Goal: Information Seeking & Learning: Learn about a topic

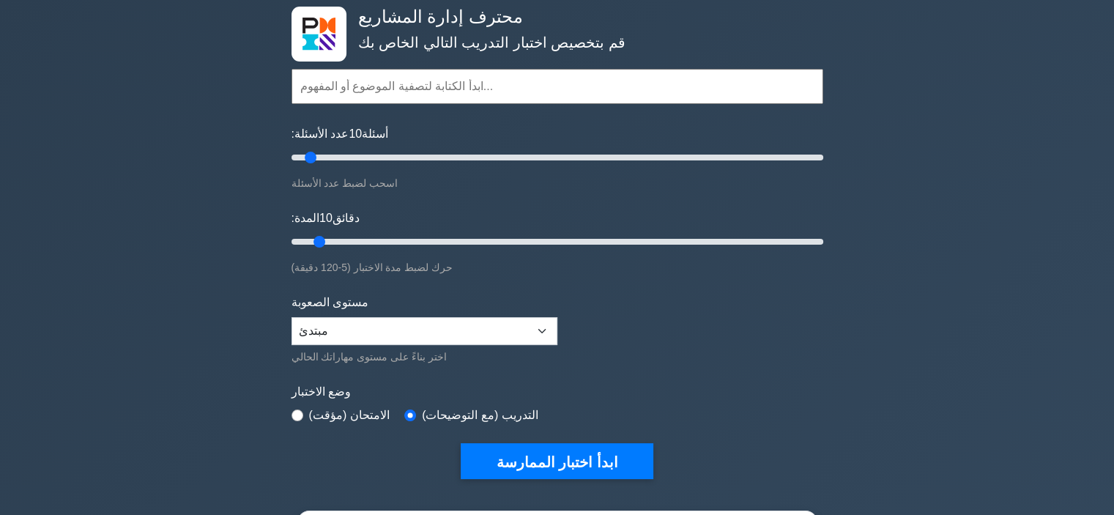
scroll to position [73, 0]
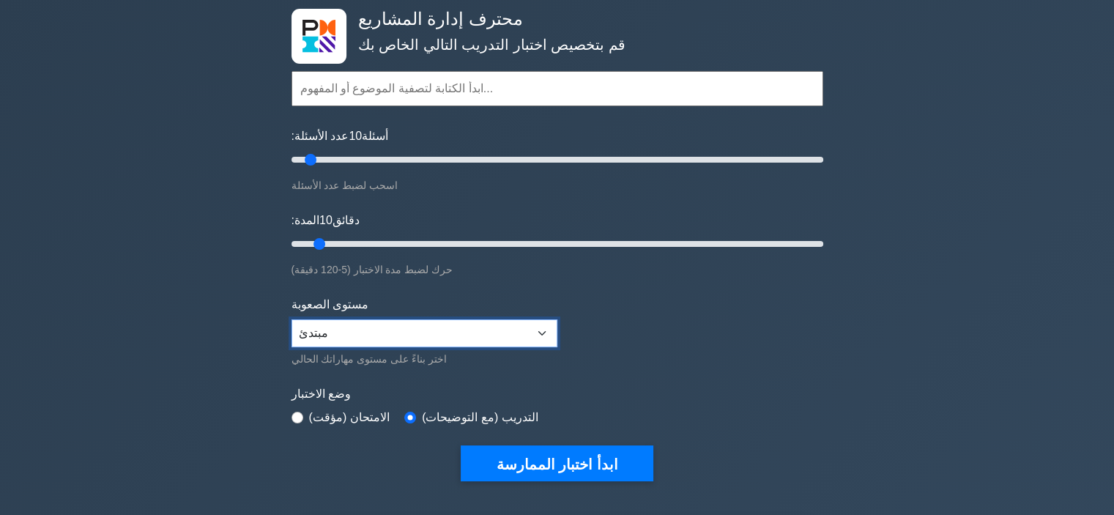
click at [369, 321] on select "مبتدئ متوسط خبير" at bounding box center [425, 333] width 266 height 28
select select "intermediate"
click at [292, 319] on select "مبتدئ متوسط خبير" at bounding box center [425, 333] width 266 height 28
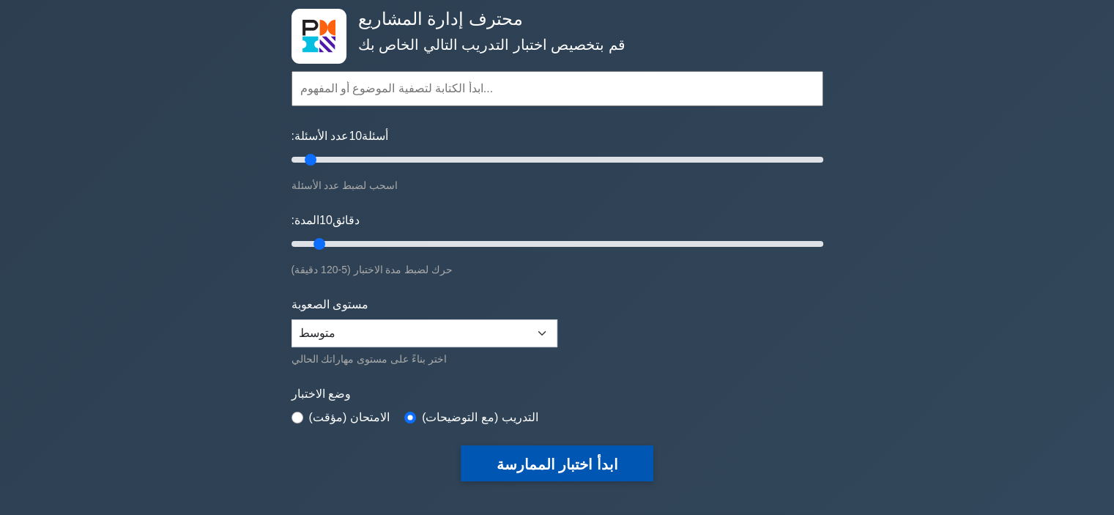
click at [578, 459] on font "ابدأ اختبار الممارسة" at bounding box center [557, 464] width 122 height 16
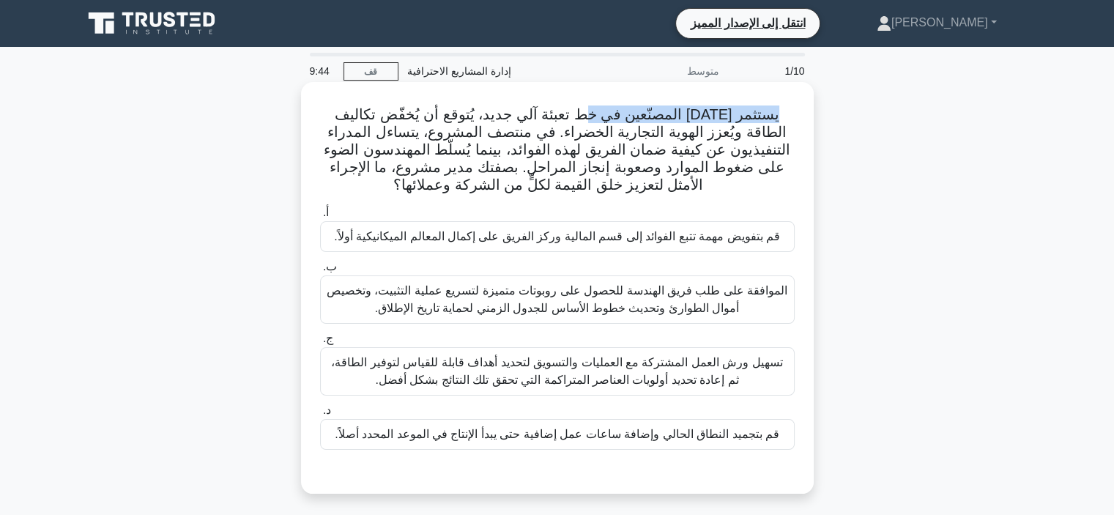
drag, startPoint x: 787, startPoint y: 114, endPoint x: 591, endPoint y: 111, distance: 195.6
click at [595, 112] on h5 "يستثمر أحد المصنّعين في خط تعبئة آلي جديد، يُتوقع أن يُخفّض تكاليف الطاقة ويُعز…" at bounding box center [558, 149] width 478 height 89
click at [787, 114] on h5 "يستثمر أحد المصنّعين في خط تعبئة آلي جديد، يُتوقع أن يُخفّض تكاليف الطاقة ويُعز…" at bounding box center [558, 149] width 478 height 89
drag, startPoint x: 784, startPoint y: 114, endPoint x: 329, endPoint y: 117, distance: 455.6
click at [329, 117] on font "يستثمر أحد المصنّعين في خط تعبئة آلي جديد، يُتوقع أن يُخفّض تكاليف الطاقة ويُعز…" at bounding box center [557, 149] width 467 height 86
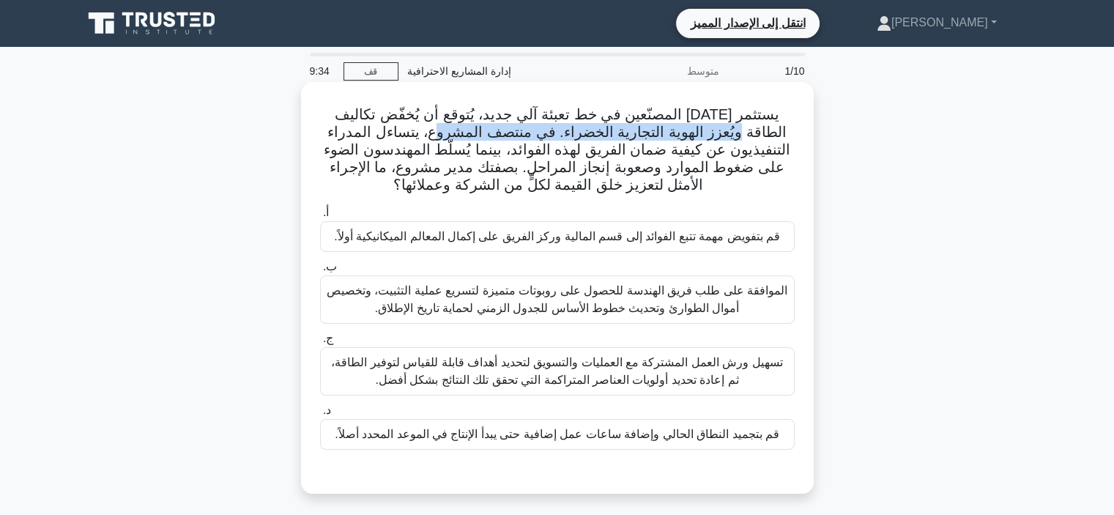
drag, startPoint x: 745, startPoint y: 133, endPoint x: 476, endPoint y: 136, distance: 268.8
click at [476, 136] on font "يستثمر أحد المصنّعين في خط تعبئة آلي جديد، يُتوقع أن يُخفّض تكاليف الطاقة ويُعز…" at bounding box center [557, 149] width 467 height 86
click at [615, 134] on font "يستثمر أحد المصنّعين في خط تعبئة آلي جديد، يُتوقع أن يُخفّض تكاليف الطاقة ويُعز…" at bounding box center [557, 149] width 467 height 86
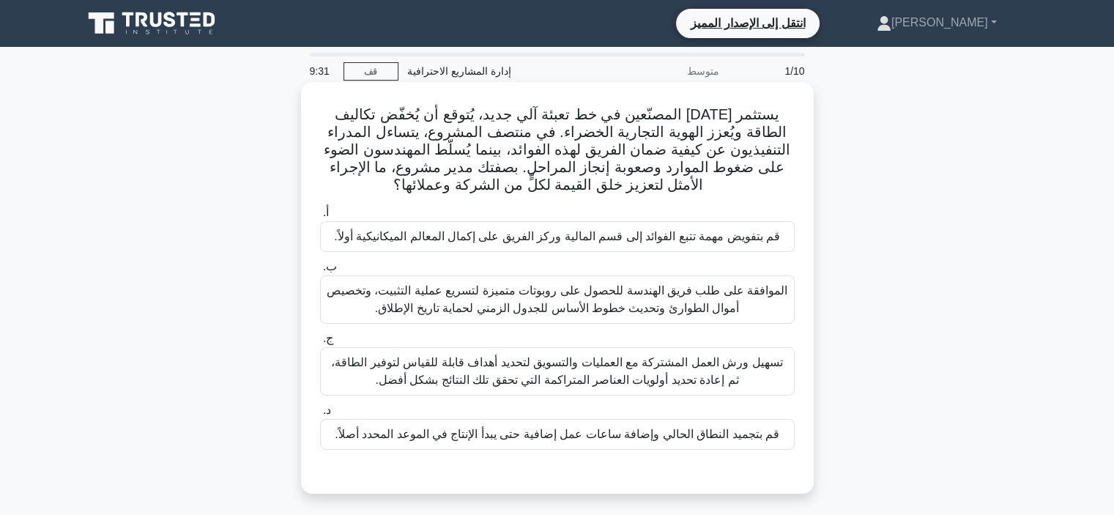
click at [597, 143] on font "يستثمر أحد المصنّعين في خط تعبئة آلي جديد، يُتوقع أن يُخفّض تكاليف الطاقة ويُعز…" at bounding box center [557, 149] width 467 height 86
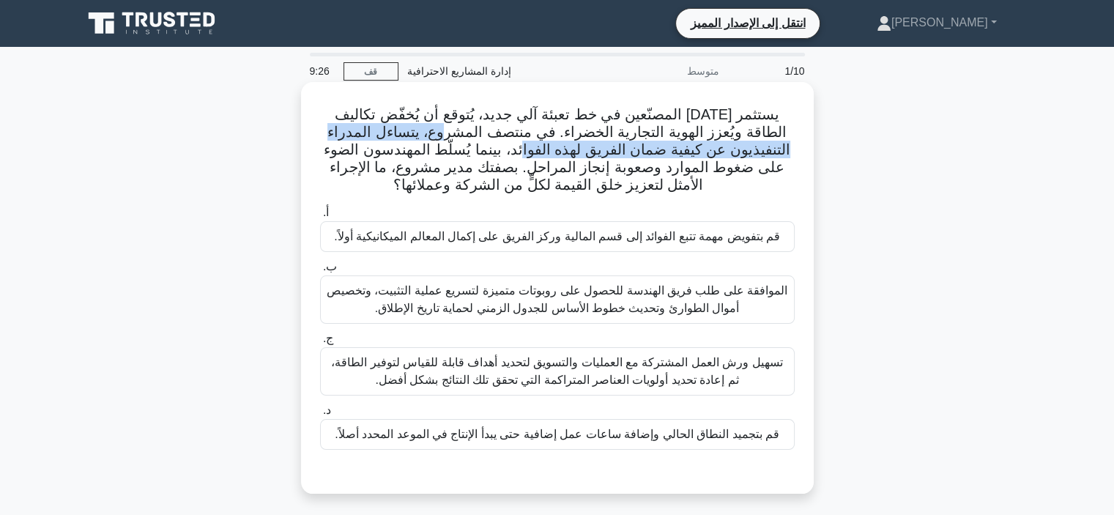
drag, startPoint x: 479, startPoint y: 131, endPoint x: 579, endPoint y: 145, distance: 100.6
click at [579, 145] on font "يستثمر أحد المصنّعين في خط تعبئة آلي جديد، يُتوقع أن يُخفّض تكاليف الطاقة ويُعز…" at bounding box center [557, 149] width 467 height 86
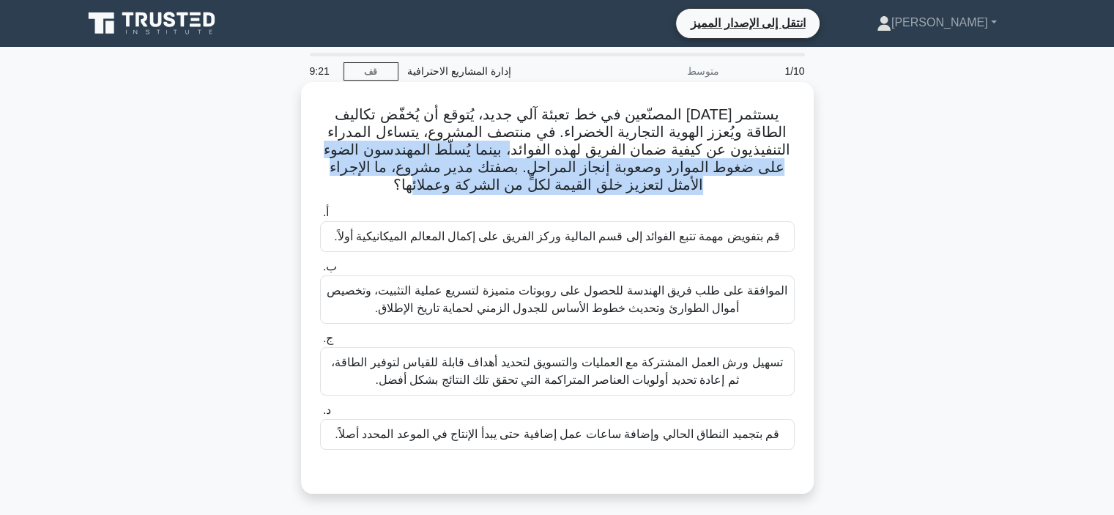
drag, startPoint x: 570, startPoint y: 152, endPoint x: 456, endPoint y: 188, distance: 119.3
click at [456, 188] on font "يستثمر أحد المصنّعين في خط تعبئة آلي جديد، يُتوقع أن يُخفّض تكاليف الطاقة ويُعز…" at bounding box center [557, 149] width 467 height 86
drag, startPoint x: 572, startPoint y: 152, endPoint x: 481, endPoint y: 199, distance: 102.9
click at [481, 199] on div "يستثمر أحد المصنّعين في خط تعبئة آلي جديد، يُتوقع أن يُخفّض تكاليف الطاقة ويُعز…" at bounding box center [557, 288] width 501 height 400
drag, startPoint x: 458, startPoint y: 190, endPoint x: 575, endPoint y: 153, distance: 123.0
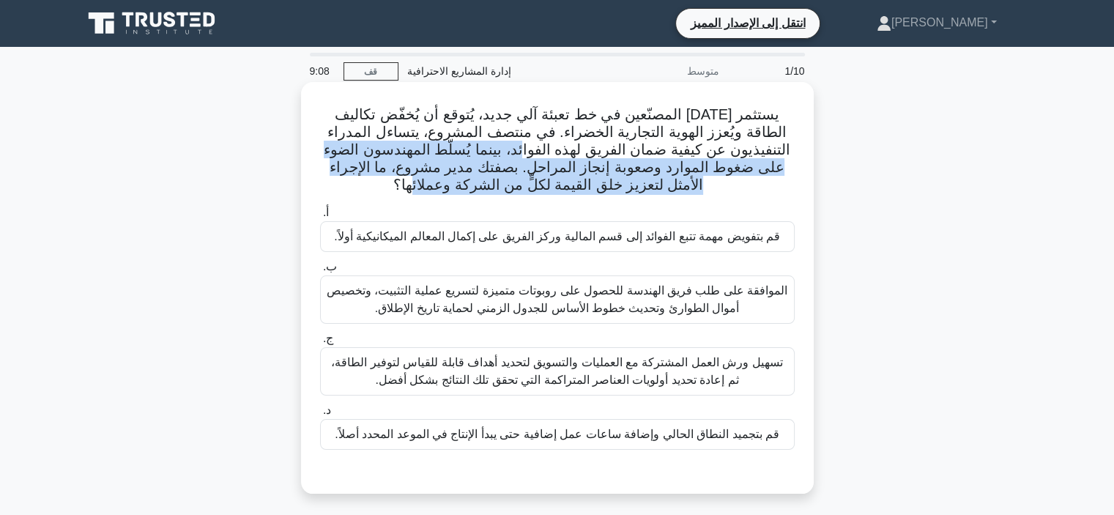
click at [575, 153] on font "يستثمر أحد المصنّعين في خط تعبئة آلي جديد، يُتوقع أن يُخفّض تكاليف الطاقة ويُعز…" at bounding box center [557, 149] width 467 height 86
click at [676, 164] on font "يستثمر أحد المصنّعين في خط تعبئة آلي جديد، يُتوقع أن يُخفّض تكاليف الطاقة ويُعز…" at bounding box center [557, 149] width 467 height 86
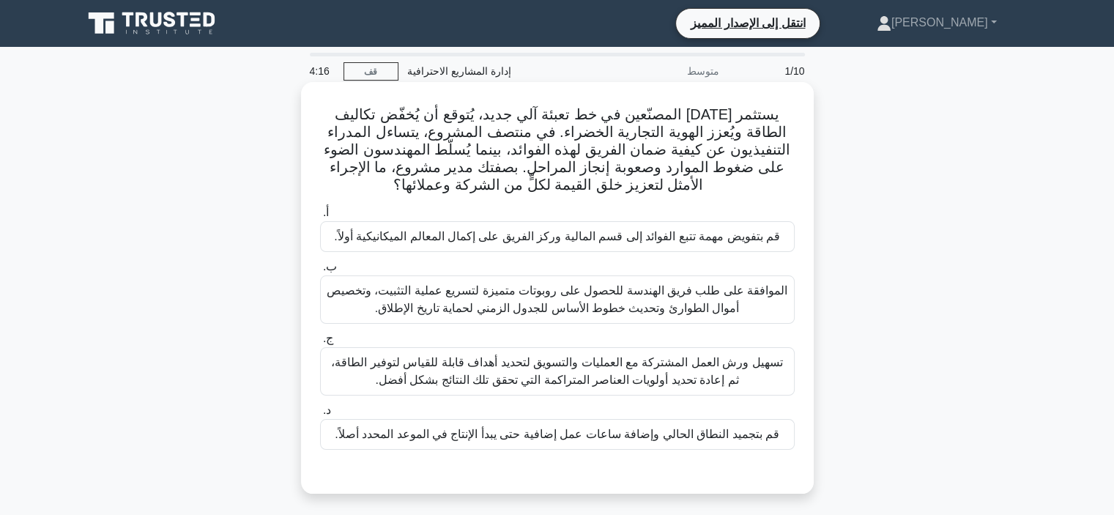
drag, startPoint x: 768, startPoint y: 237, endPoint x: 653, endPoint y: 242, distance: 114.4
click at [653, 242] on font "قم بتفويض مهمة تتبع الفوائد إلى قسم المالية وركز الفريق على إكمال المعالم الميك…" at bounding box center [557, 236] width 446 height 12
drag, startPoint x: 568, startPoint y: 240, endPoint x: 579, endPoint y: 257, distance: 19.7
click at [579, 257] on div "أ. قم بتفويض مهمة تتبع الفوائد إلى قسم المالية وركز الفريق على إكمال المعالم ال…" at bounding box center [557, 327] width 492 height 252
drag, startPoint x: 456, startPoint y: 245, endPoint x: 434, endPoint y: 252, distance: 23.6
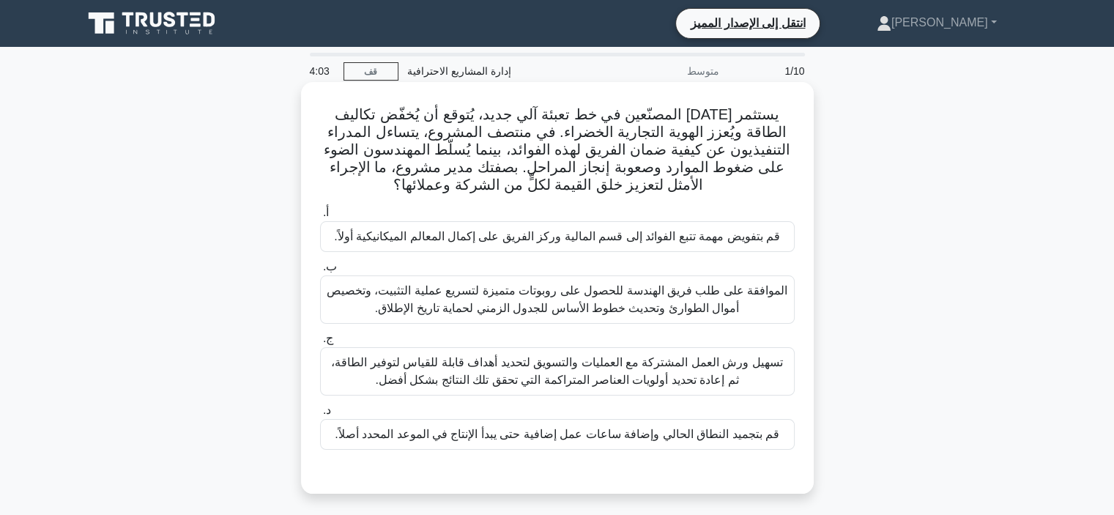
click at [434, 251] on div "قم بتفويض مهمة تتبع الفوائد إلى قسم المالية وركز الفريق على إكمال المعالم الميك…" at bounding box center [557, 236] width 475 height 31
click at [320, 218] on input "أ. قم بتفويض مهمة تتبع الفوائد إلى قسم المالية وركز الفريق على إكمال المعالم ال…" at bounding box center [320, 213] width 0 height 10
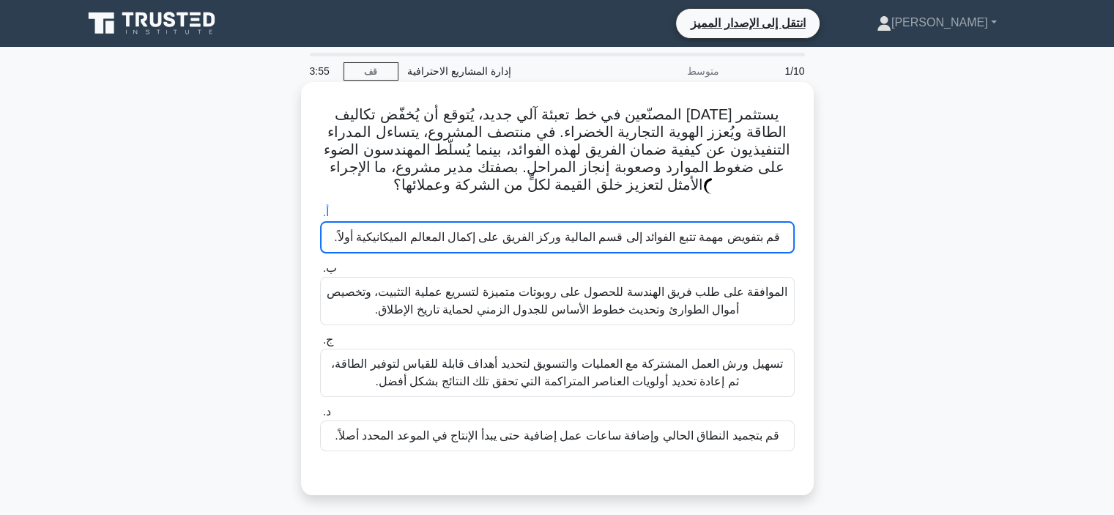
click at [591, 369] on font "تسهيل ورش العمل المشتركة مع العمليات والتسويق لتحديد أهداف قابلة للقياس لتوفير …" at bounding box center [556, 372] width 451 height 30
click at [320, 345] on input "ج. تسهيل ورش العمل المشتركة مع العمليات والتسويق لتحديد أهداف قابلة للقياس لتوف…" at bounding box center [320, 340] width 0 height 10
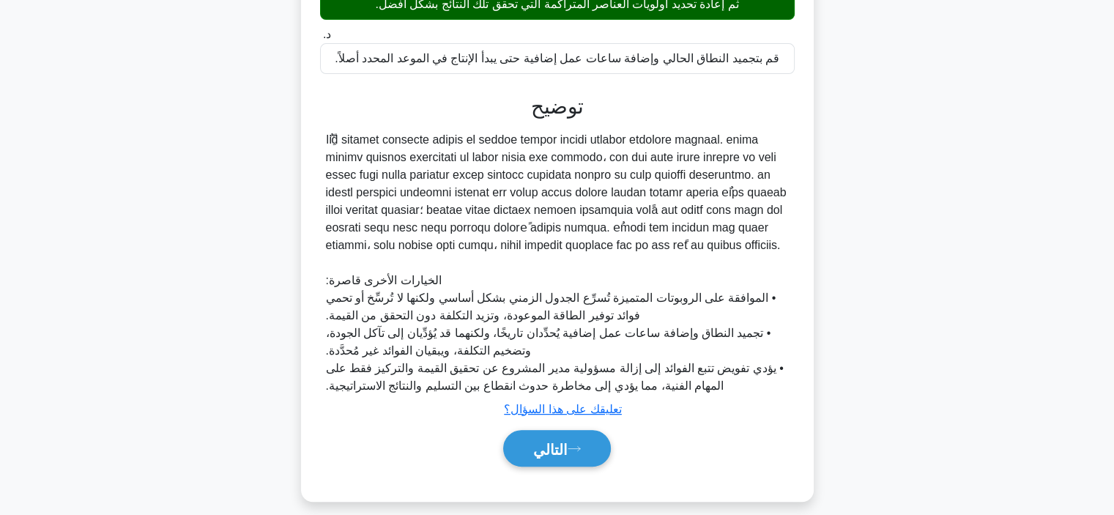
scroll to position [390, 0]
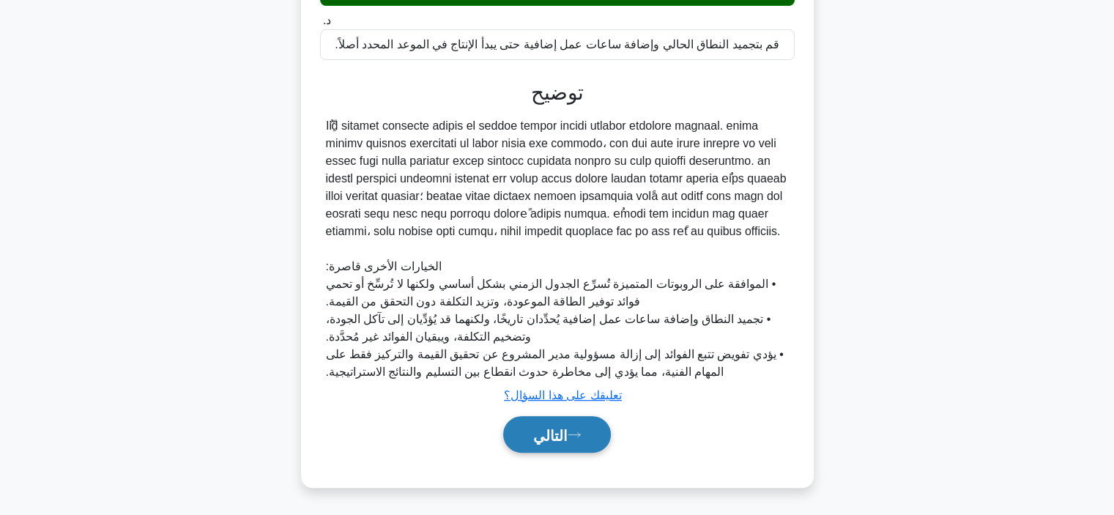
click at [583, 429] on button "التالي" at bounding box center [557, 434] width 108 height 37
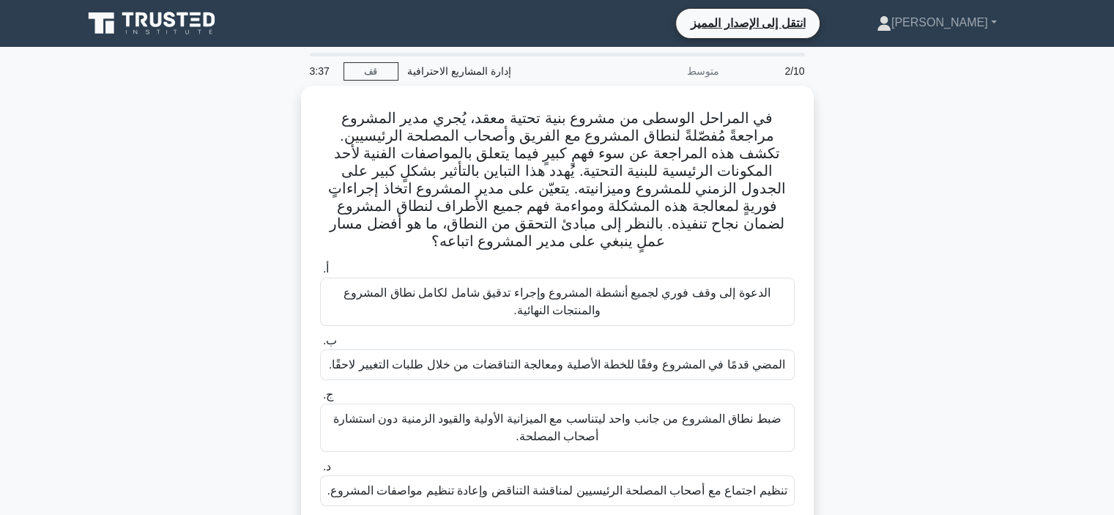
scroll to position [0, 0]
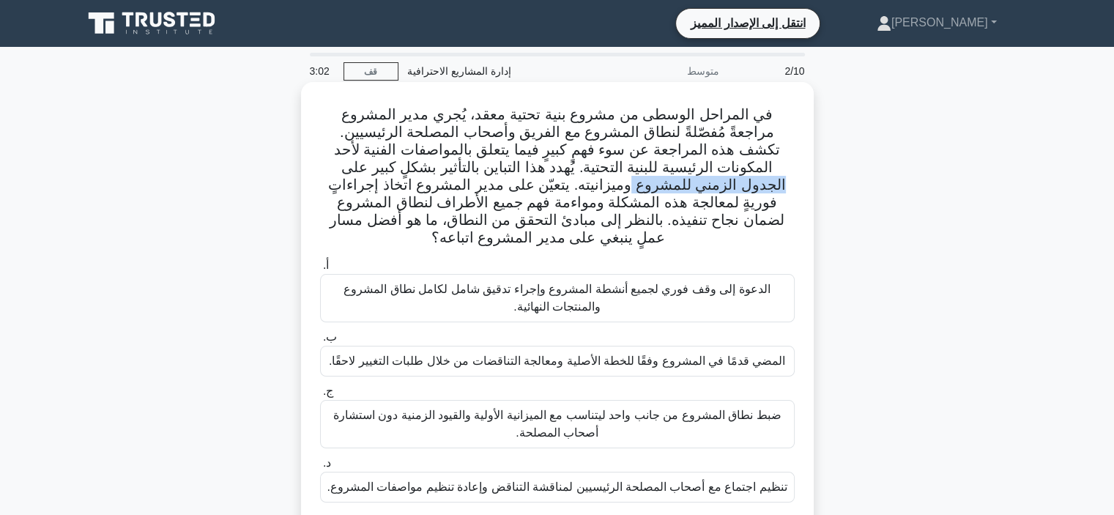
drag, startPoint x: 456, startPoint y: 175, endPoint x: 328, endPoint y: 183, distance: 128.4
click at [328, 183] on font "في المراحل الوسطى من مشروع بنية تحتية معقد، يُجري مدير المشروع مراجعةً مُفصّلةً…" at bounding box center [557, 175] width 458 height 139
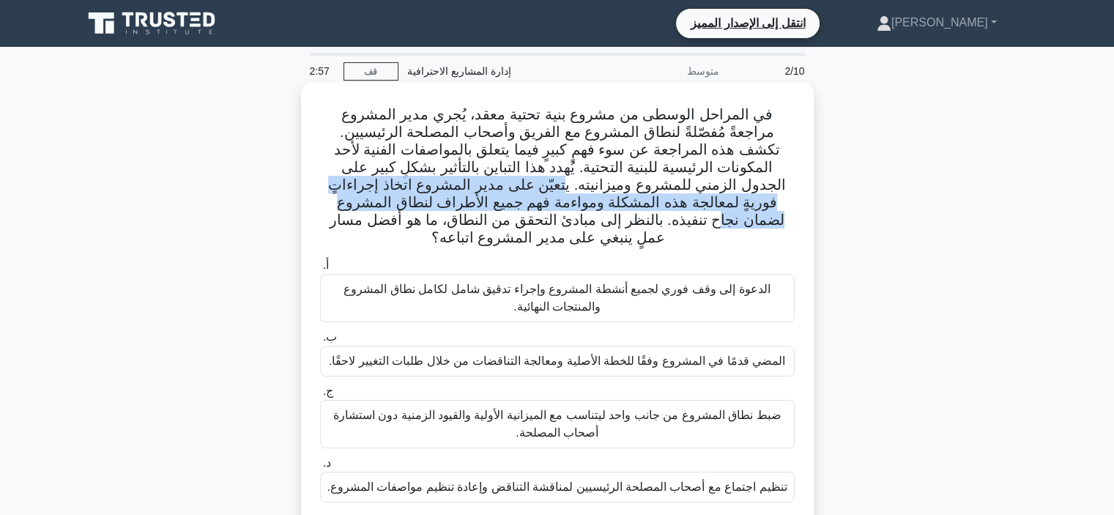
drag, startPoint x: 722, startPoint y: 188, endPoint x: 454, endPoint y: 196, distance: 268.2
click at [454, 196] on font "في المراحل الوسطى من مشروع بنية تحتية معقد، يُجري مدير المشروع مراجعةً مُفصّلةً…" at bounding box center [557, 175] width 458 height 139
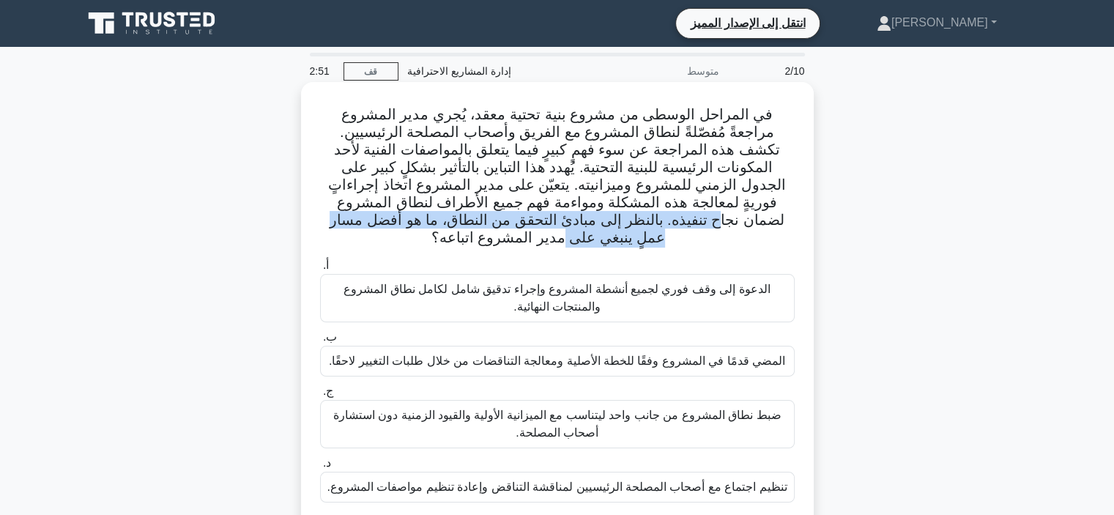
drag, startPoint x: 454, startPoint y: 196, endPoint x: 411, endPoint y: 228, distance: 53.5
click at [411, 228] on font "في المراحل الوسطى من مشروع بنية تحتية معقد، يُجري مدير المشروع مراجعةً مُفصّلةً…" at bounding box center [557, 175] width 458 height 139
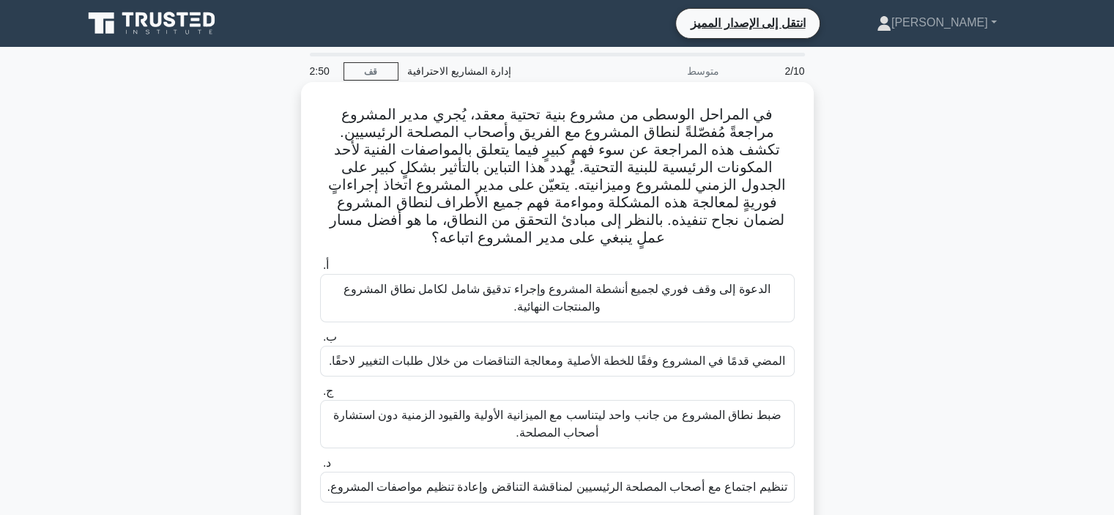
click at [404, 225] on font "في المراحل الوسطى من مشروع بنية تحتية معقد، يُجري مدير المشروع مراجعةً مُفصّلةً…" at bounding box center [557, 175] width 458 height 139
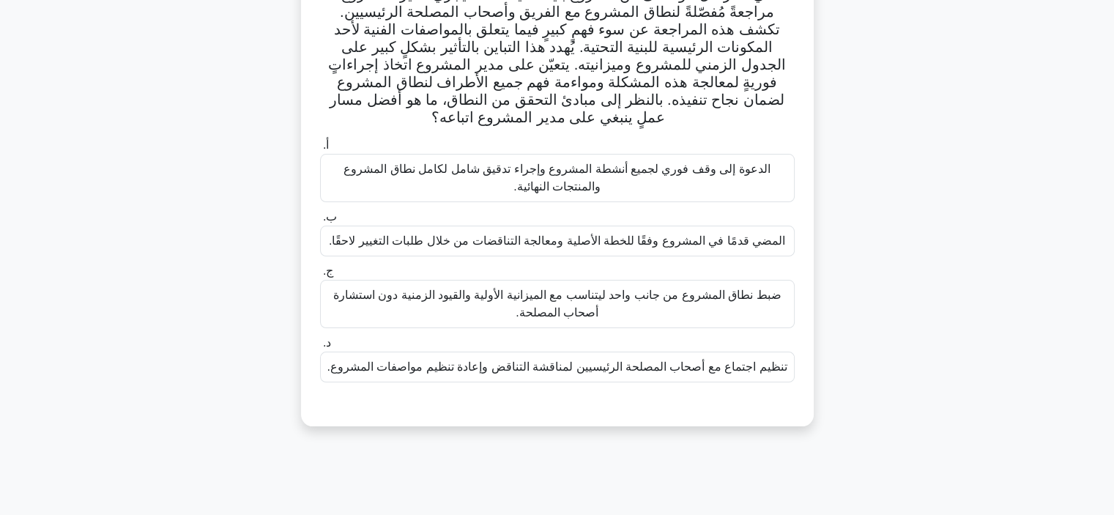
scroll to position [146, 0]
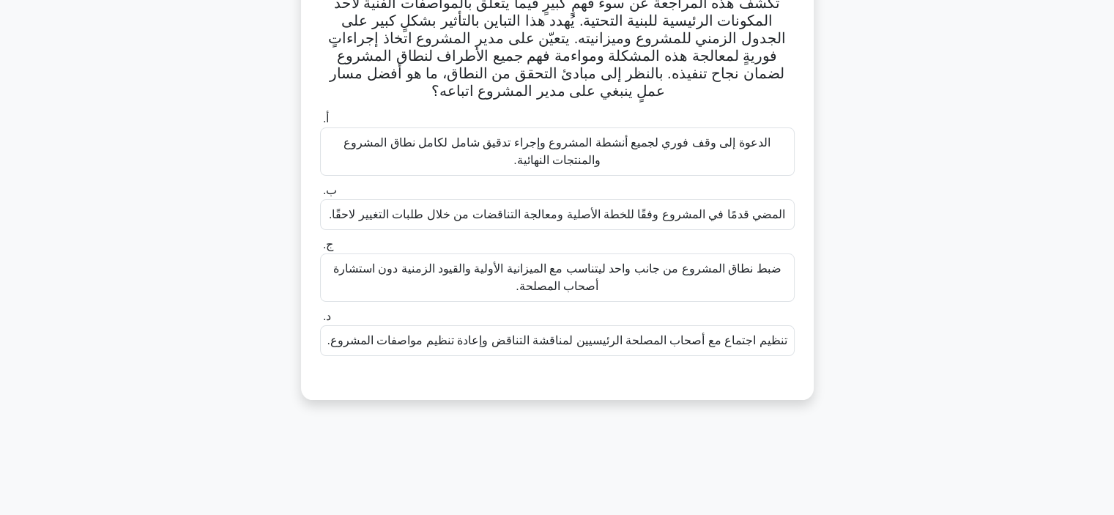
click at [546, 338] on font "تنظيم اجتماع مع أصحاب المصلحة الرئيسيين لمناقشة التناقض وإعادة تنظيم مواصفات ال…" at bounding box center [557, 340] width 460 height 12
click at [320, 322] on input "د. تنظيم اجتماع مع أصحاب المصلحة الرئيسيين لمناقشة التناقض وإعادة تنظيم مواصفات…" at bounding box center [320, 317] width 0 height 10
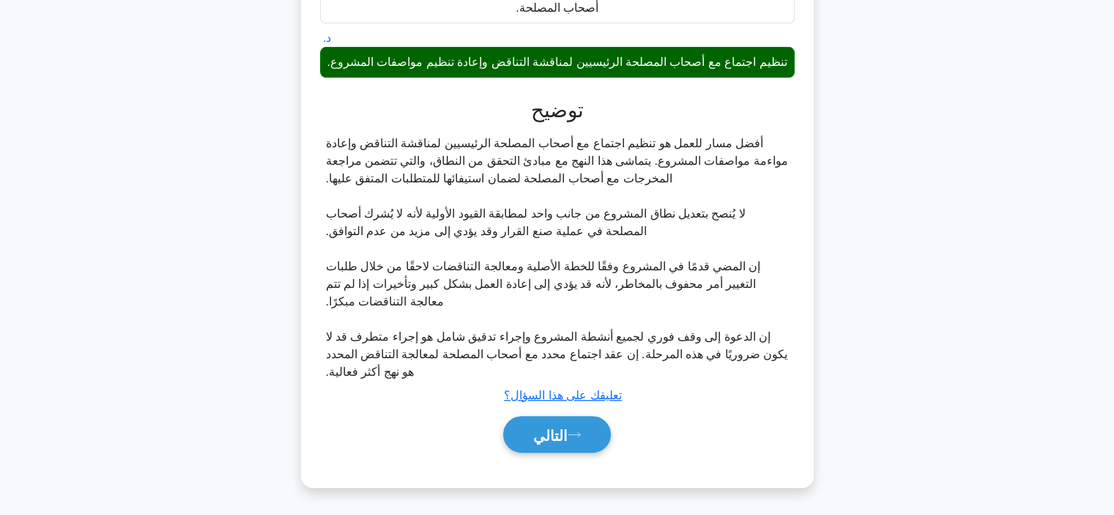
scroll to position [426, 0]
click at [574, 436] on icon at bounding box center [574, 435] width 13 height 8
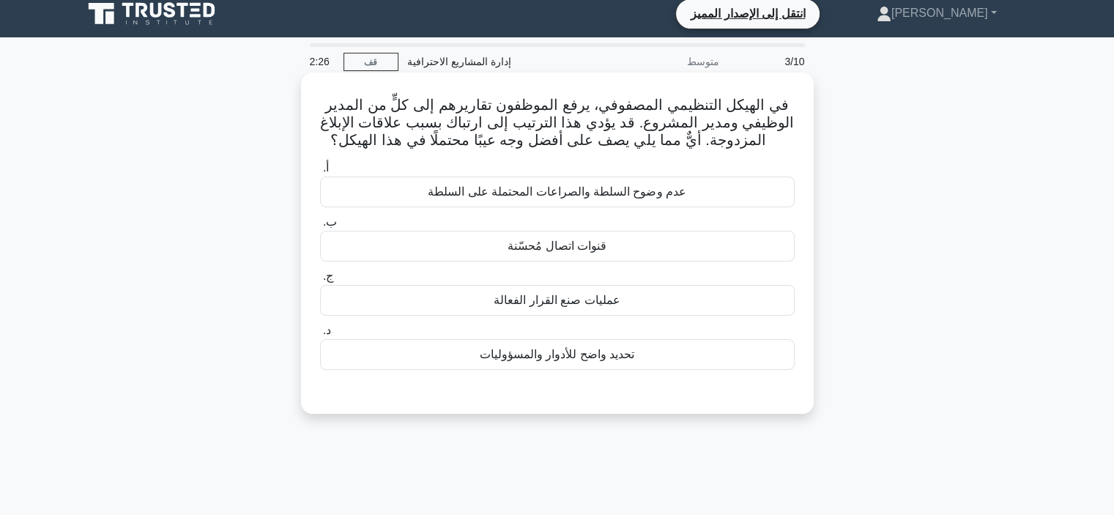
scroll to position [0, 0]
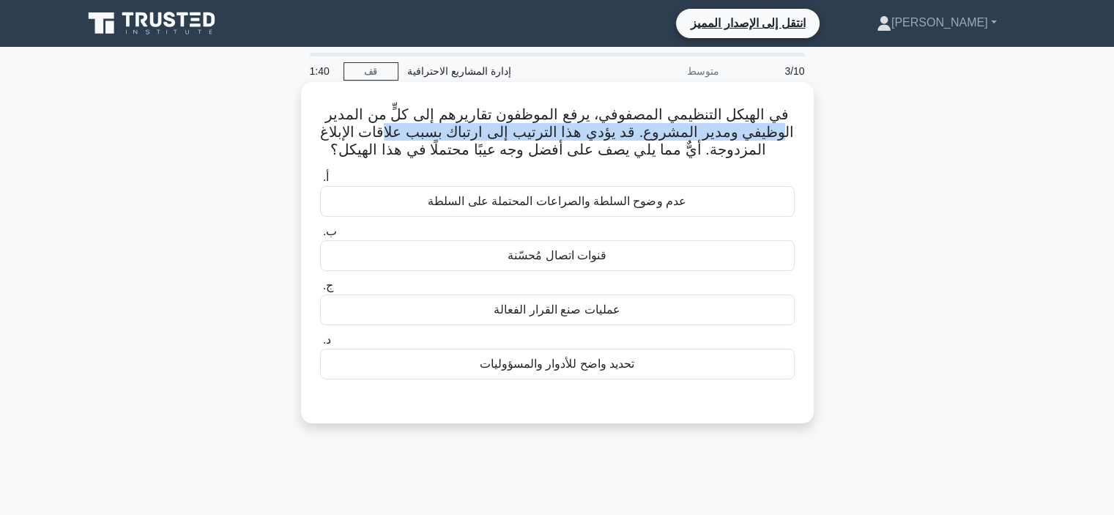
drag, startPoint x: 766, startPoint y: 137, endPoint x: 391, endPoint y: 138, distance: 375.0
click at [391, 138] on font "في الهيكل التنظيمي المصفوفي، يرفع الموظفون تقاريرهم إلى كلٍّ من المدير الوظيفي …" at bounding box center [557, 131] width 475 height 51
click at [662, 137] on font "في الهيكل التنظيمي المصفوفي، يرفع الموظفون تقاريرهم إلى كلٍّ من المدير الوظيفي …" at bounding box center [557, 131] width 475 height 51
click at [665, 140] on font "في الهيكل التنظيمي المصفوفي، يرفع الموظفون تقاريرهم إلى كلٍّ من المدير الوظيفي …" at bounding box center [557, 131] width 475 height 51
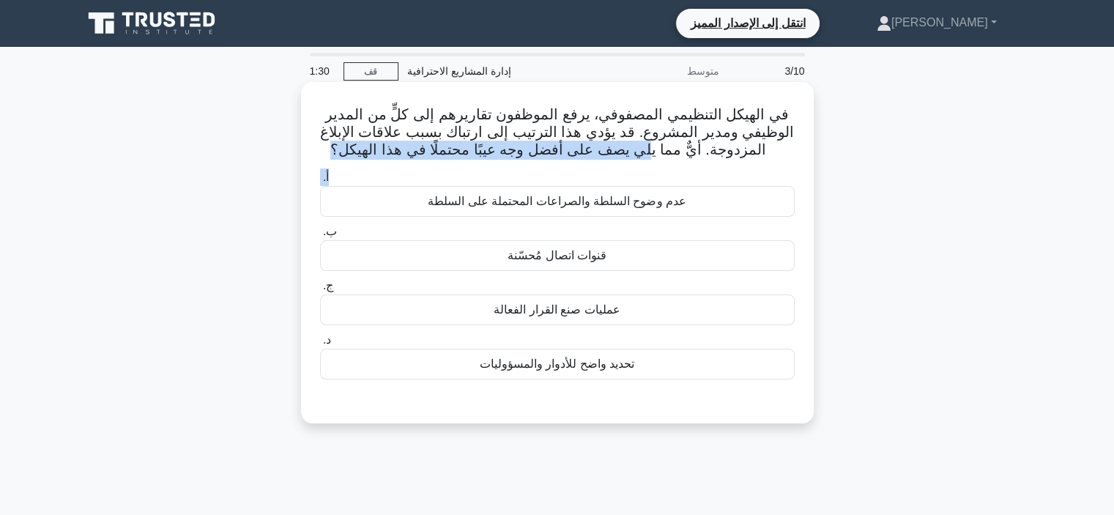
click at [656, 164] on div "في الهيكل التنظيمي المصفوفي، يرفع الموظفون تقاريرهم إلى كلٍّ من المدير الوظيفي …" at bounding box center [557, 253] width 501 height 330
click at [586, 207] on font "عدم وضوح السلطة والصراعات المحتملة على السلطة" at bounding box center [557, 201] width 259 height 12
click at [320, 182] on input "أ. عدم وضوح السلطة والصراعات المحتملة على السلطة" at bounding box center [320, 178] width 0 height 10
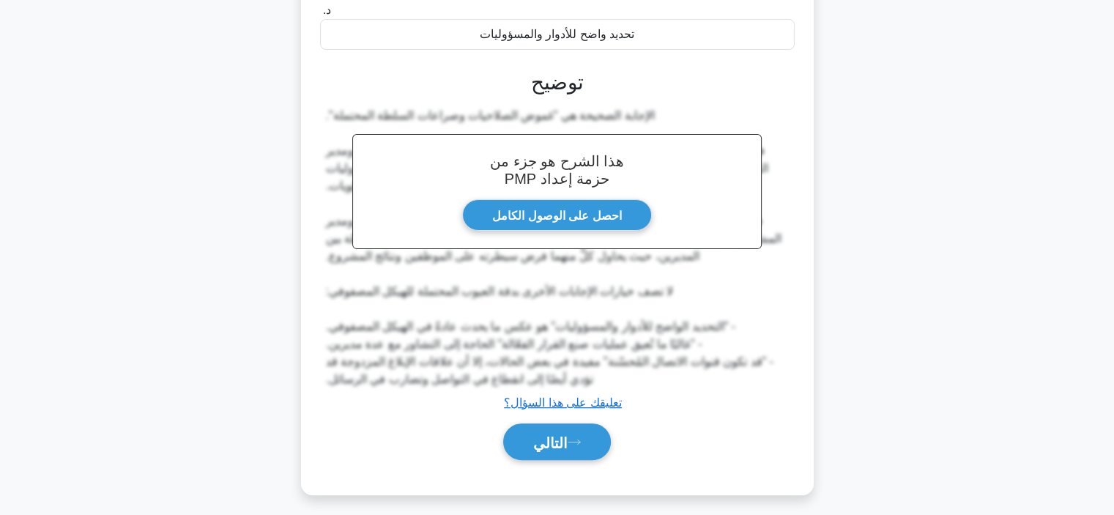
scroll to position [338, 0]
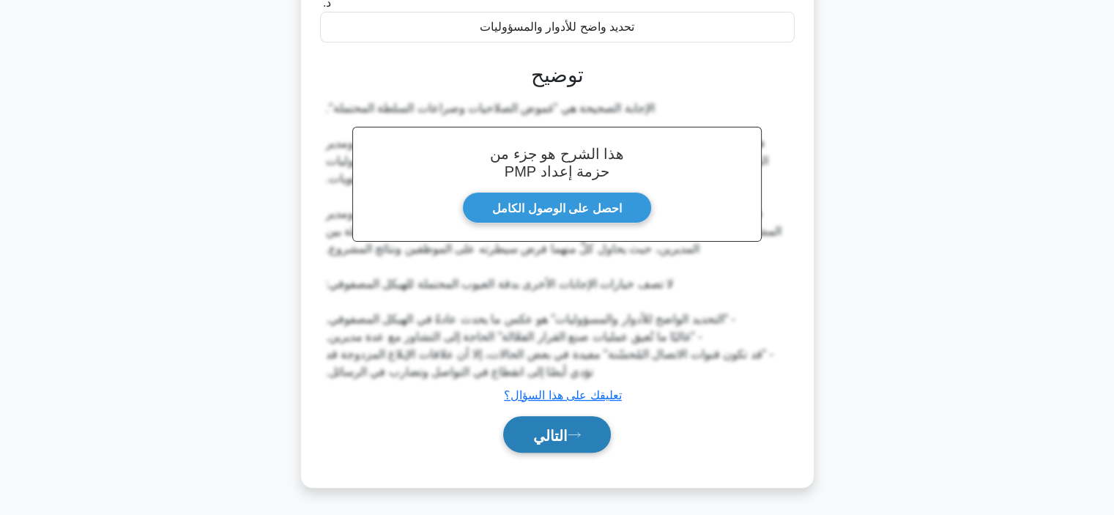
click at [574, 439] on button "التالي" at bounding box center [557, 434] width 108 height 37
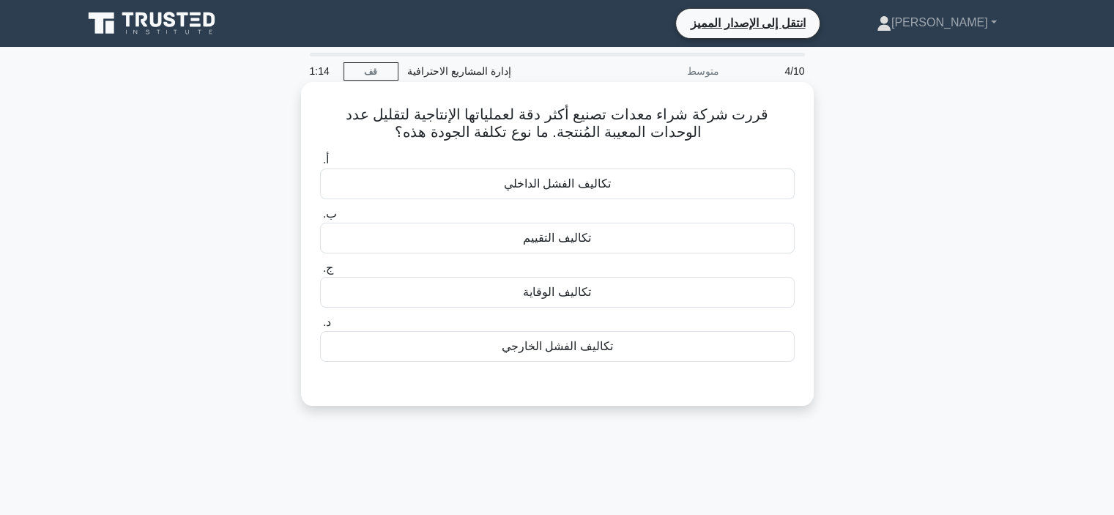
scroll to position [0, 0]
click at [551, 298] on font "تكاليف الوقاية" at bounding box center [556, 292] width 67 height 12
click at [320, 273] on input "ج. تكاليف الوقاية" at bounding box center [320, 269] width 0 height 10
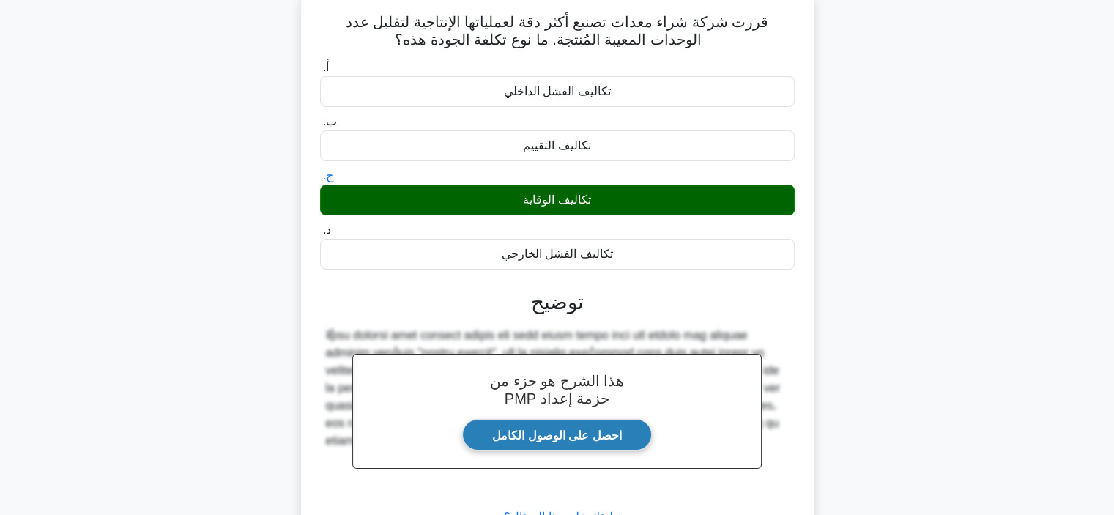
scroll to position [276, 0]
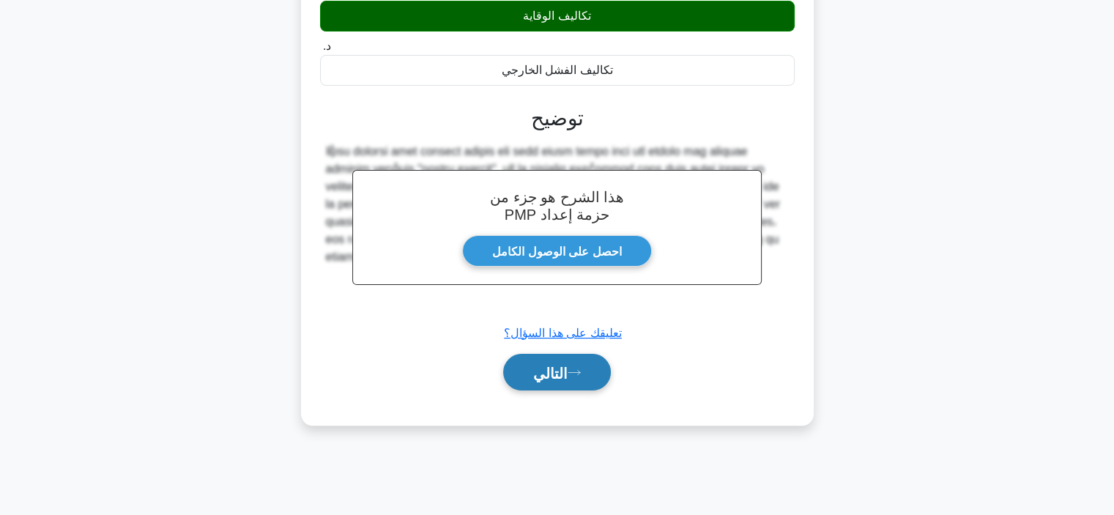
click at [554, 364] on font "التالي" at bounding box center [550, 372] width 34 height 16
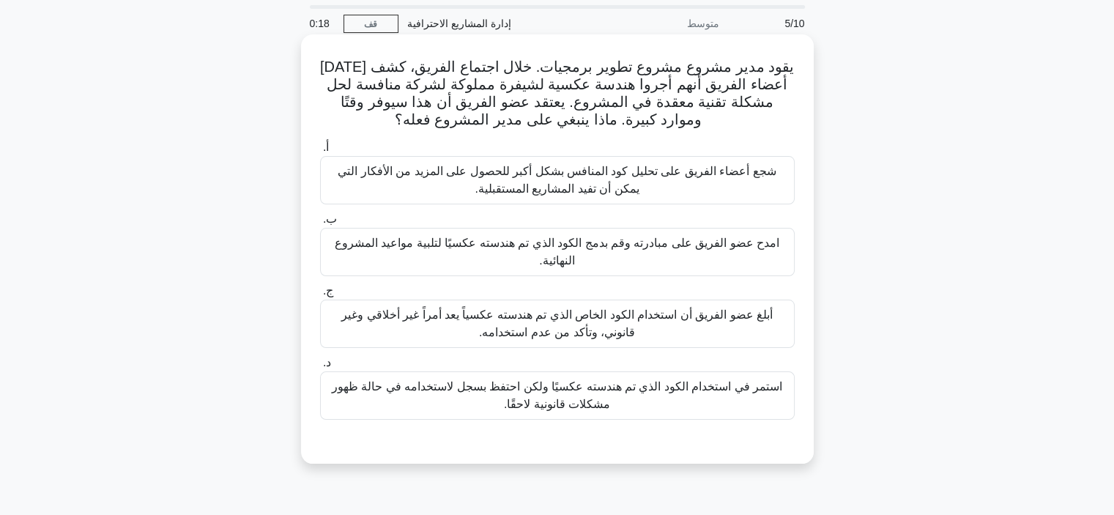
scroll to position [73, 0]
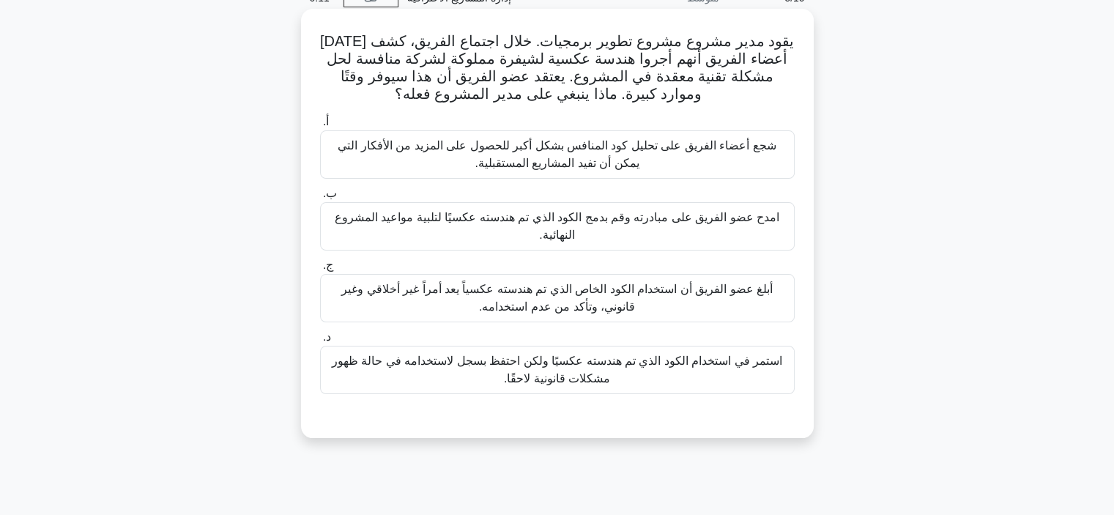
click at [648, 297] on font "أبلغ عضو الفريق أن استخدام الكود الخاص الذي تم هندسته عكسياً يعد أمراً غير أخلا…" at bounding box center [556, 298] width 431 height 30
click at [320, 270] on input "ج. أبلغ عضو الفريق أن استخدام الكود الخاص الذي تم هندسته عكسياً يعد أمراً غير أ…" at bounding box center [320, 266] width 0 height 10
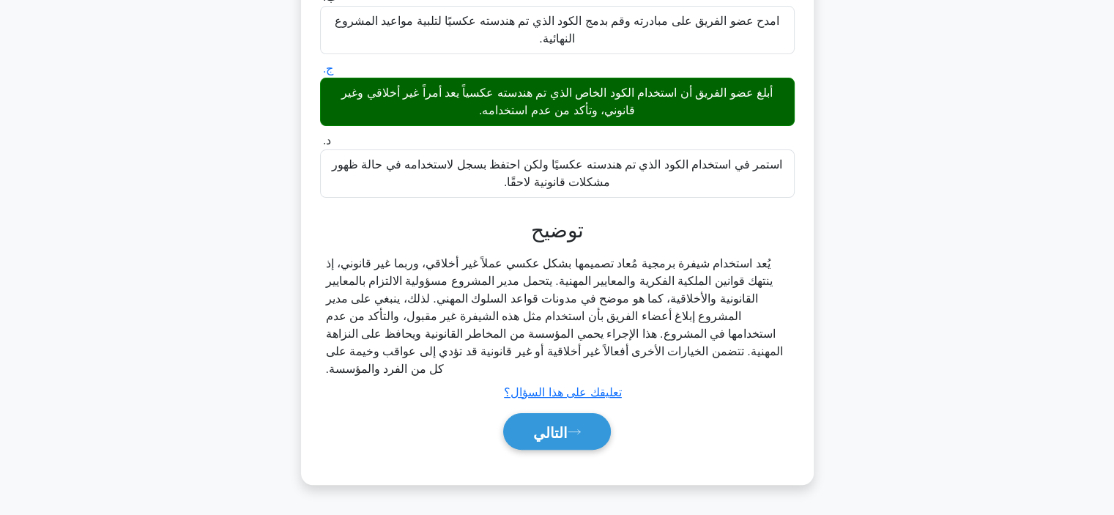
scroll to position [276, 0]
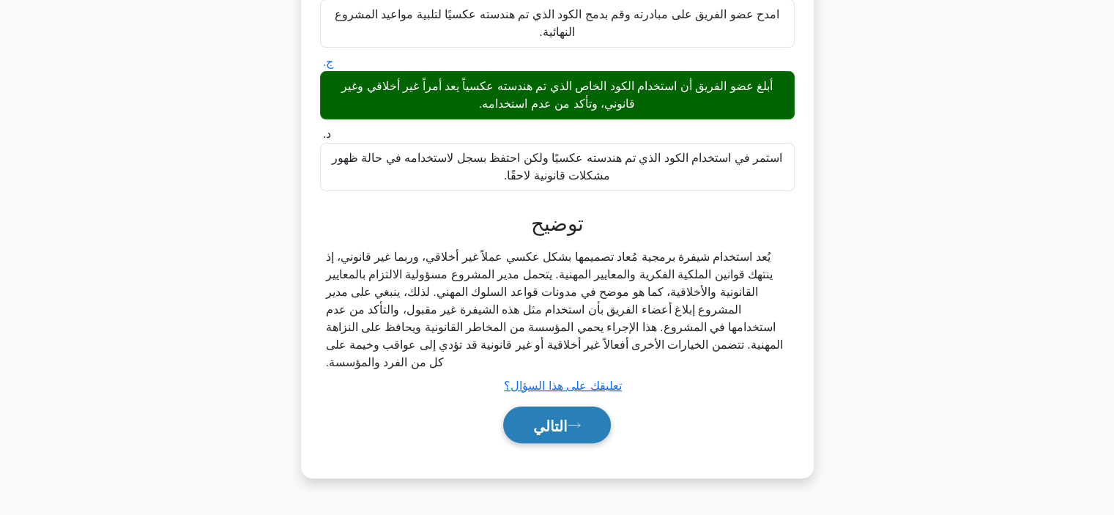
click at [581, 429] on icon at bounding box center [574, 425] width 13 height 8
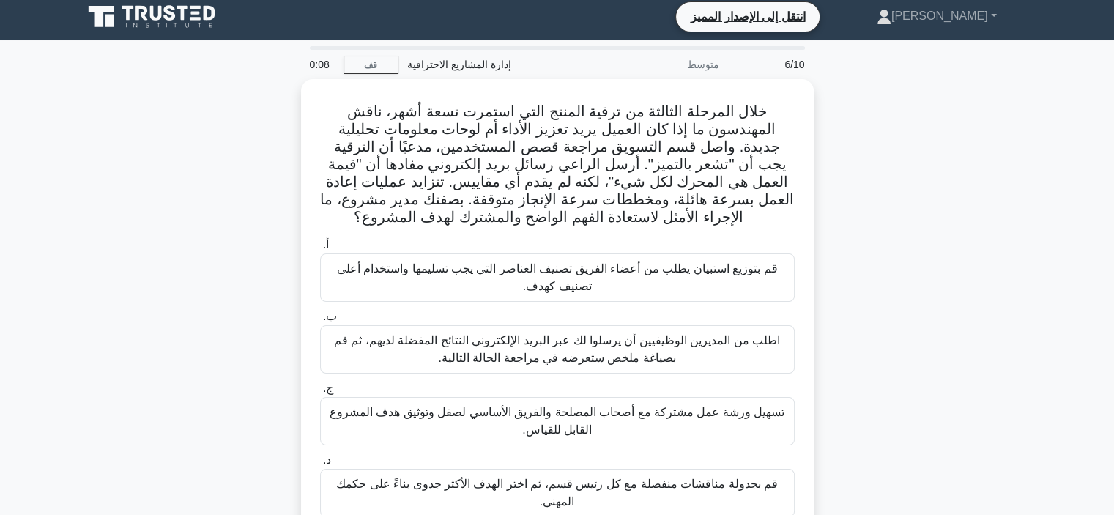
scroll to position [0, 0]
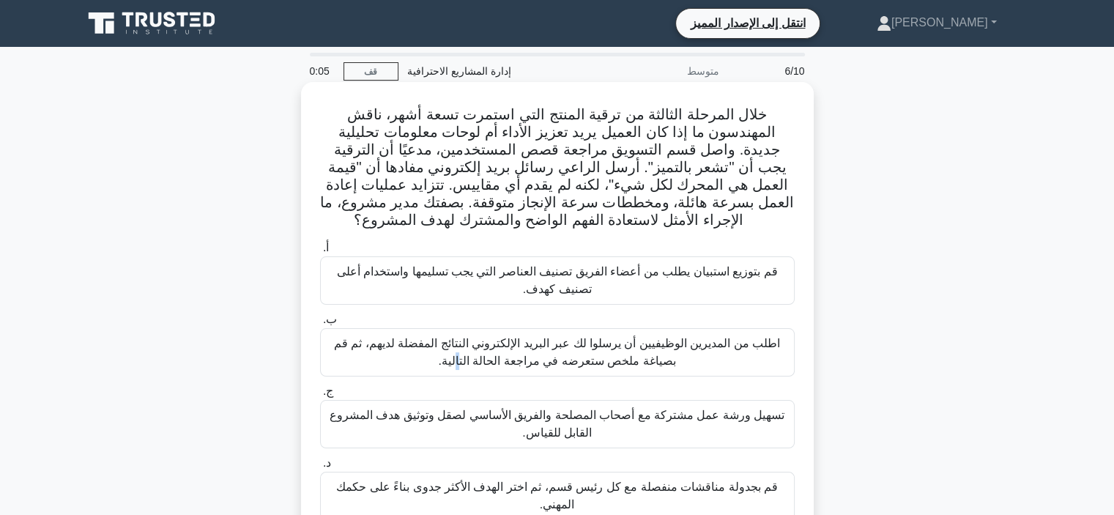
click at [663, 345] on font "اطلب من المديرين الوظيفيين أن يرسلوا لك عبر البريد الإلكتروني النتائج المفضلة ل…" at bounding box center [557, 352] width 446 height 30
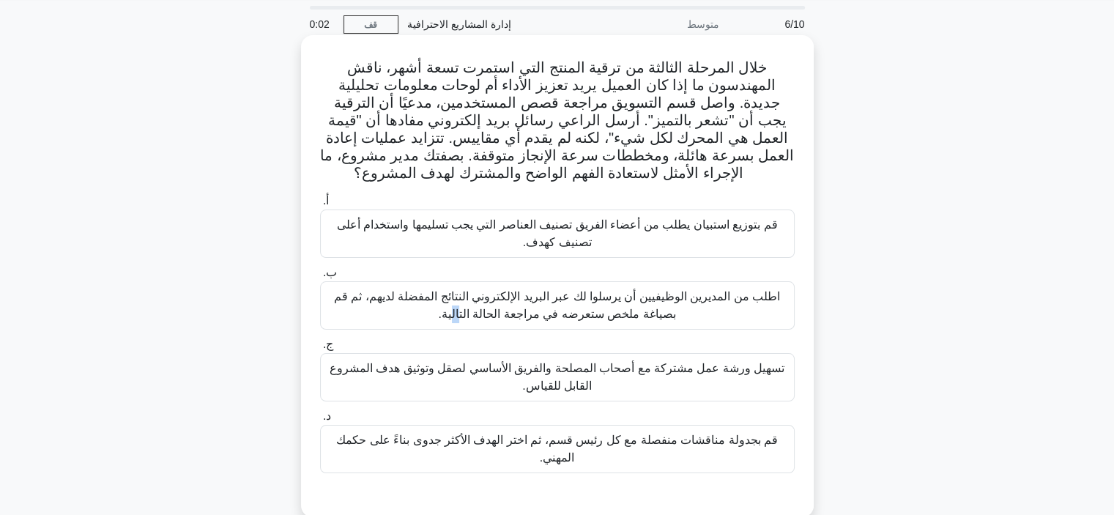
scroll to position [73, 0]
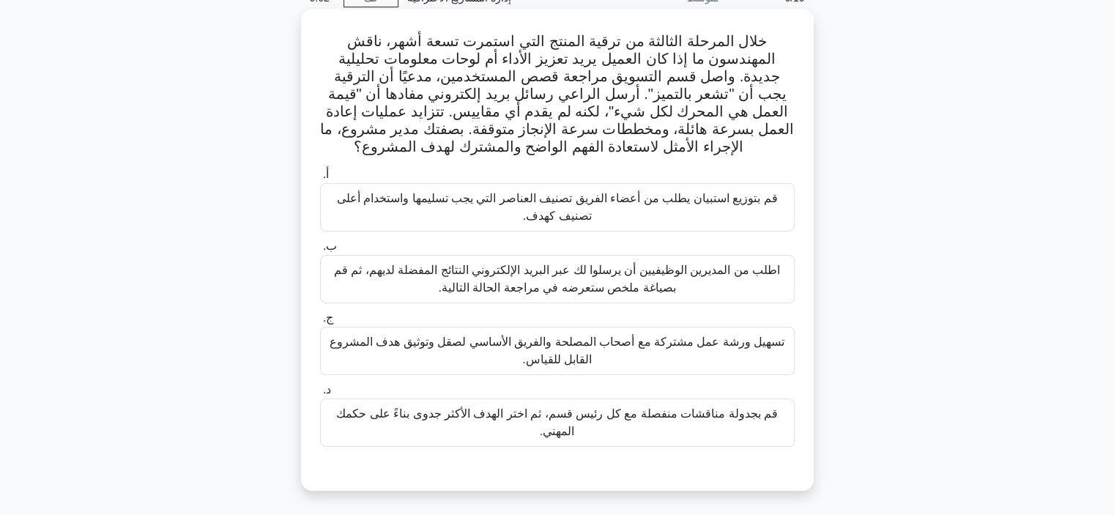
click at [601, 371] on div "تسهيل ورشة عمل مشتركة مع أصحاب المصلحة والفريق الأساسي لصقل وتوثيق هدف المشروع …" at bounding box center [557, 351] width 475 height 48
click at [320, 323] on input "ج. تسهيل ورشة عمل مشتركة مع أصحاب المصلحة والفريق الأساسي لصقل وتوثيق هدف المشر…" at bounding box center [320, 319] width 0 height 10
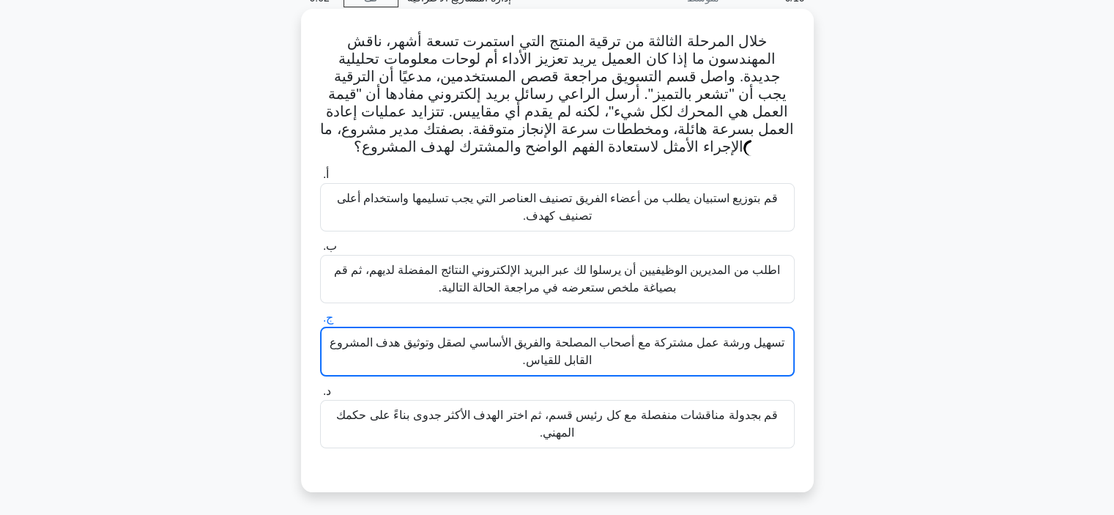
click at [602, 363] on font "تسهيل ورشة عمل مشتركة مع أصحاب المصلحة والفريق الأساسي لصقل وتوثيق هدف المشروع …" at bounding box center [557, 351] width 460 height 35
click at [320, 323] on input "ج. تسهيل ورشة عمل مشتركة مع أصحاب المصلحة والفريق الأساسي لصقل وتوثيق هدف المشر…" at bounding box center [320, 319] width 0 height 10
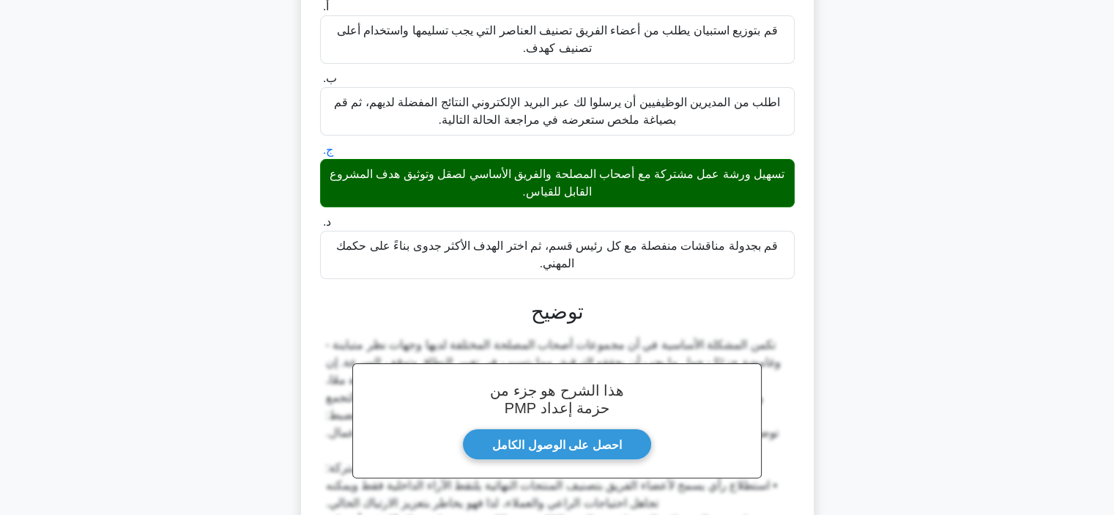
scroll to position [439, 0]
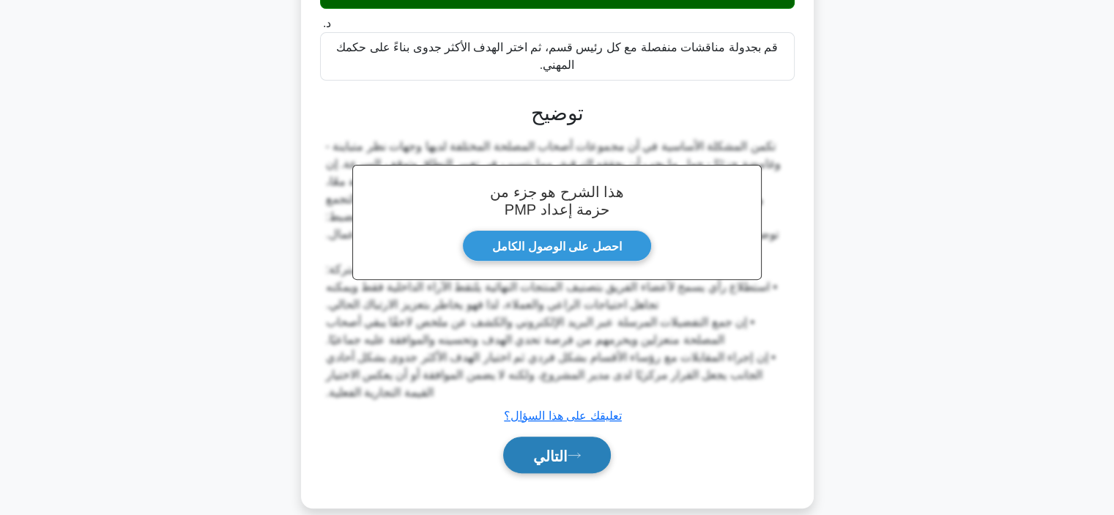
click at [590, 442] on button "التالي" at bounding box center [557, 455] width 108 height 37
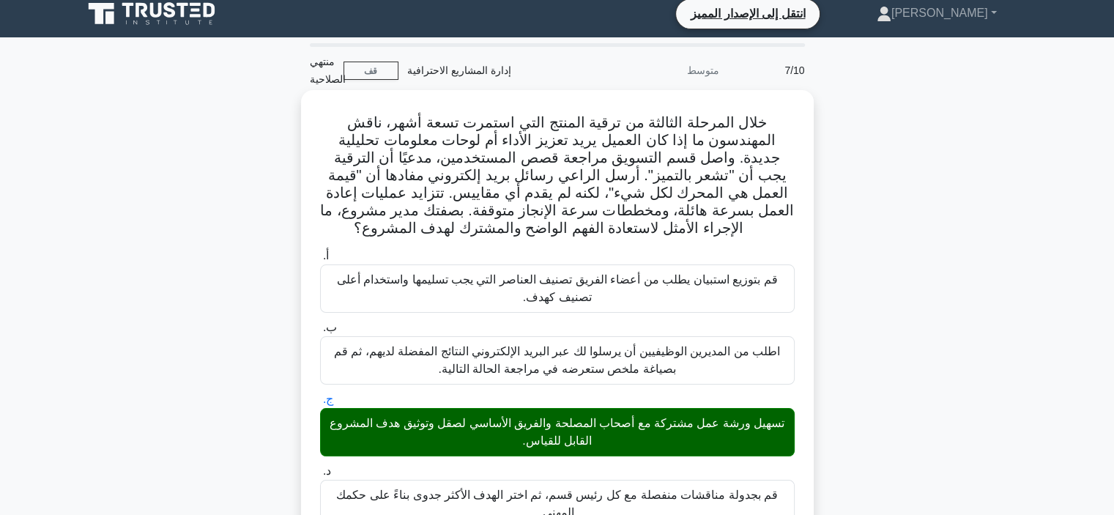
scroll to position [0, 0]
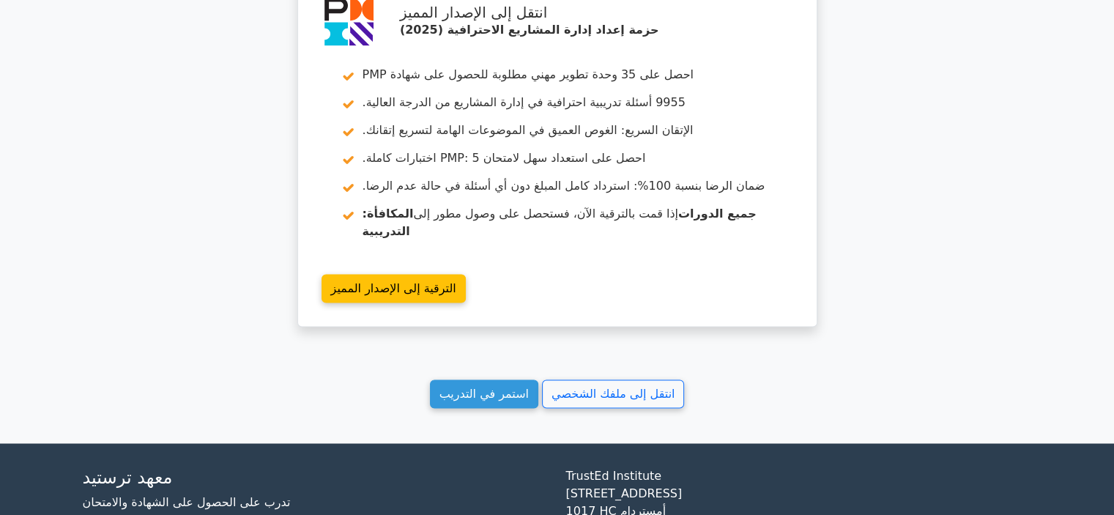
scroll to position [2344, 0]
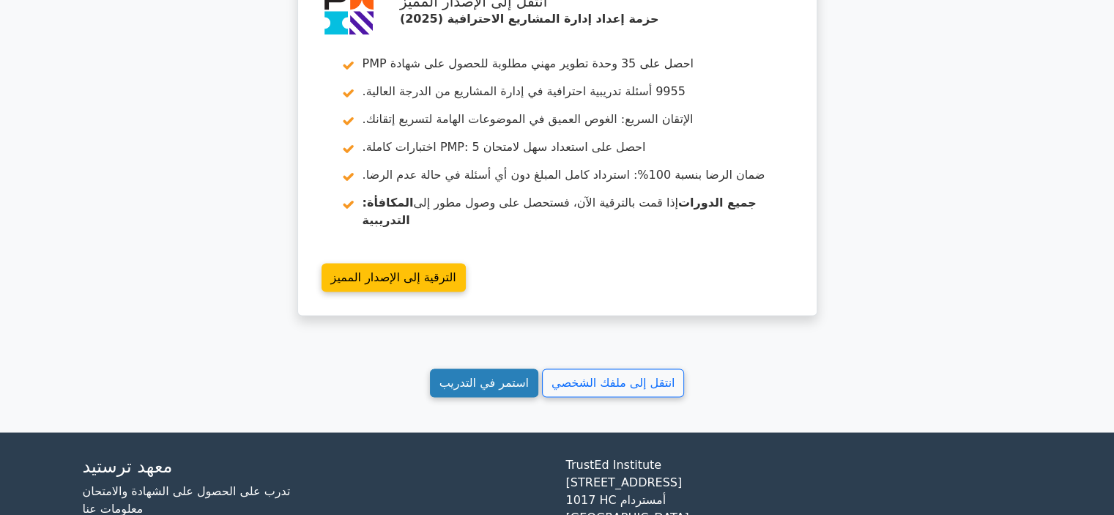
click at [512, 376] on font "استمر في التدريب" at bounding box center [483, 383] width 89 height 14
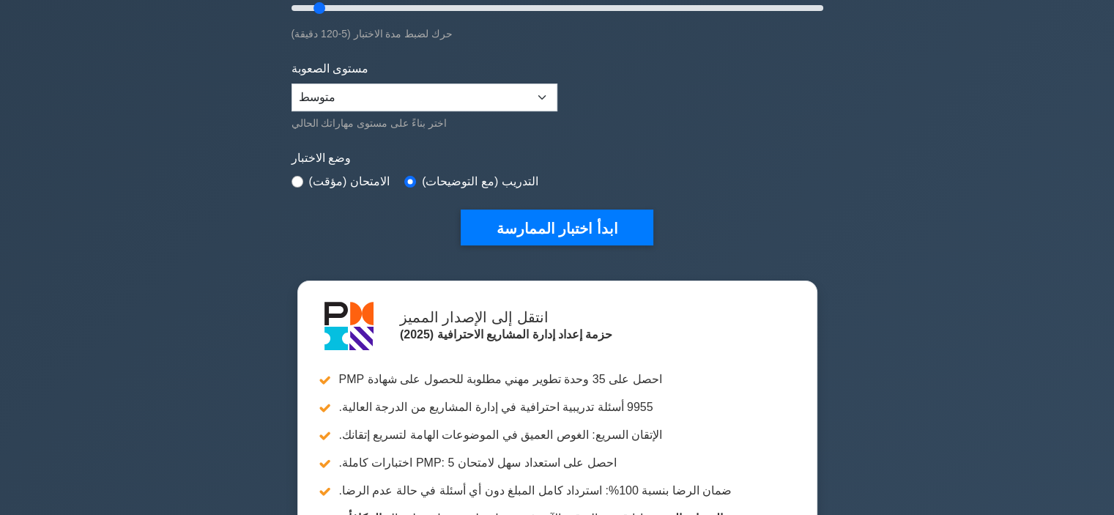
scroll to position [220, 0]
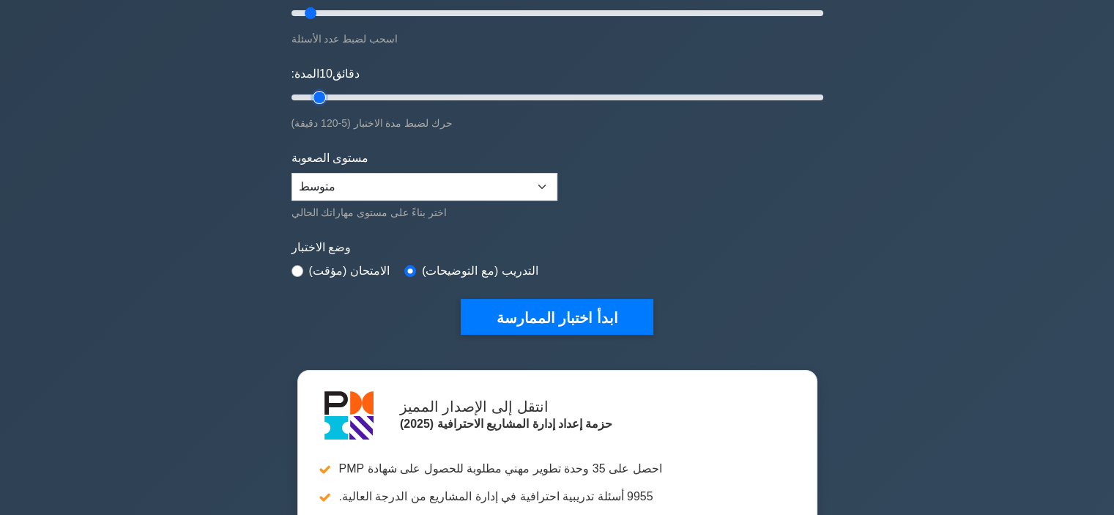
click at [313, 97] on input "المدة: 10 دقائق" at bounding box center [558, 98] width 532 height 18
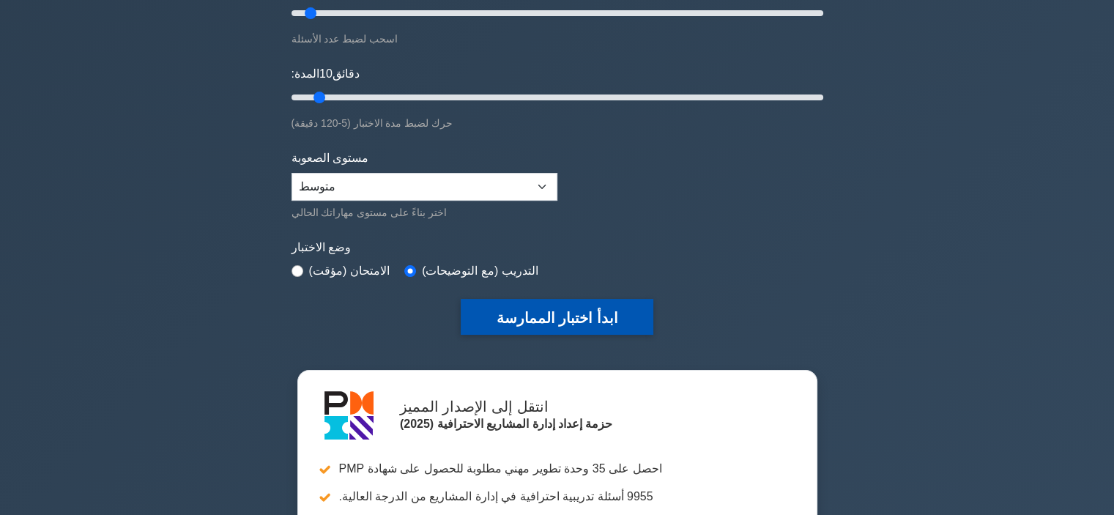
click at [553, 324] on font "ابدأ اختبار الممارسة" at bounding box center [557, 318] width 122 height 16
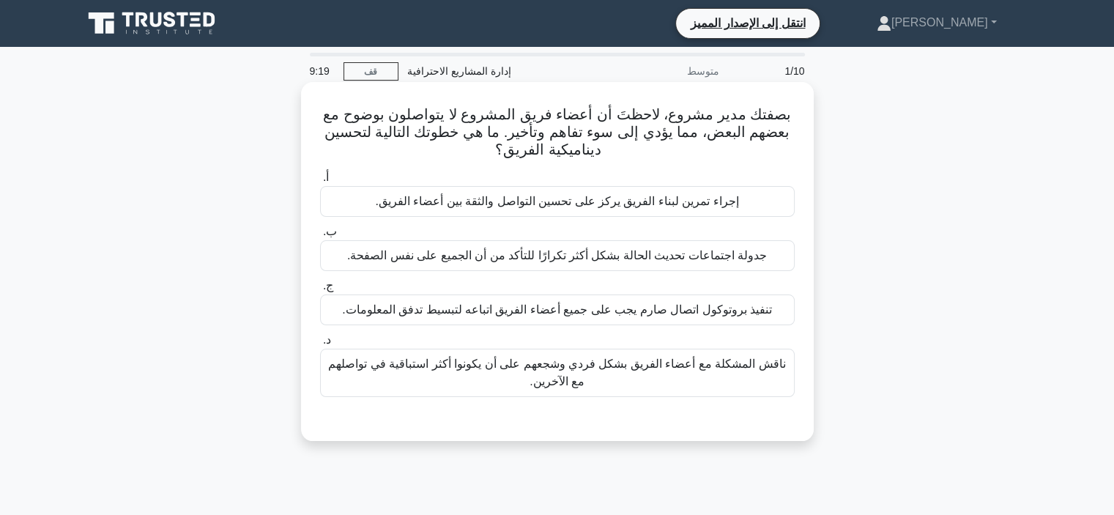
click at [558, 207] on font "إجراء تمرين لبناء الفريق يركز على تحسين التواصل والثقة بين أعضاء الفريق." at bounding box center [556, 201] width 363 height 12
click at [320, 182] on input "أ. إجراء تمرين لبناء الفريق يركز على تحسين التواصل والثقة بين أعضاء الفريق." at bounding box center [320, 178] width 0 height 10
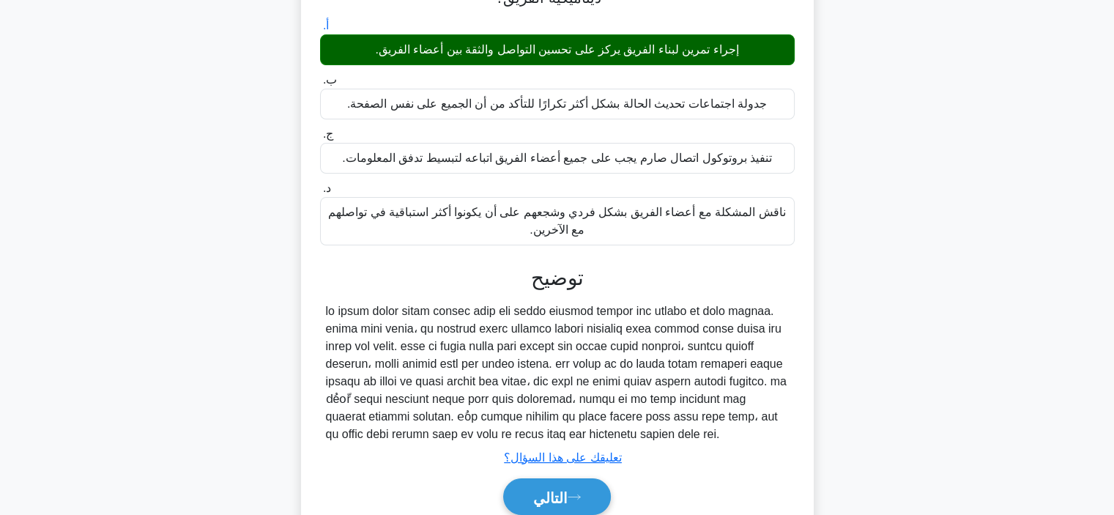
scroll to position [276, 0]
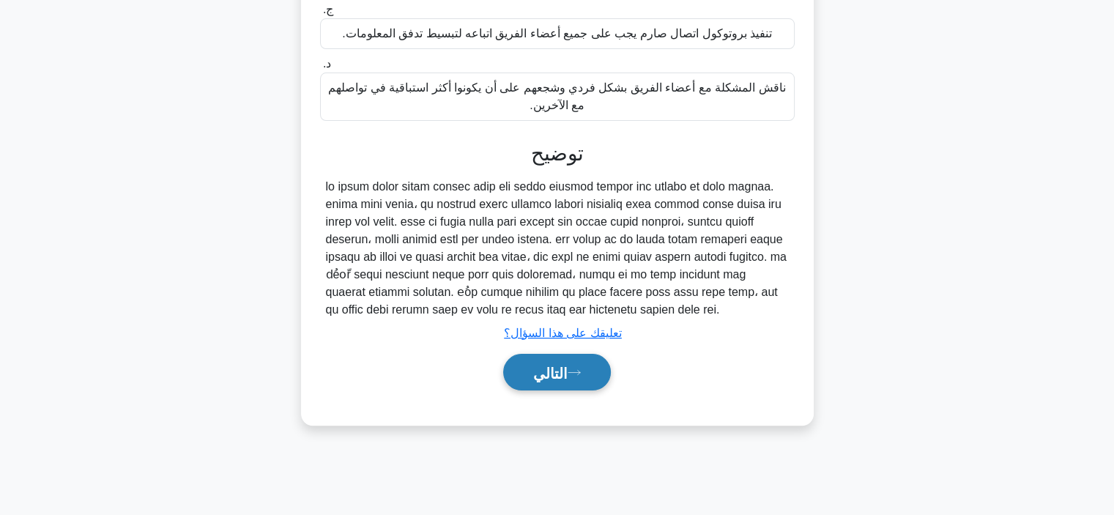
click at [548, 360] on button "التالي" at bounding box center [557, 372] width 108 height 37
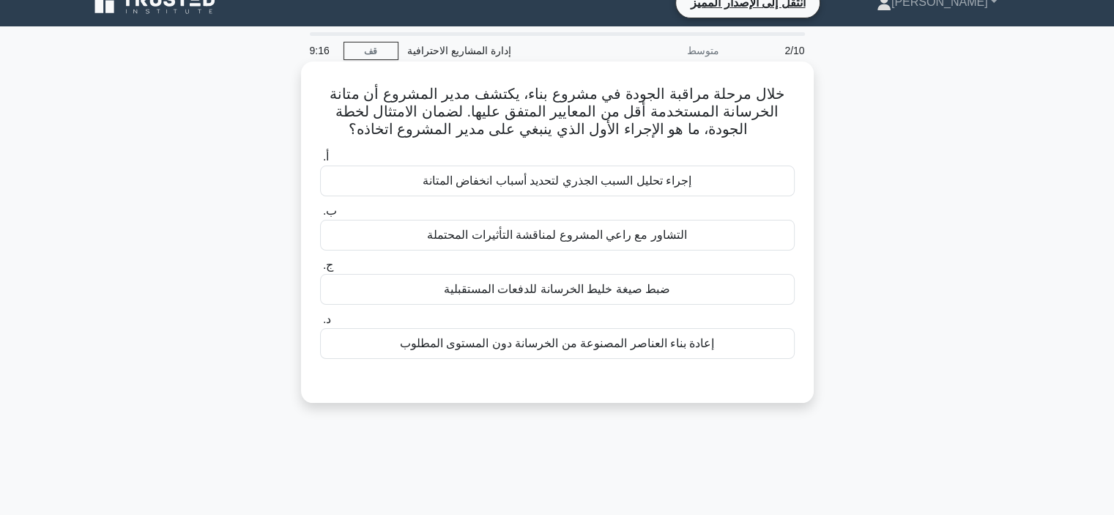
scroll to position [0, 0]
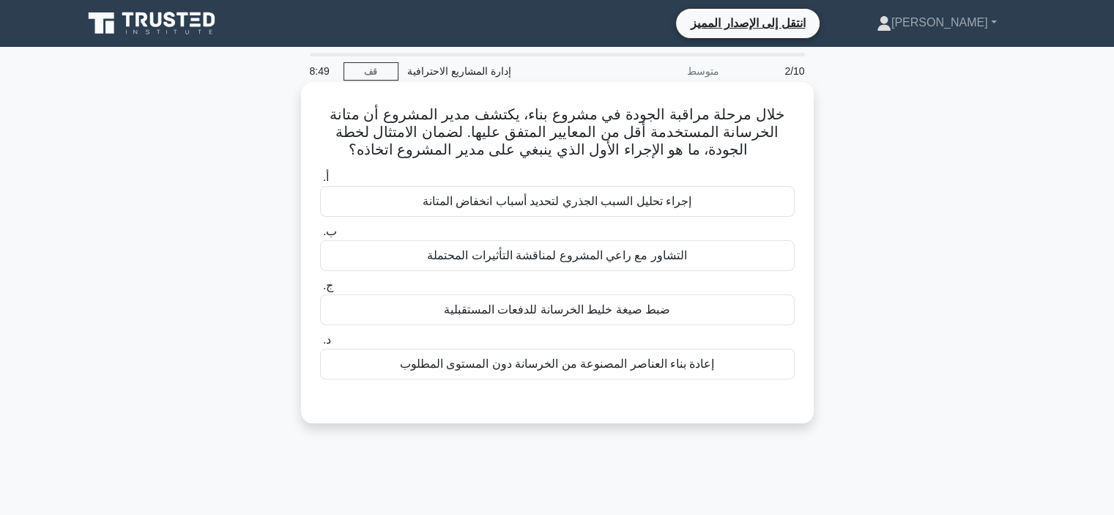
click at [606, 199] on font "إجراء تحليل السبب الجذري لتحديد أسباب انخفاض المتانة" at bounding box center [557, 201] width 269 height 12
click at [320, 182] on input "أ. إجراء تحليل السبب الجذري لتحديد أسباب انخفاض المتانة" at bounding box center [320, 178] width 0 height 10
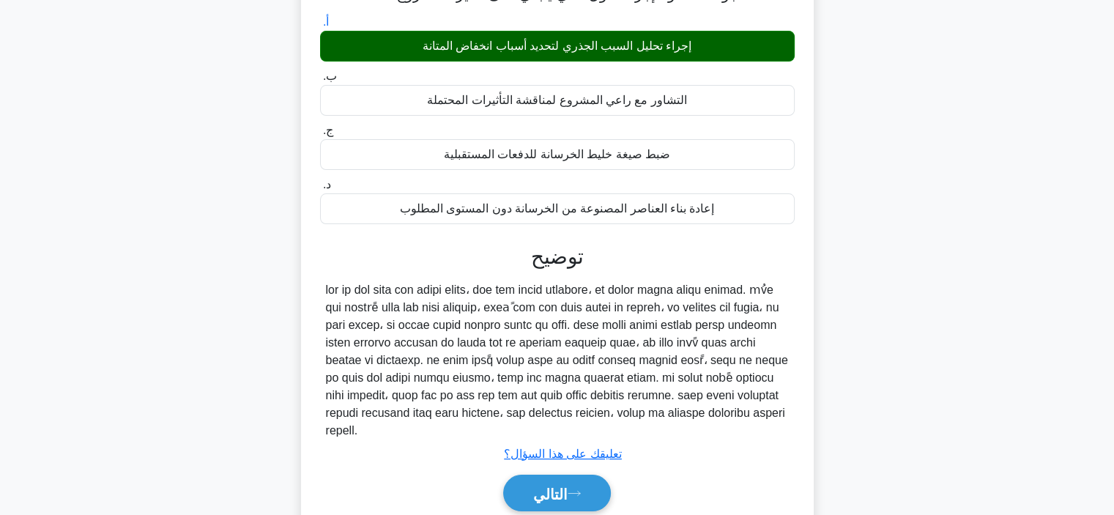
scroll to position [276, 0]
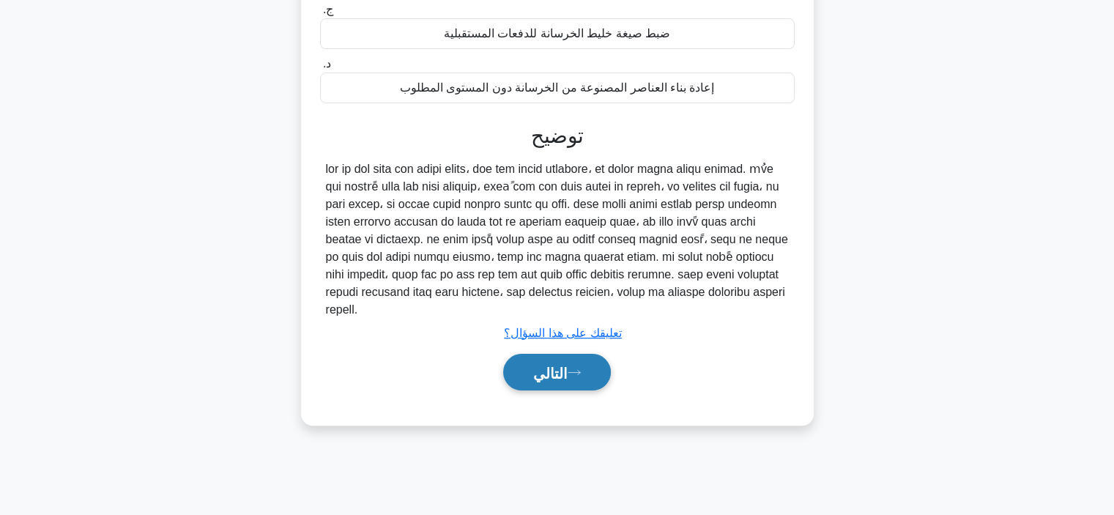
click at [582, 368] on button "التالي" at bounding box center [557, 372] width 108 height 37
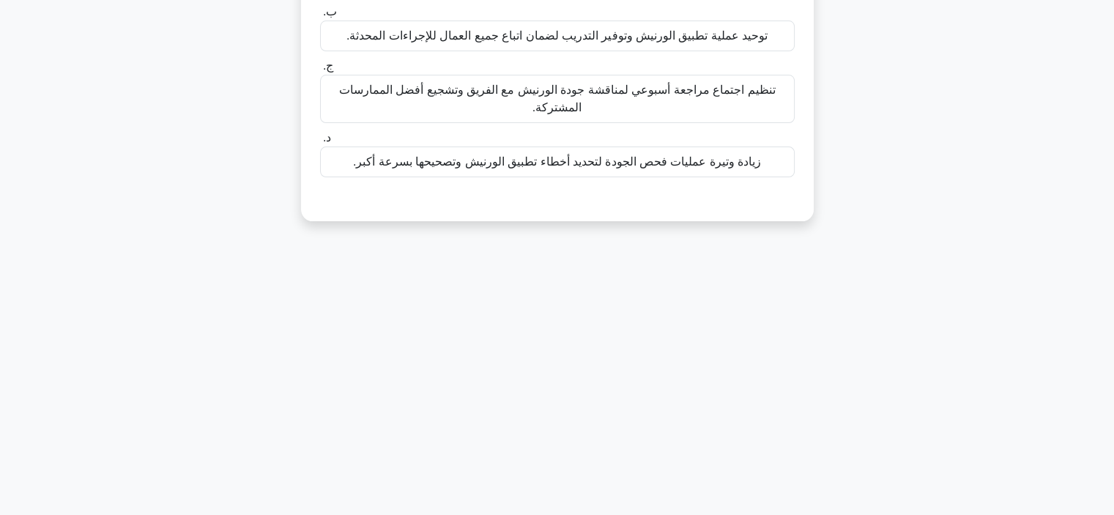
scroll to position [0, 0]
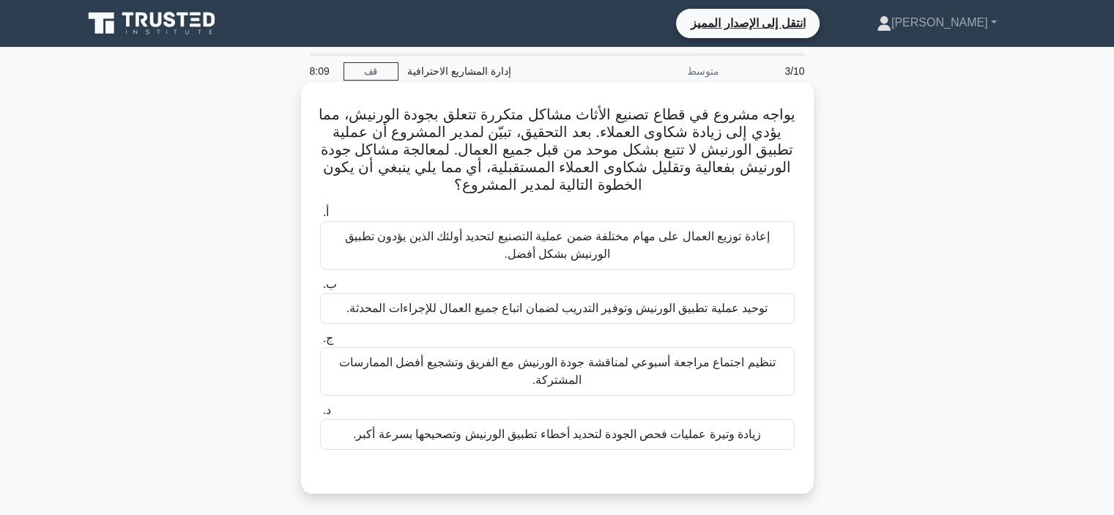
click at [722, 304] on font "توحيد عملية تطبيق الورنيش وتوفير التدريب لضمان اتباع جميع العمال للإجراءات المح…" at bounding box center [556, 308] width 421 height 12
click at [320, 289] on input "ب. توحيد عملية تطبيق الورنيش وتوفير التدريب لضمان اتباع جميع العمال للإجراءات ا…" at bounding box center [320, 285] width 0 height 10
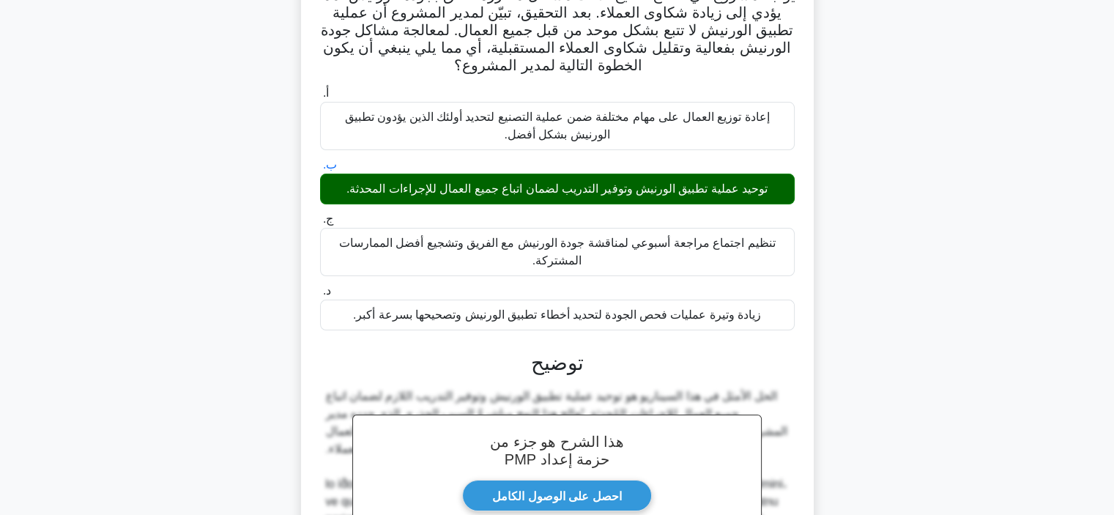
scroll to position [338, 0]
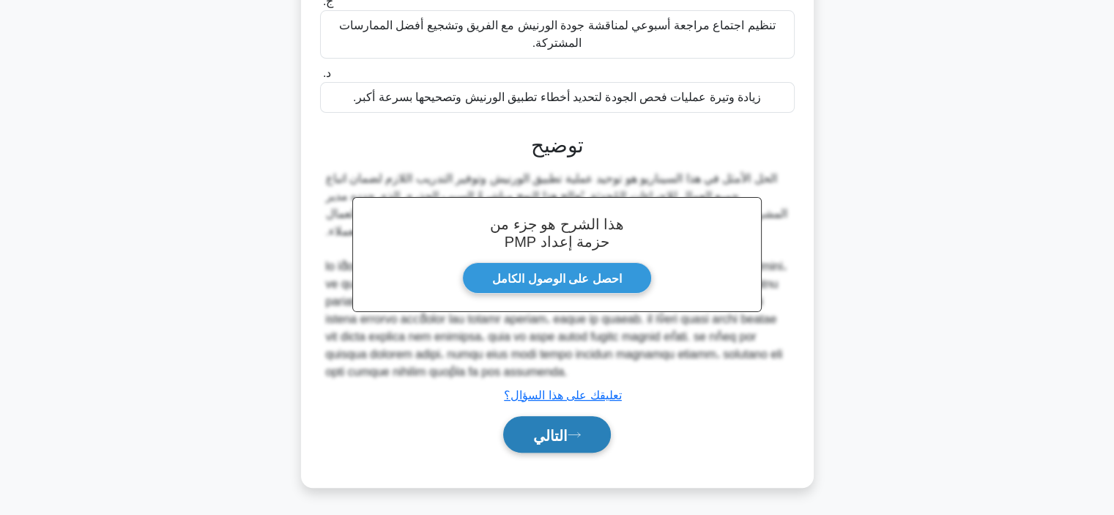
drag, startPoint x: 590, startPoint y: 442, endPoint x: 592, endPoint y: 434, distance: 8.9
click at [590, 436] on button "التالي" at bounding box center [557, 434] width 108 height 37
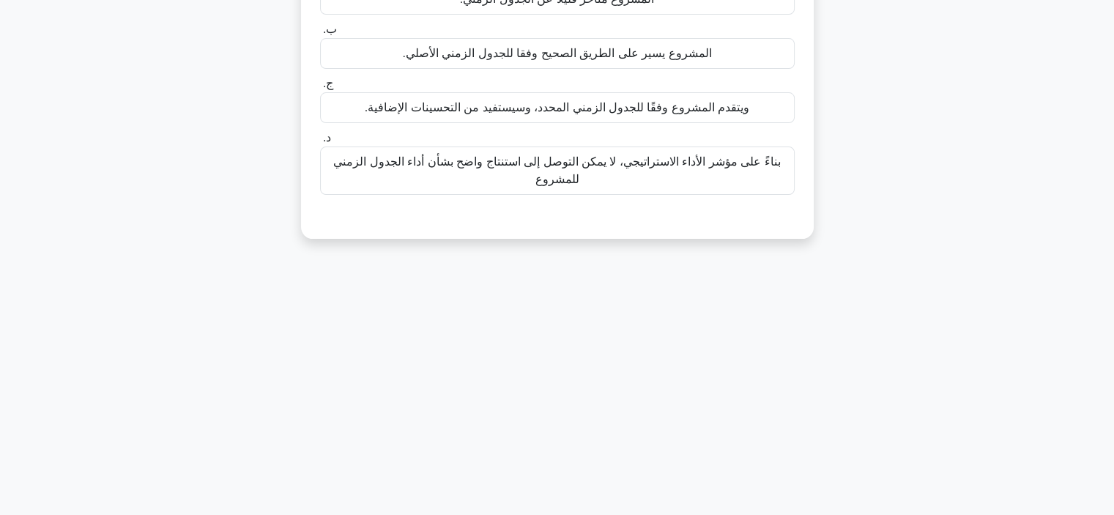
scroll to position [0, 0]
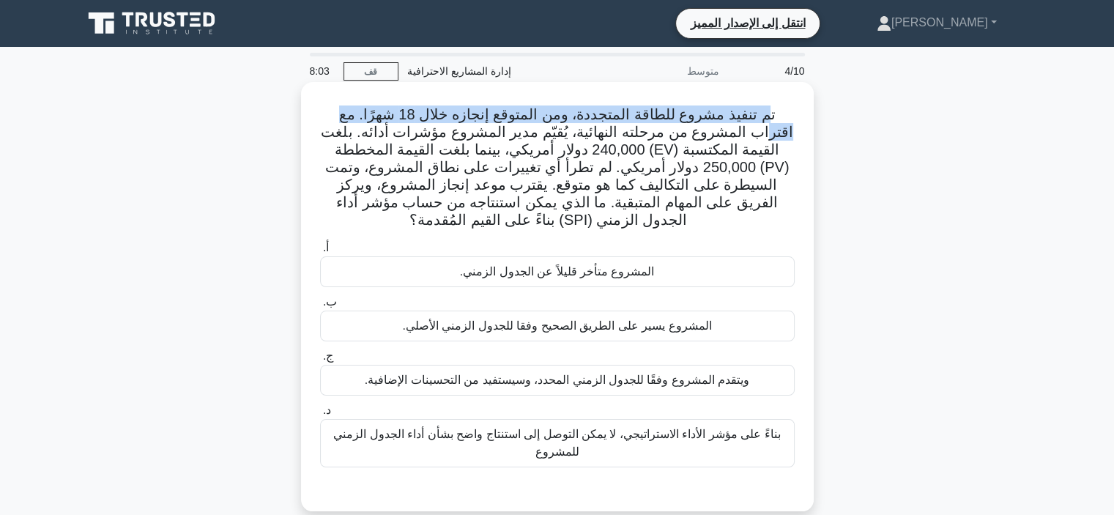
drag, startPoint x: 740, startPoint y: 127, endPoint x: 345, endPoint y: 107, distance: 395.3
click at [345, 107] on font "تم تنفيذ مشروع للطاقة المتجددة، ومن المتوقع إنجازه خلال 18 شهرًا. مع اقتراب الم…" at bounding box center [557, 167] width 472 height 122
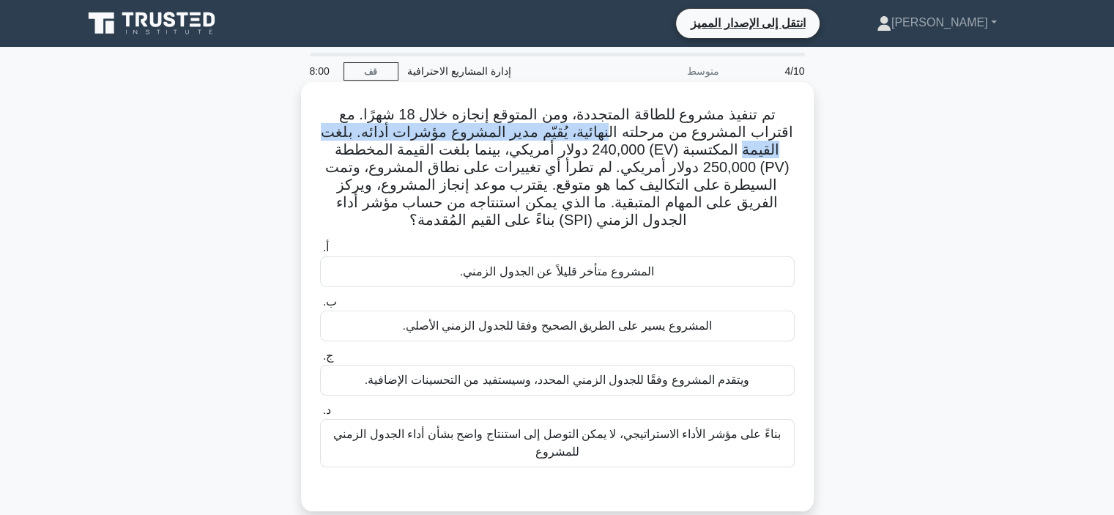
drag, startPoint x: 615, startPoint y: 135, endPoint x: 437, endPoint y: 140, distance: 178.1
click at [338, 125] on font "تم تنفيذ مشروع للطاقة المتجددة، ومن المتوقع إنجازه خلال 18 شهرًا. مع اقتراب الم…" at bounding box center [557, 167] width 472 height 122
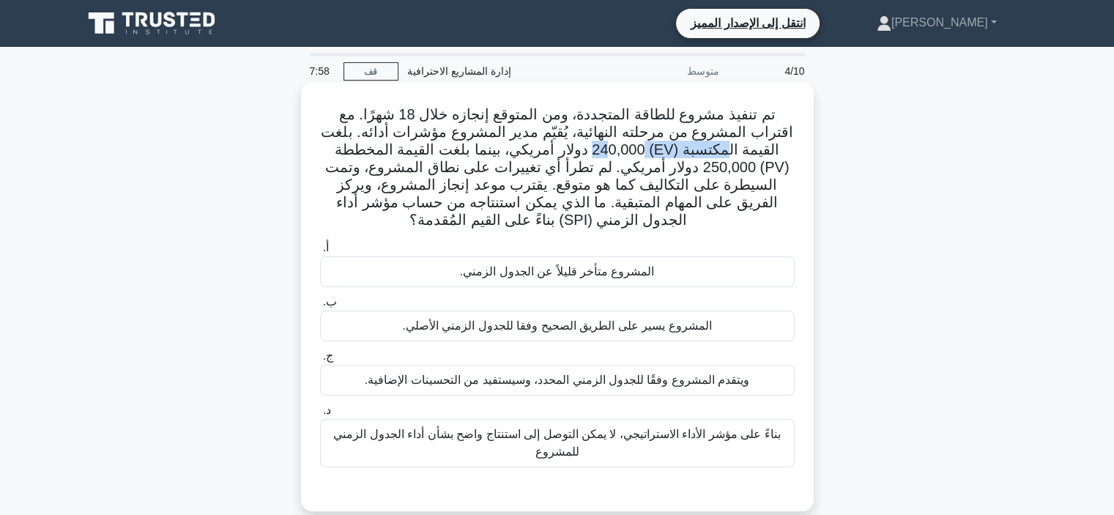
drag, startPoint x: 763, startPoint y: 145, endPoint x: 642, endPoint y: 150, distance: 121.0
click at [642, 150] on font "تم تنفيذ مشروع للطاقة المتجددة، ومن المتوقع إنجازه خلال 18 شهرًا. مع اقتراب الم…" at bounding box center [557, 167] width 472 height 122
drag, startPoint x: 655, startPoint y: 170, endPoint x: 748, endPoint y: 169, distance: 93.0
click at [748, 169] on font "تم تنفيذ مشروع للطاقة المتجددة، ومن المتوقع إنجازه خلال 18 شهرًا. مع اقتراب الم…" at bounding box center [557, 167] width 472 height 122
click at [540, 285] on div "المشروع متأخر قليلاً عن الجدول الزمني." at bounding box center [557, 271] width 475 height 31
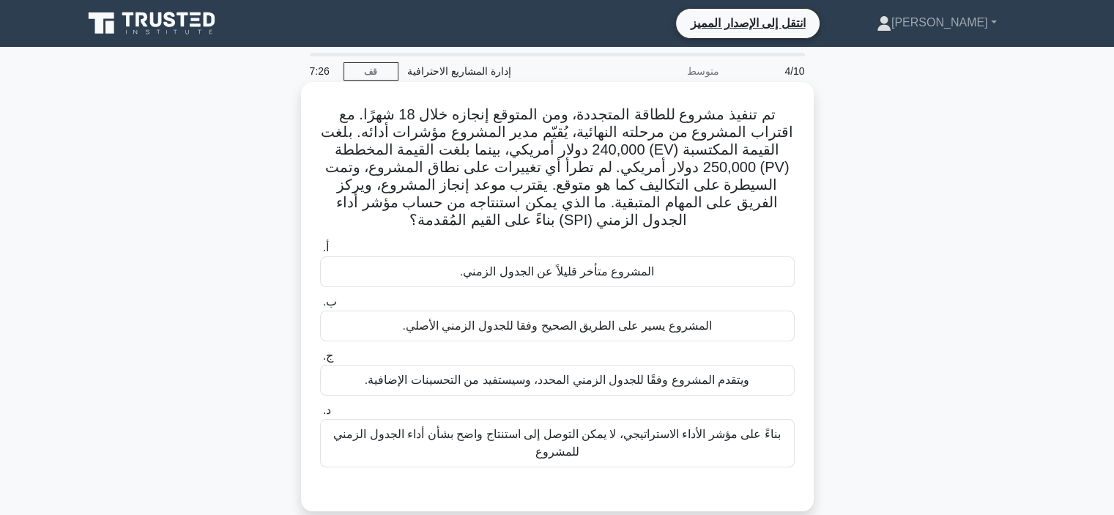
click at [320, 253] on input "أ. المشروع متأخر قليلاً عن الجدول الزمني." at bounding box center [320, 248] width 0 height 10
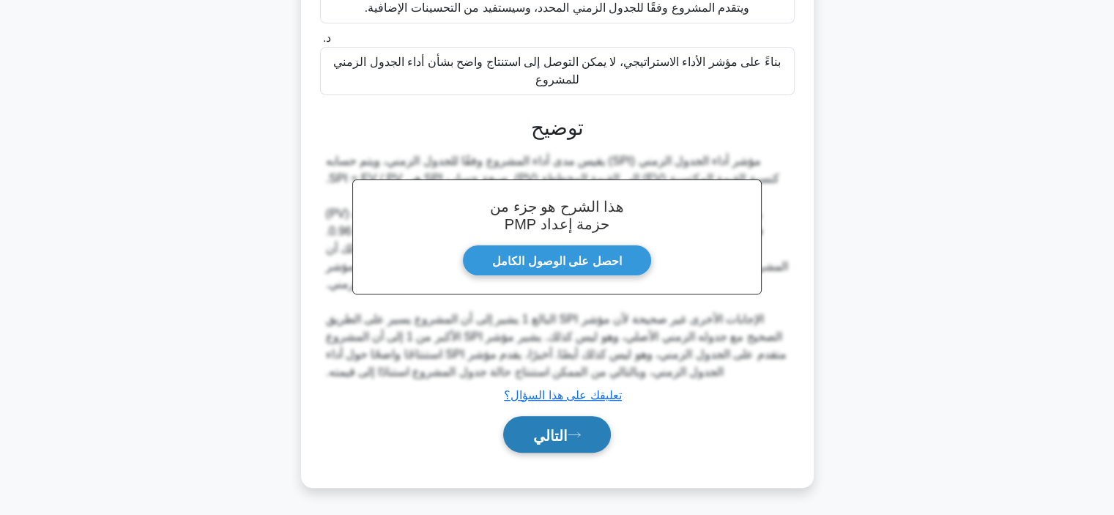
click at [541, 422] on button "التالي" at bounding box center [557, 434] width 108 height 37
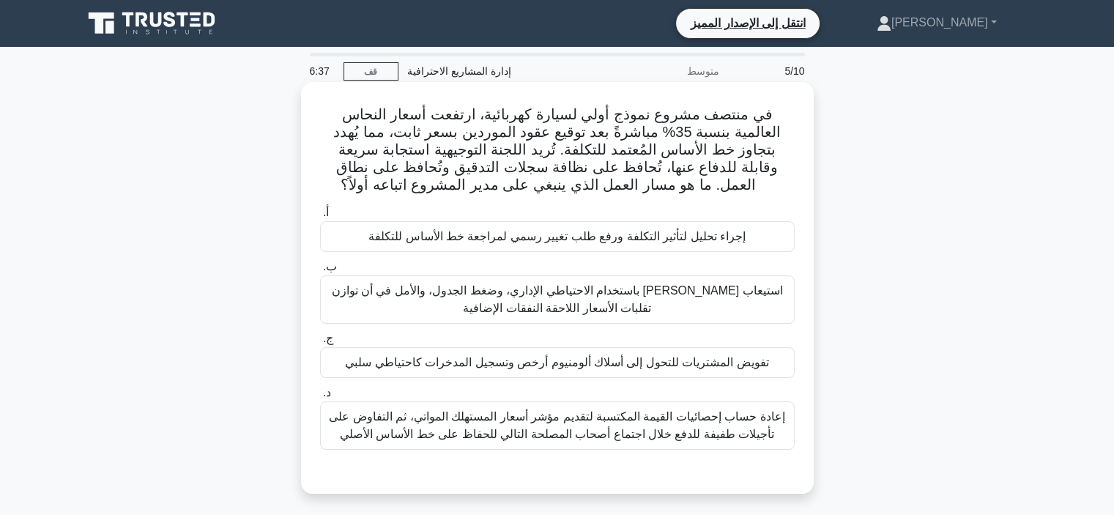
click at [727, 242] on font "إجراء تحليل لتأثير التكلفة ورفع طلب تغيير رسمي لمراجعة خط الأساس للتكلفة" at bounding box center [556, 236] width 377 height 12
click at [320, 218] on input "أ. إجراء تحليل لتأثير التكلفة ورفع طلب تغيير رسمي لمراجعة خط الأساس للتكلفة" at bounding box center [320, 213] width 0 height 10
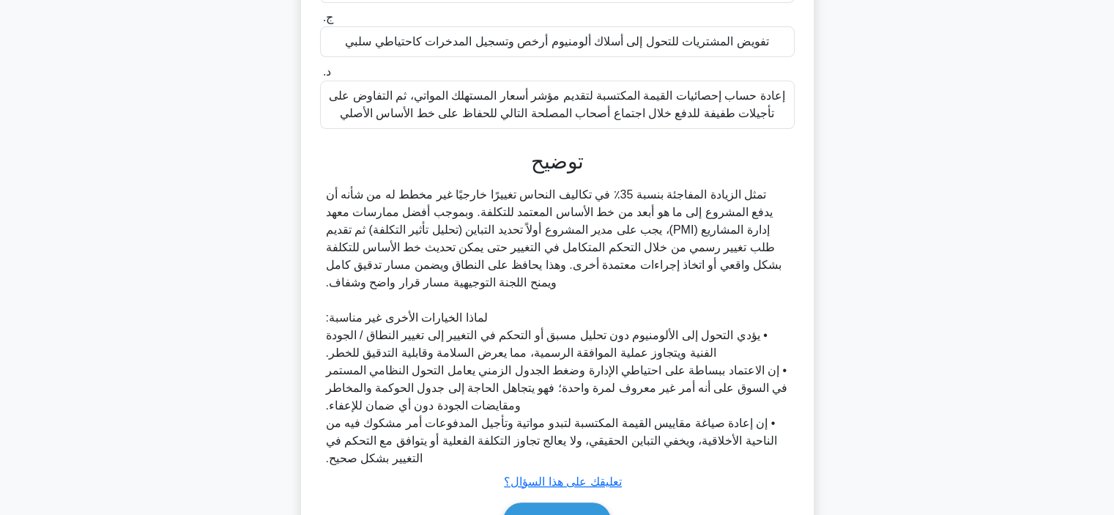
scroll to position [408, 0]
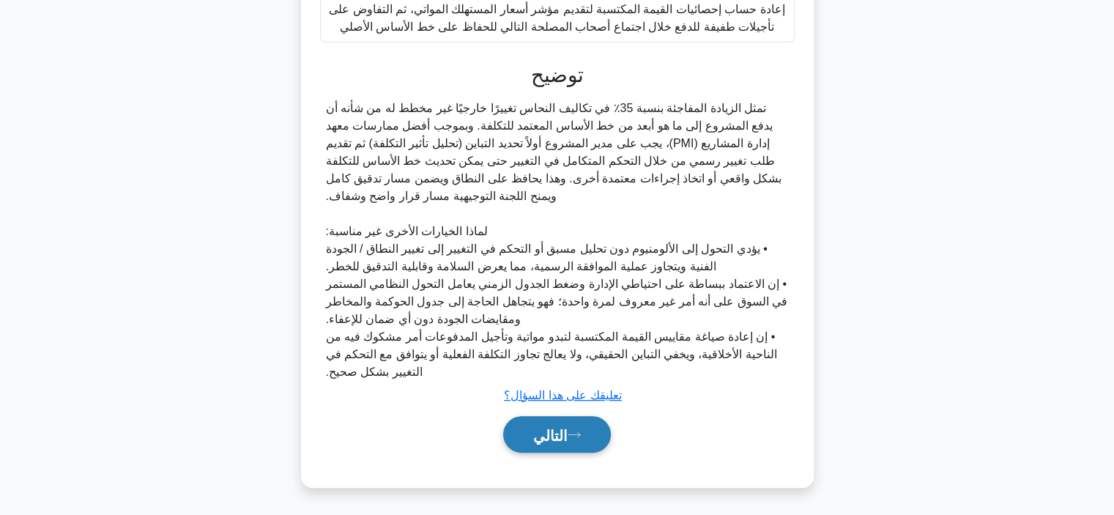
click at [581, 432] on icon at bounding box center [574, 435] width 13 height 8
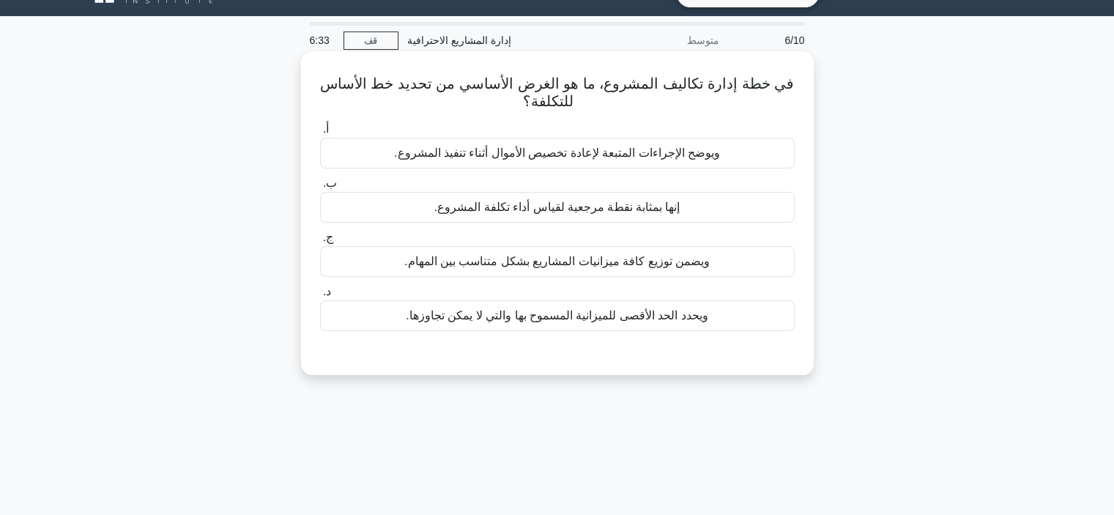
scroll to position [0, 0]
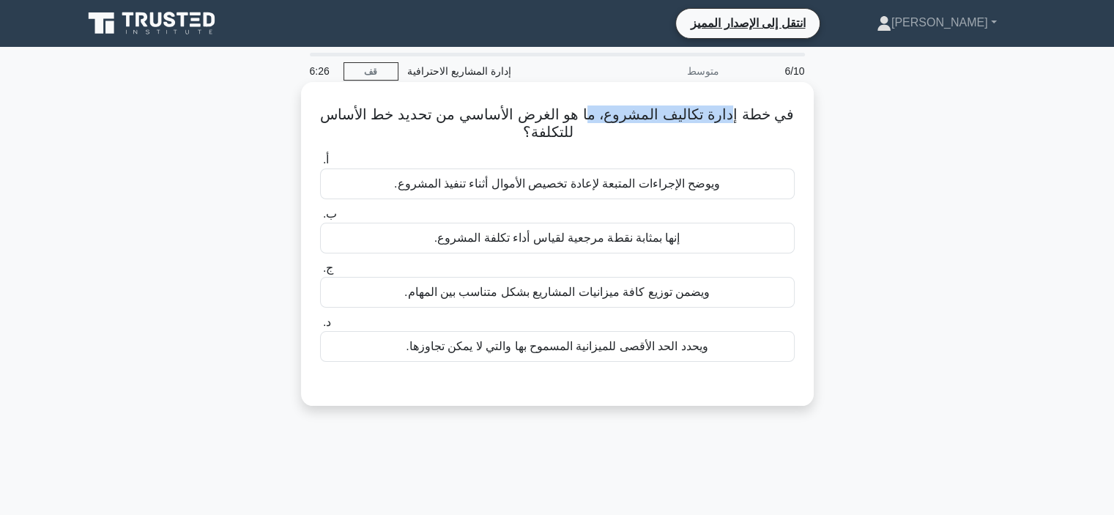
drag, startPoint x: 723, startPoint y: 113, endPoint x: 586, endPoint y: 111, distance: 137.0
click at [586, 111] on font "في خطة إدارة تكاليف المشروع، ما هو الغرض الأساسي من تحديد خط الأساس للتكلفة؟" at bounding box center [557, 123] width 475 height 34
click at [625, 240] on font "إنها بمثابة نقطة مرجعية لقياس أداء تكلفة المشروع." at bounding box center [557, 237] width 246 height 12
click at [320, 219] on input "ب. إنها بمثابة نقطة مرجعية لقياس أداء تكلفة المشروع." at bounding box center [320, 214] width 0 height 10
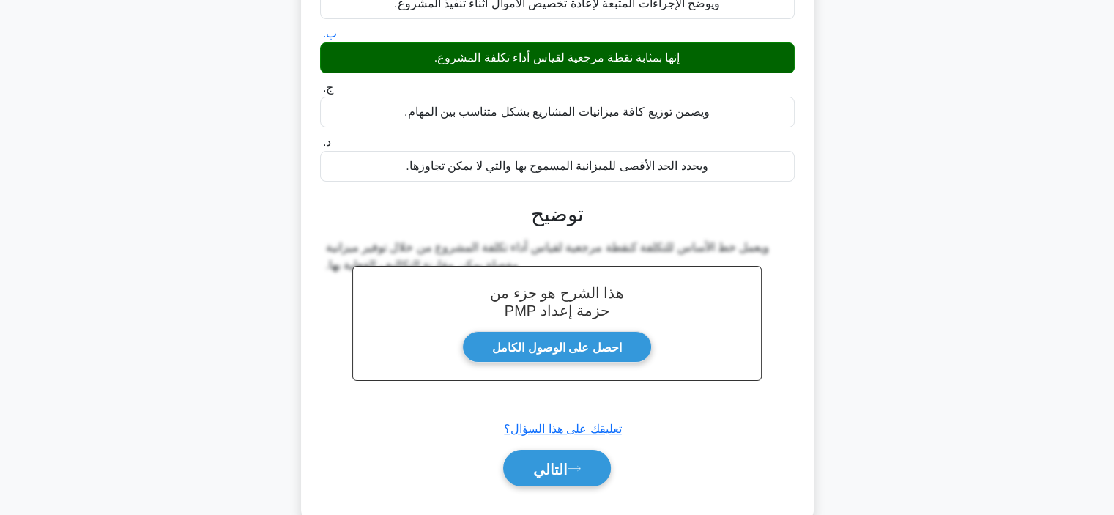
scroll to position [276, 0]
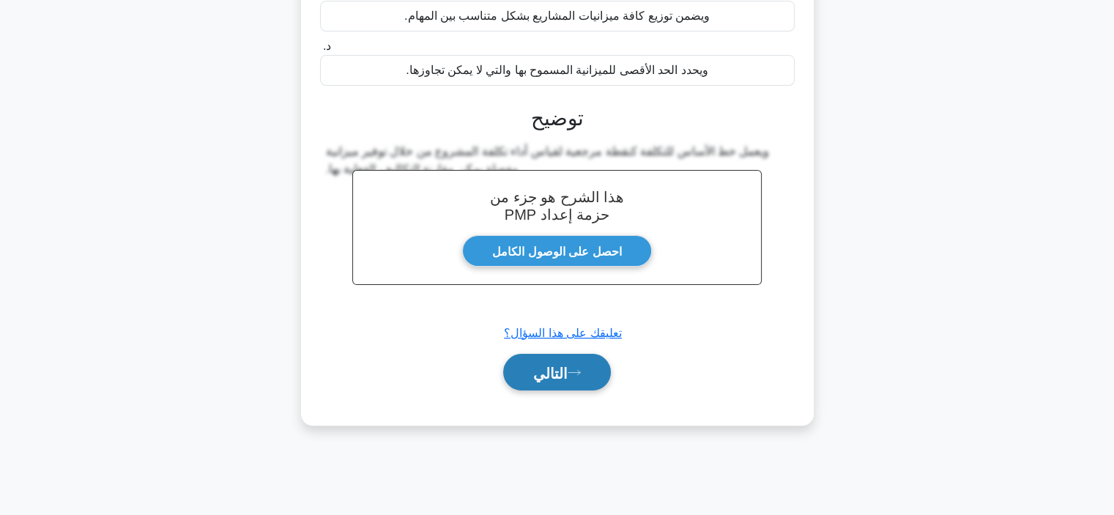
click at [589, 361] on button "التالي" at bounding box center [557, 372] width 108 height 37
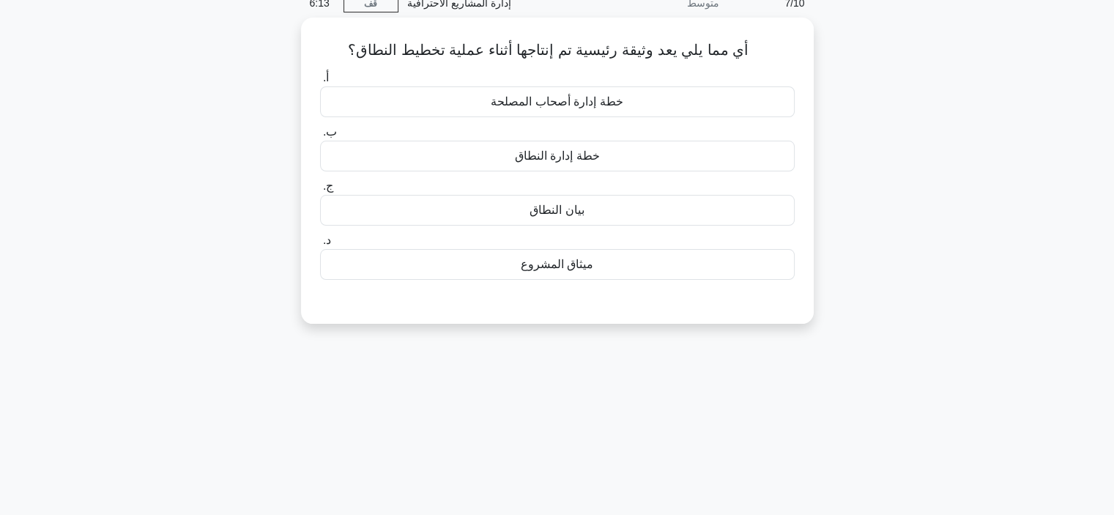
scroll to position [0, 0]
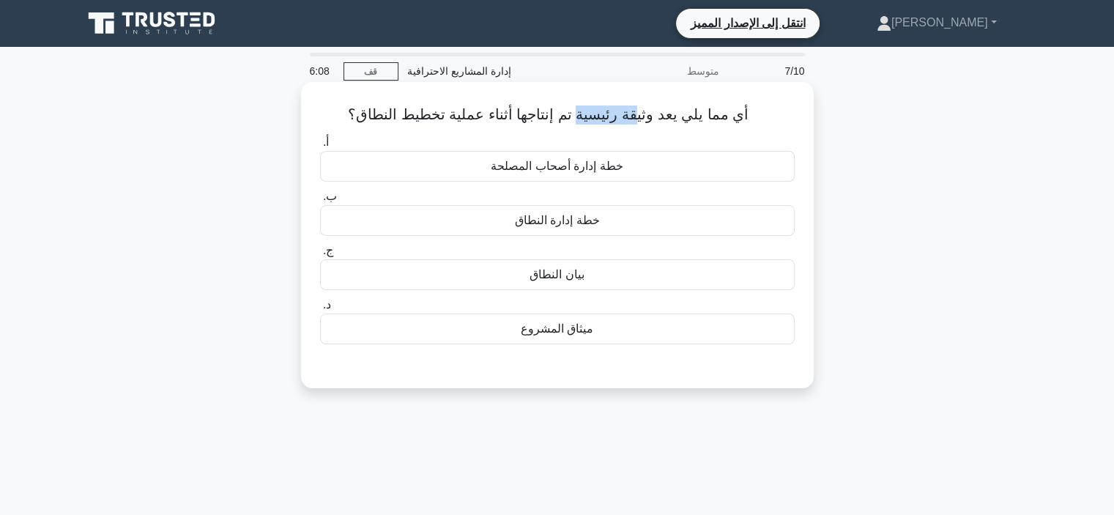
drag, startPoint x: 577, startPoint y: 114, endPoint x: 633, endPoint y: 109, distance: 55.9
click at [633, 109] on font "أي مما يلي يعد وثيقة رئيسية تم إنتاجها أثناء عملية تخطيط النطاق؟" at bounding box center [548, 114] width 401 height 16
drag, startPoint x: 357, startPoint y: 119, endPoint x: 448, endPoint y: 111, distance: 91.1
click at [448, 111] on font "أي مما يلي يعد وثيقة رئيسية تم إنتاجها أثناء عملية تخطيط النطاق؟" at bounding box center [548, 114] width 401 height 16
click at [601, 327] on div "ميثاق المشروع" at bounding box center [557, 329] width 475 height 31
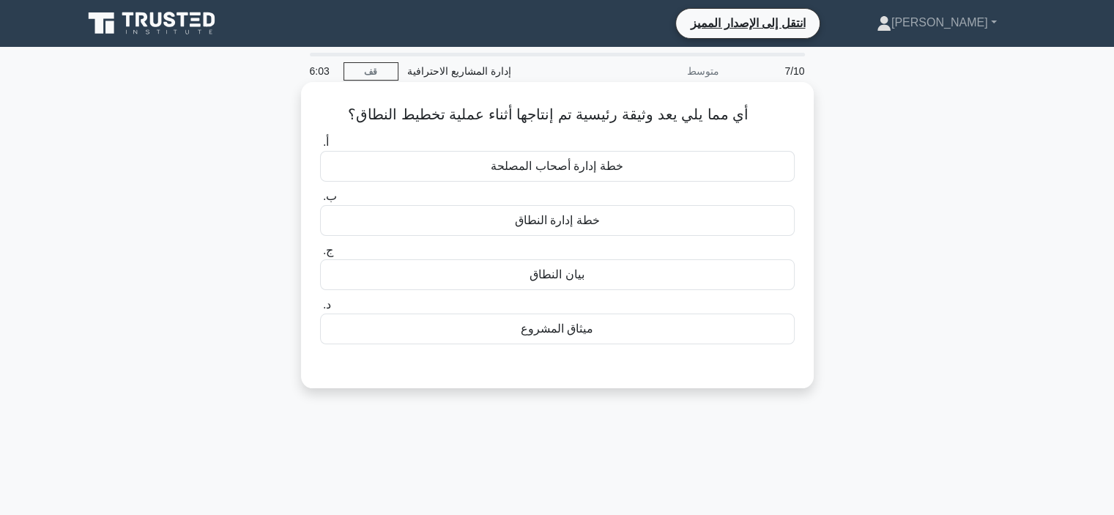
click at [320, 310] on input "د. ميثاق المشروع" at bounding box center [320, 305] width 0 height 10
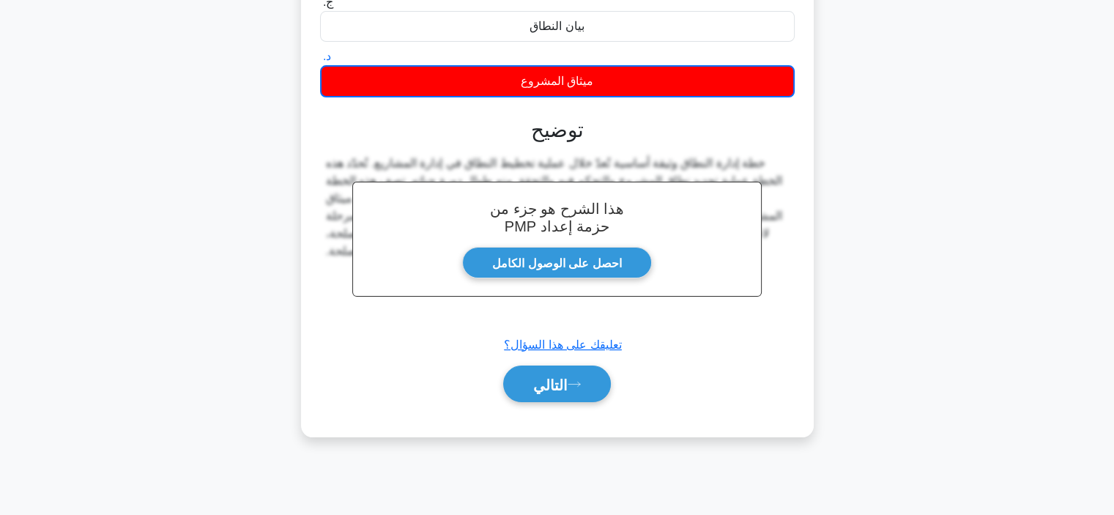
scroll to position [276, 0]
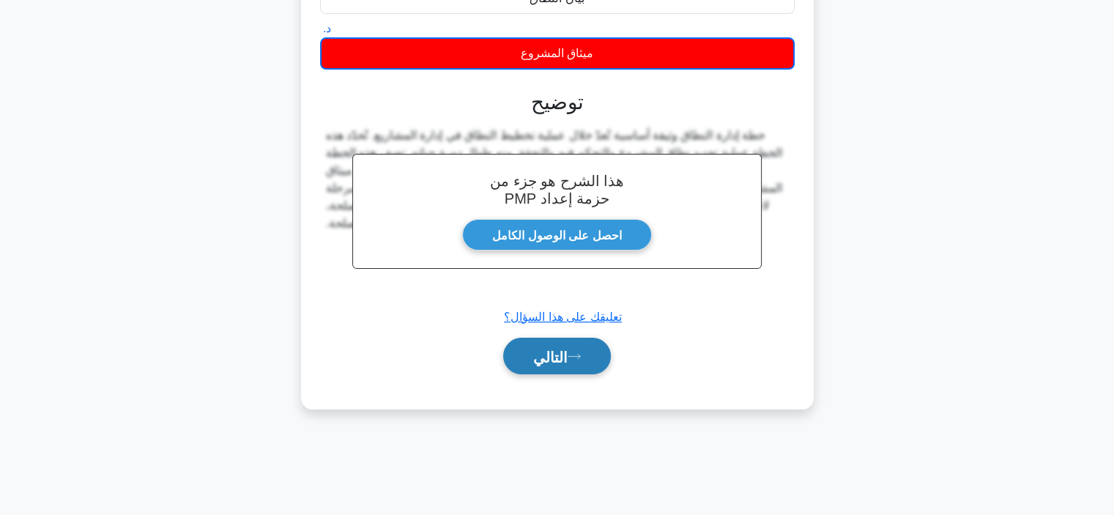
click at [588, 363] on button "التالي" at bounding box center [557, 356] width 108 height 37
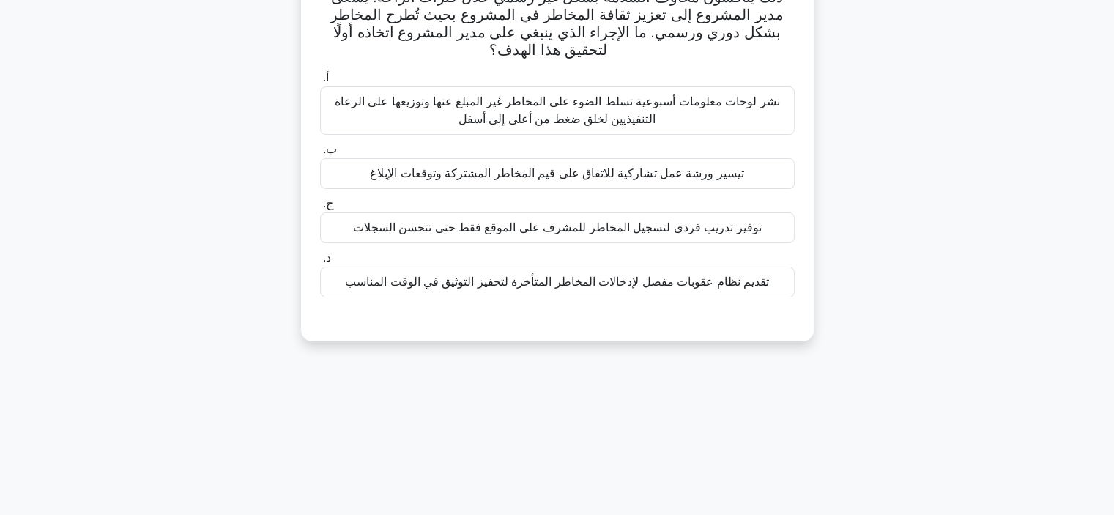
scroll to position [0, 0]
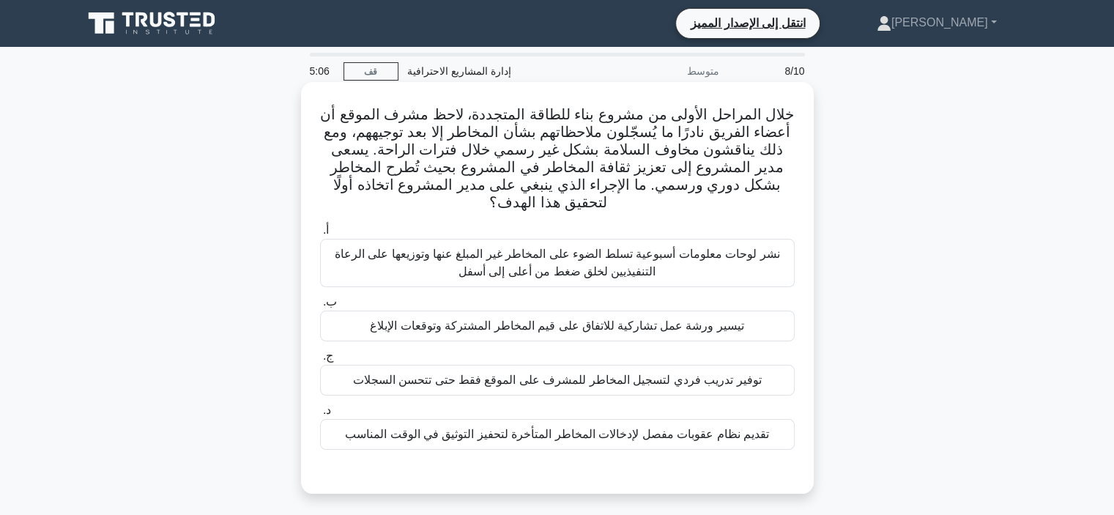
click at [617, 324] on font "تيسير ورشة عمل تشاركية للاتفاق على قيم المخاطر المشتركة وتوقعات الإبلاغ" at bounding box center [557, 325] width 374 height 12
click at [488, 331] on font "تيسير ورشة عمل تشاركية للاتفاق على قيم المخاطر المشتركة وتوقعات الإبلاغ" at bounding box center [557, 325] width 374 height 12
click at [320, 307] on input "ب. تيسير ورشة عمل تشاركية للاتفاق على قيم المخاطر المشتركة وتوقعات الإبلاغ" at bounding box center [320, 302] width 0 height 10
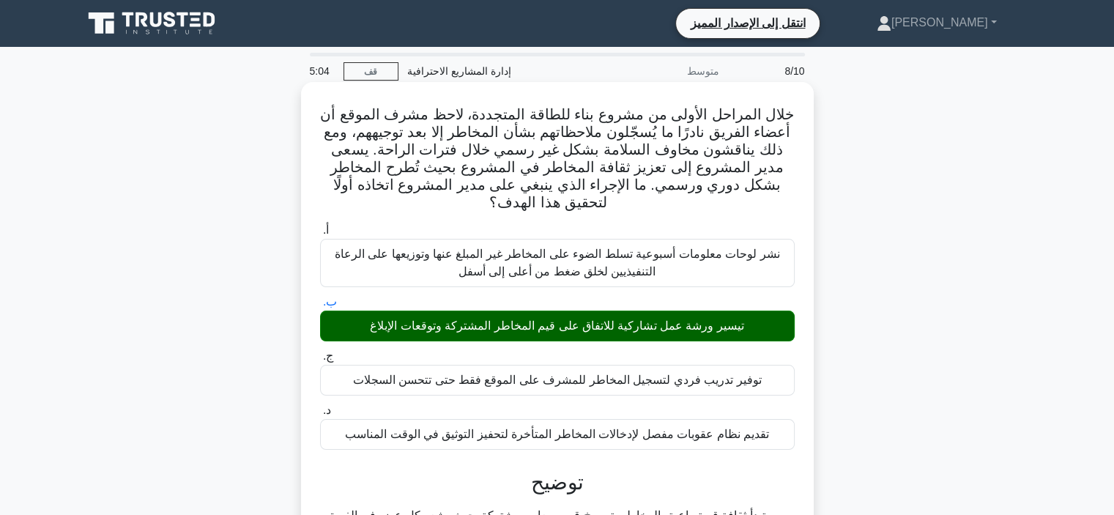
scroll to position [293, 0]
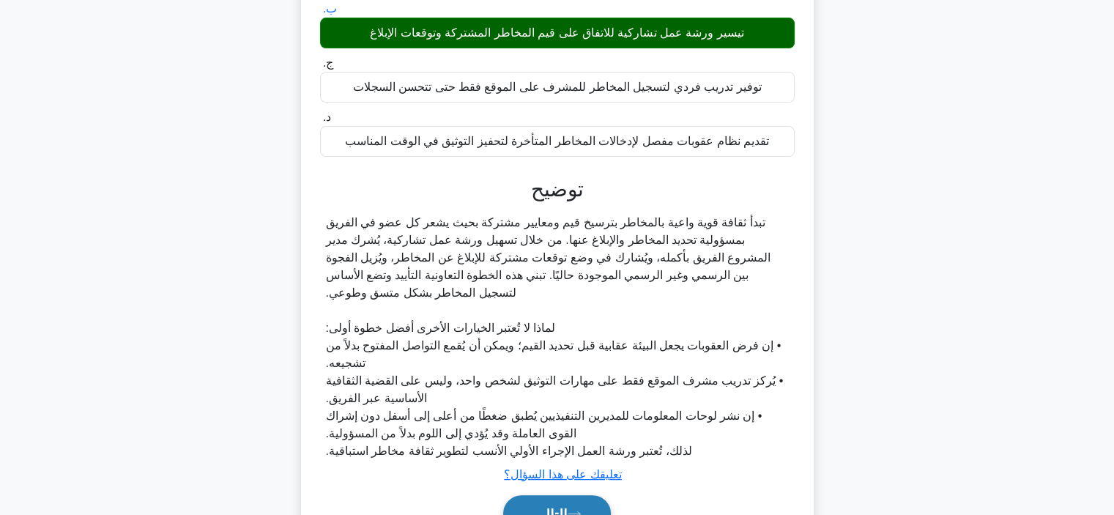
click at [549, 502] on button "التالي" at bounding box center [557, 513] width 108 height 37
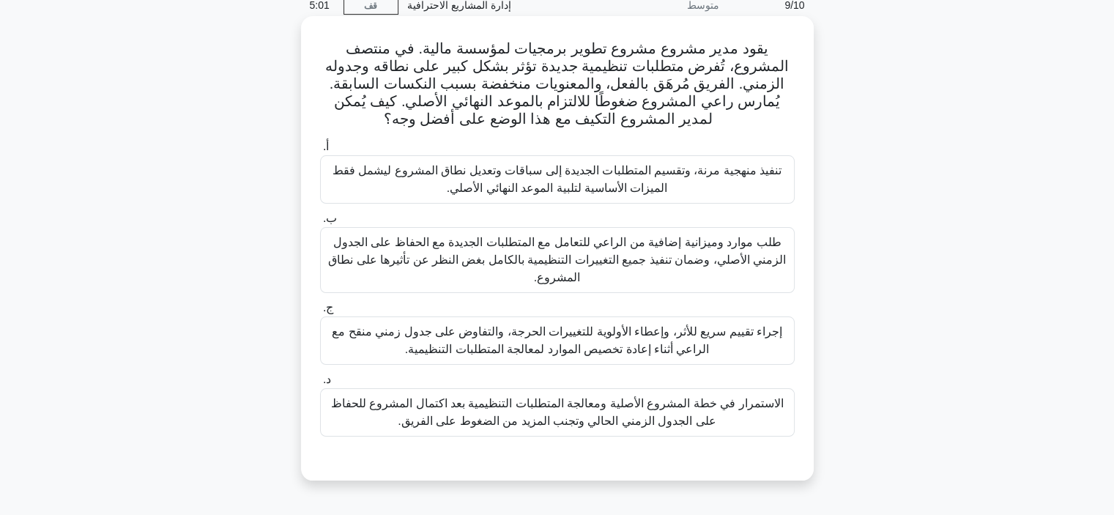
scroll to position [56, 0]
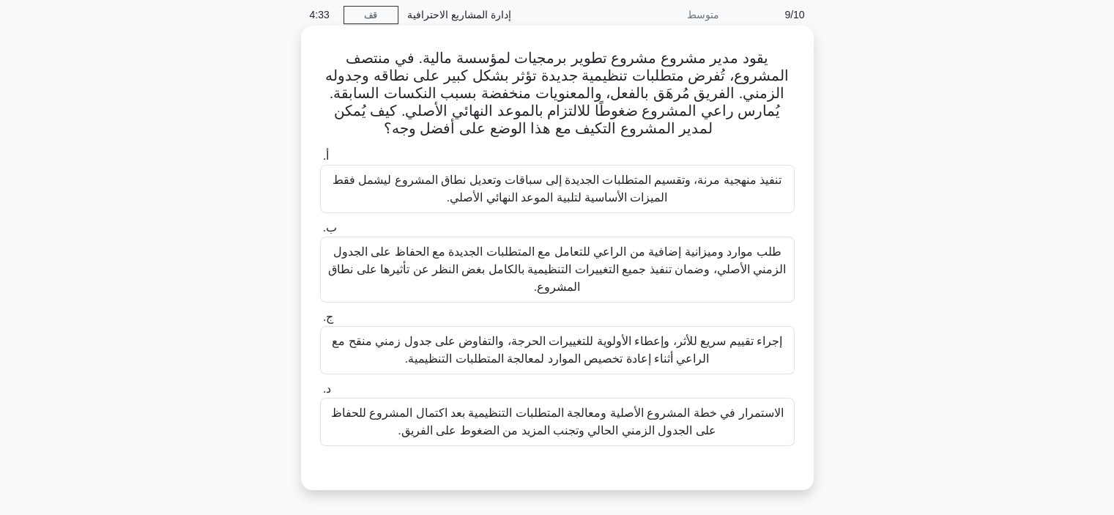
click at [703, 199] on font "تنفيذ منهجية مرنة، وتقسيم المتطلبات الجديدة إلى سباقات وتعديل نطاق المشروع ليشم…" at bounding box center [557, 188] width 461 height 35
click at [320, 161] on input "أ. تنفيذ منهجية مرنة، وتقسيم المتطلبات الجديدة إلى سباقات وتعديل نطاق المشروع ل…" at bounding box center [320, 157] width 0 height 10
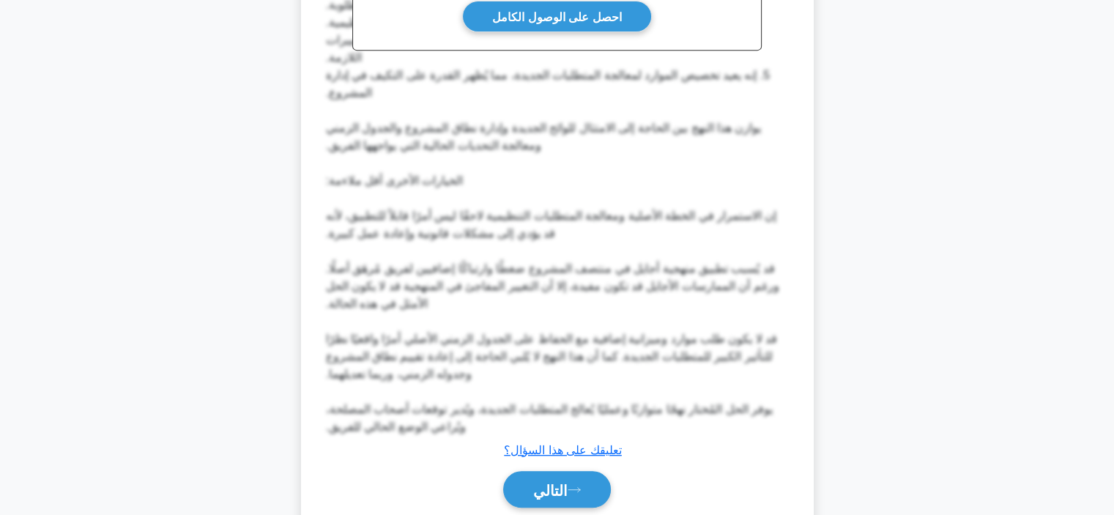
scroll to position [708, 0]
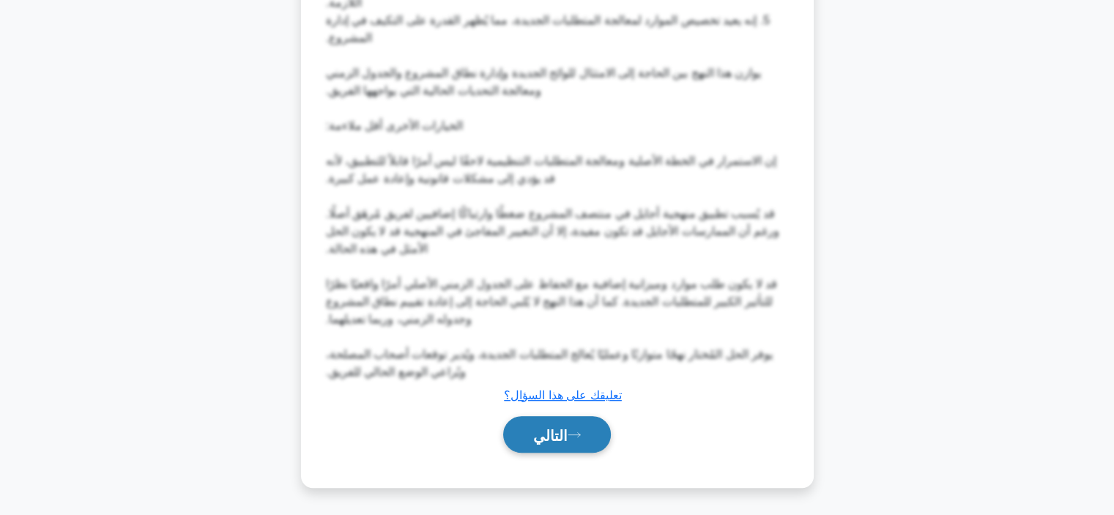
click at [543, 441] on font "التالي" at bounding box center [550, 435] width 34 height 16
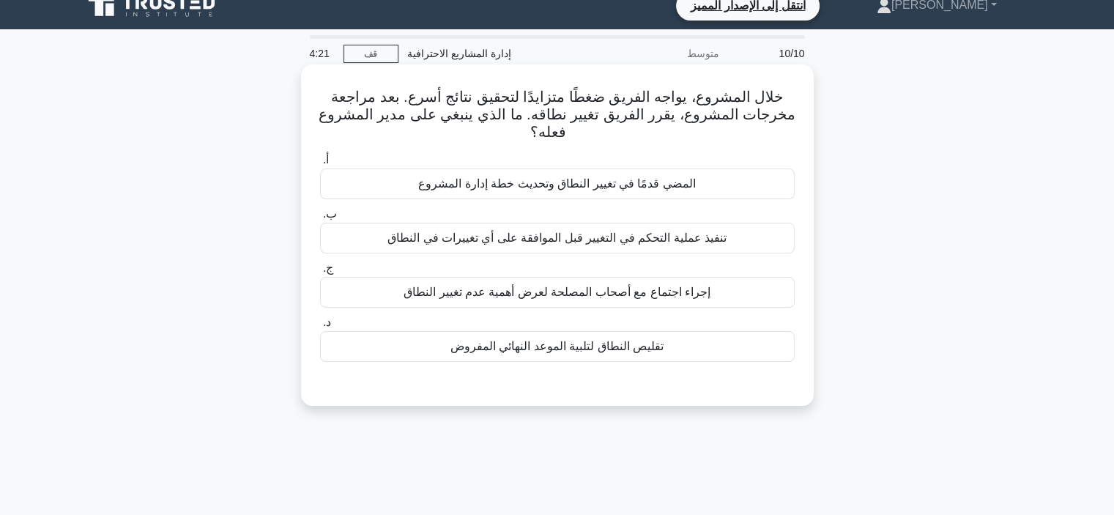
scroll to position [0, 0]
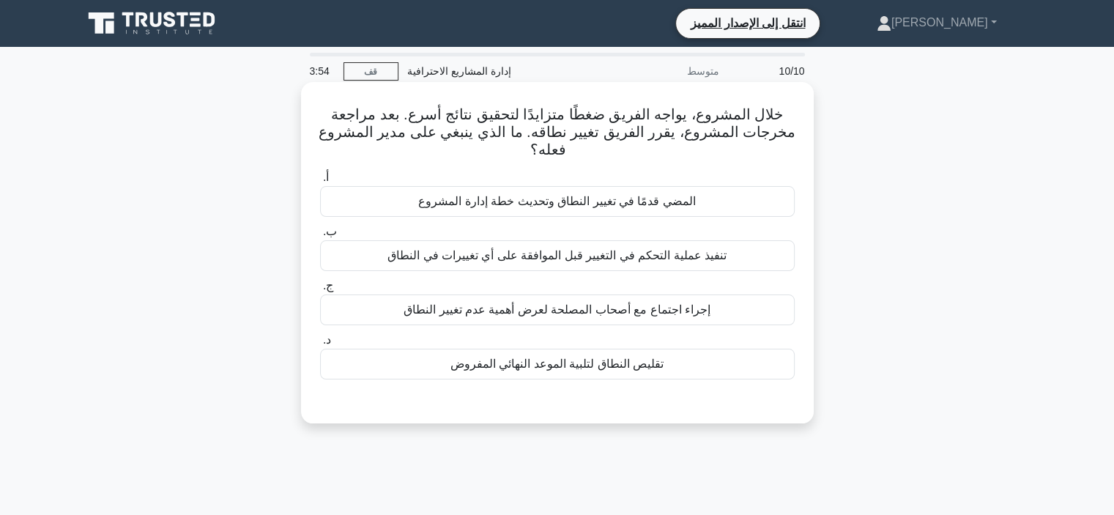
click at [660, 305] on font "إجراء اجتماع مع أصحاب المصلحة لعرض أهمية عدم تغيير النطاق" at bounding box center [557, 309] width 307 height 12
click at [320, 291] on input "ج. إجراء اجتماع مع أصحاب المصلحة لعرض أهمية عدم تغيير النطاق" at bounding box center [320, 286] width 0 height 10
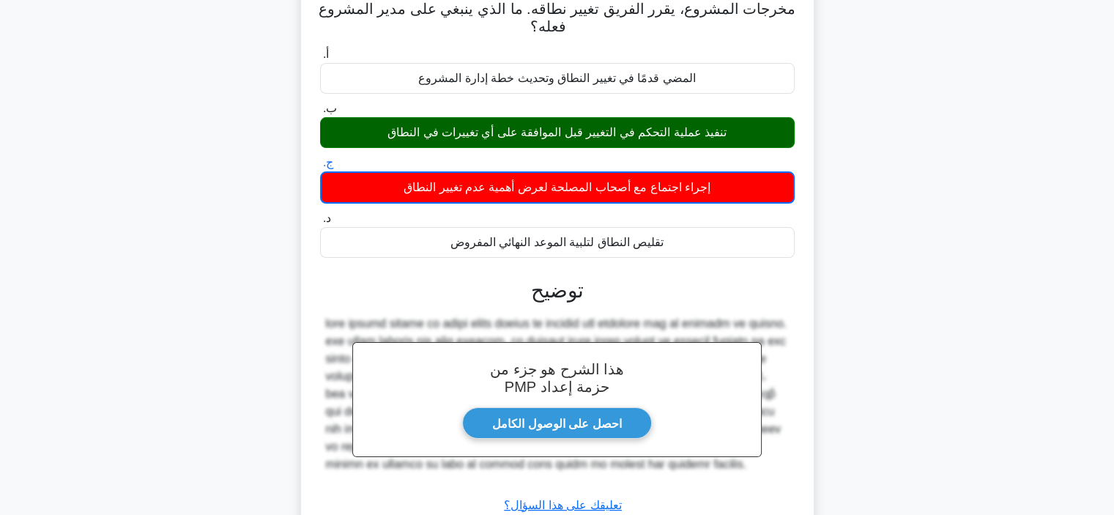
scroll to position [276, 0]
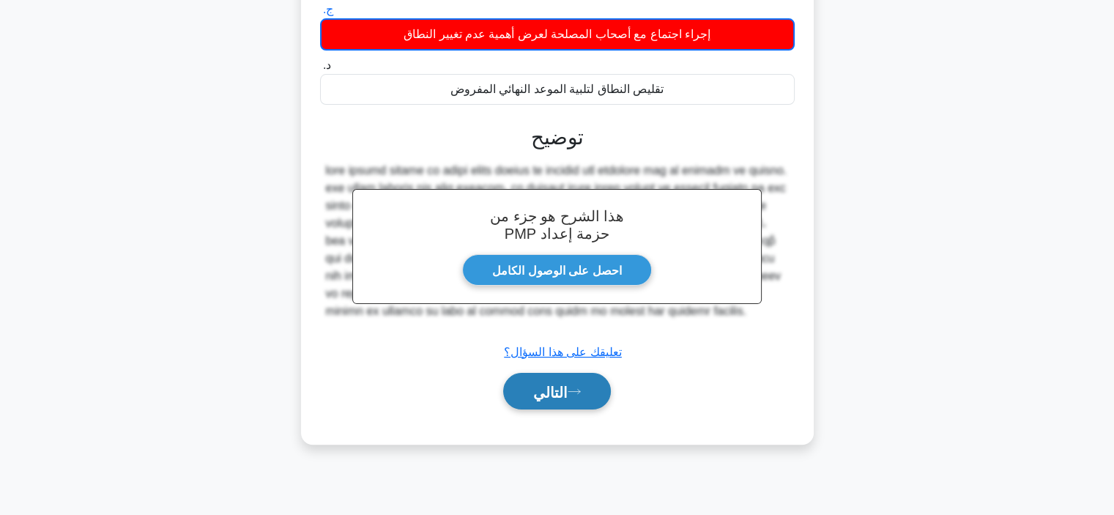
click at [574, 393] on icon at bounding box center [574, 391] width 13 height 8
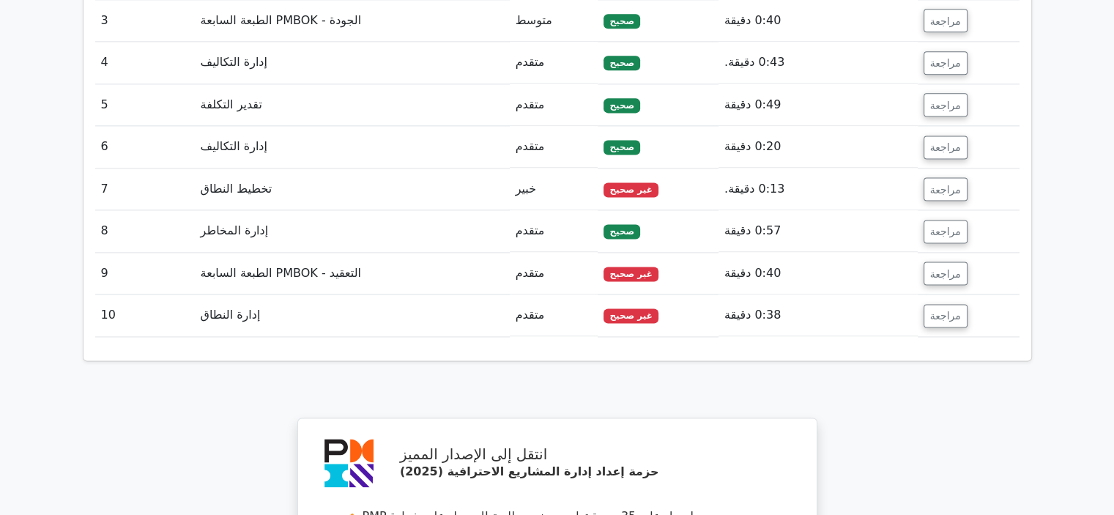
scroll to position [1978, 0]
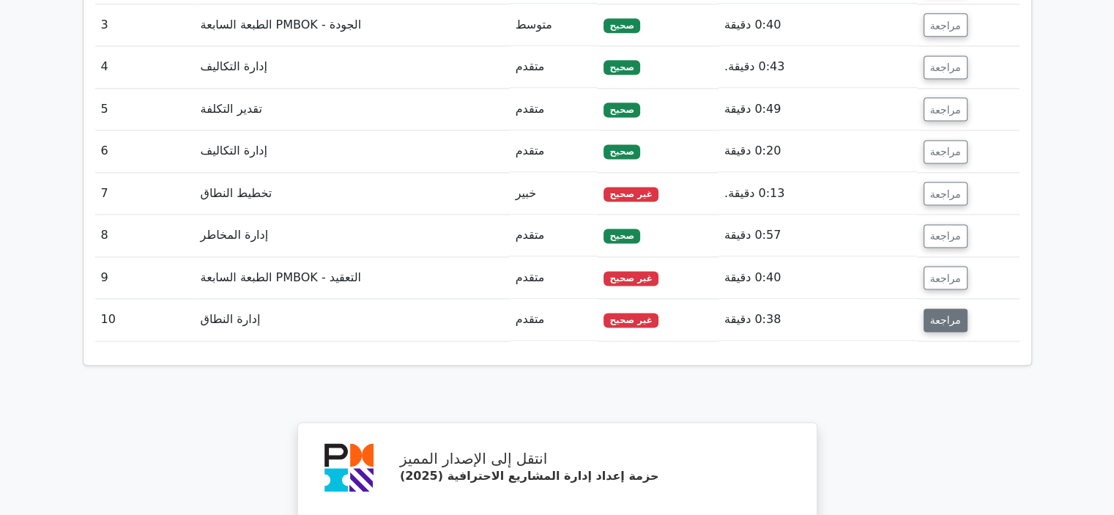
click at [935, 314] on font "مراجعة" at bounding box center [945, 320] width 31 height 12
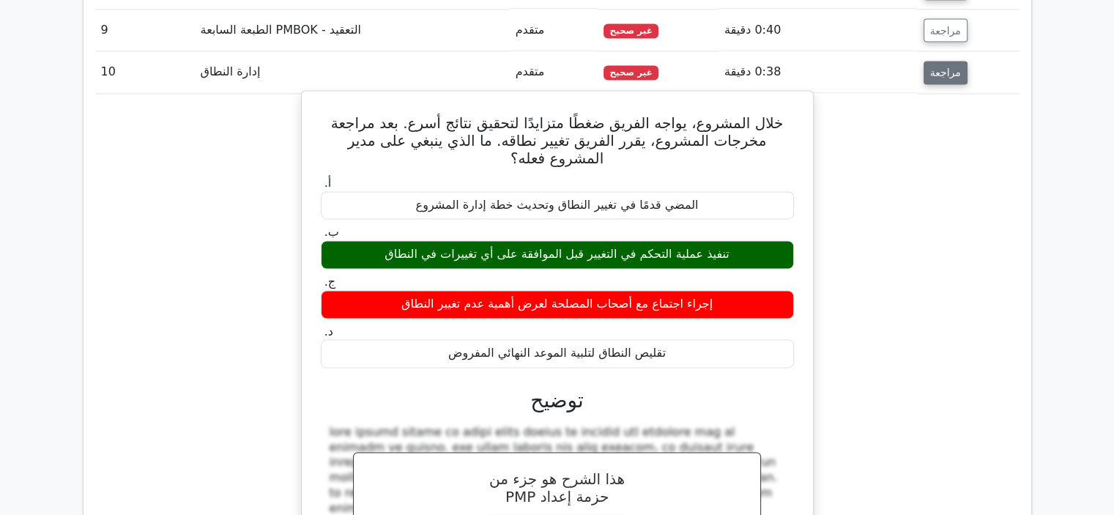
scroll to position [2051, 0]
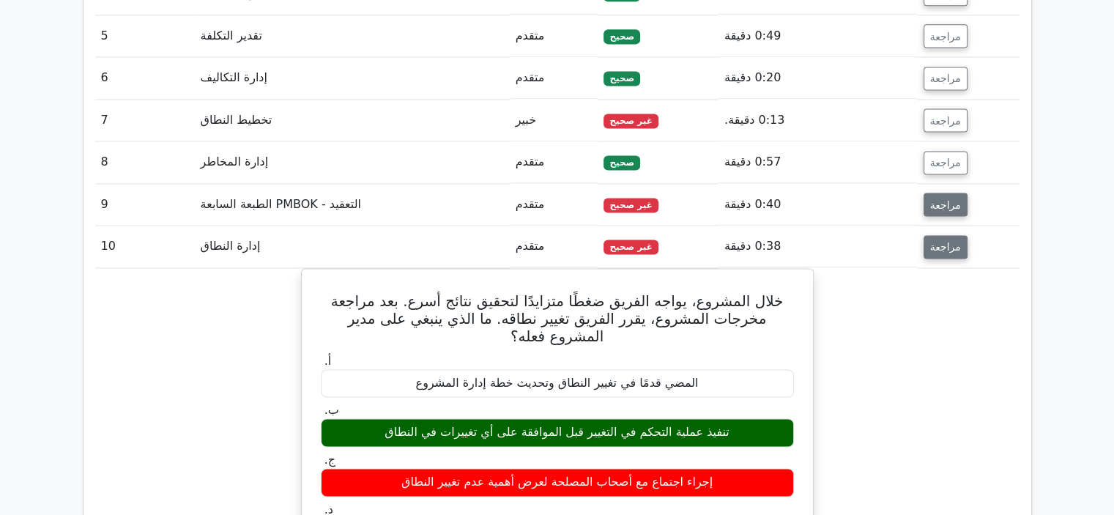
click at [949, 199] on font "مراجعة" at bounding box center [945, 205] width 31 height 12
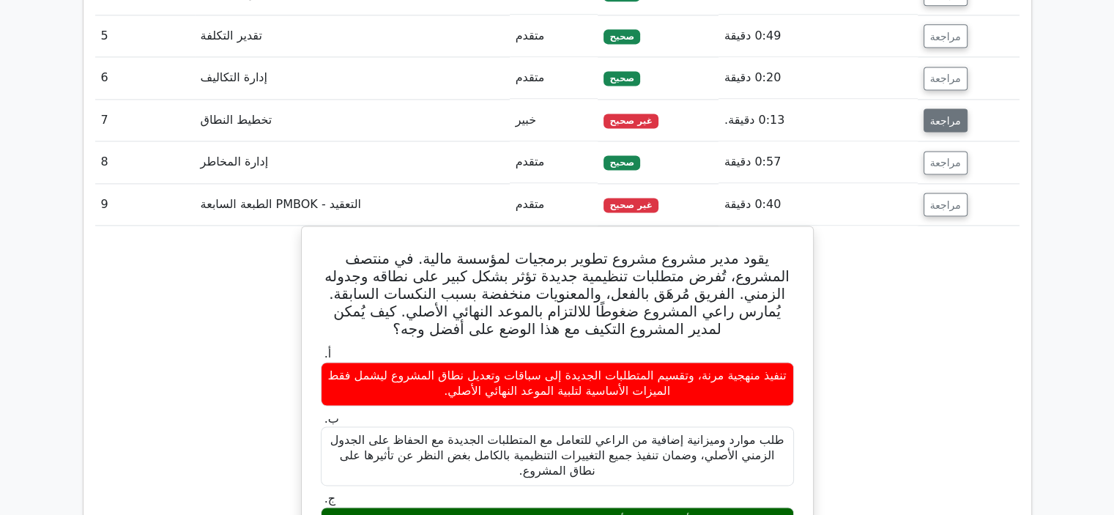
click at [930, 114] on font "مراجعة" at bounding box center [945, 120] width 31 height 12
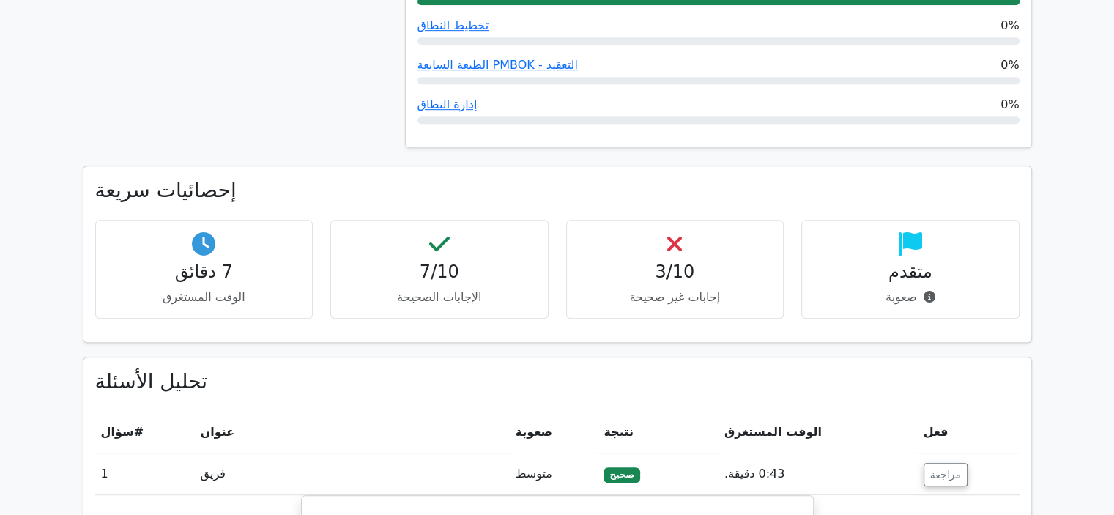
scroll to position [721, 0]
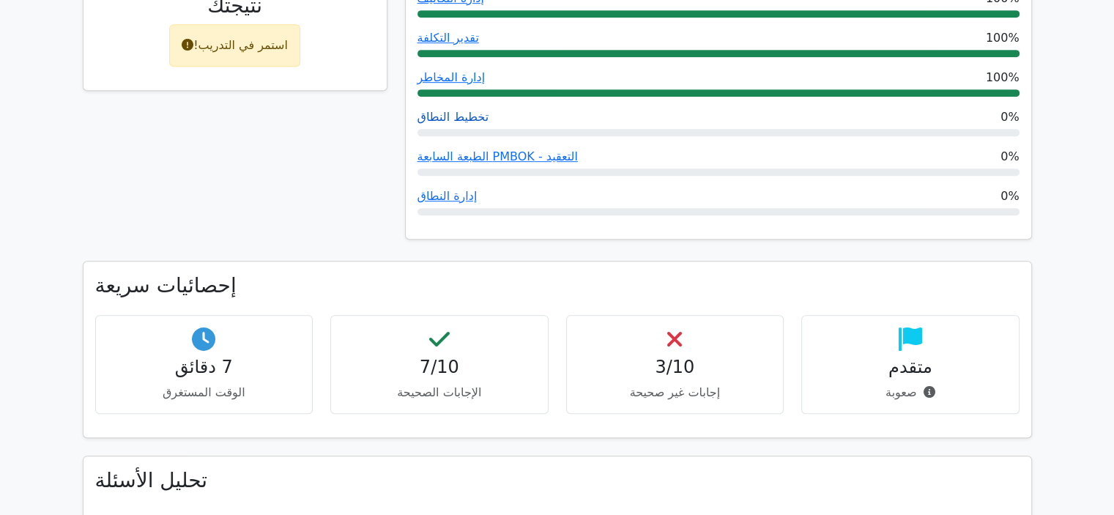
click at [453, 110] on font "تخطيط النطاق" at bounding box center [454, 117] width 72 height 14
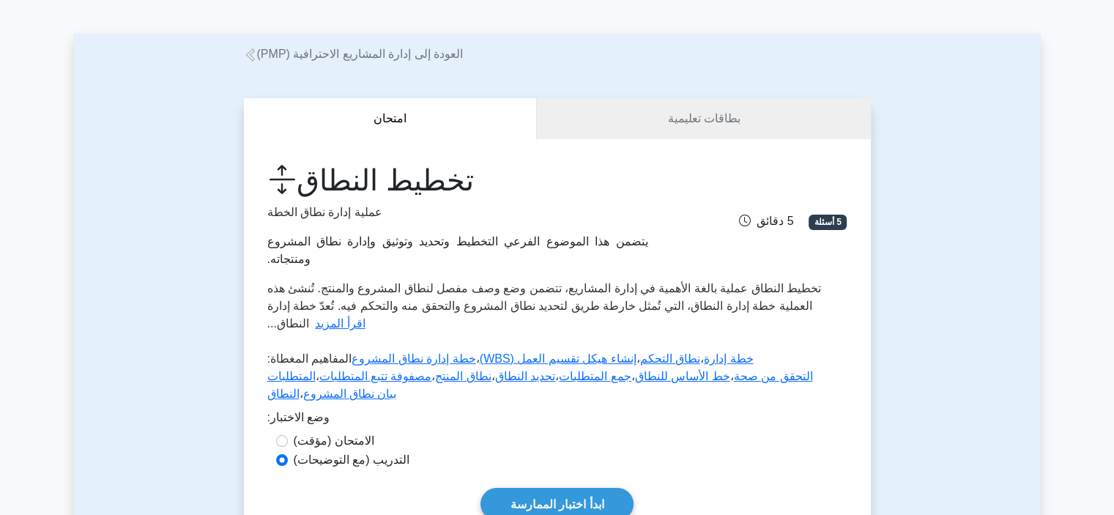
scroll to position [73, 0]
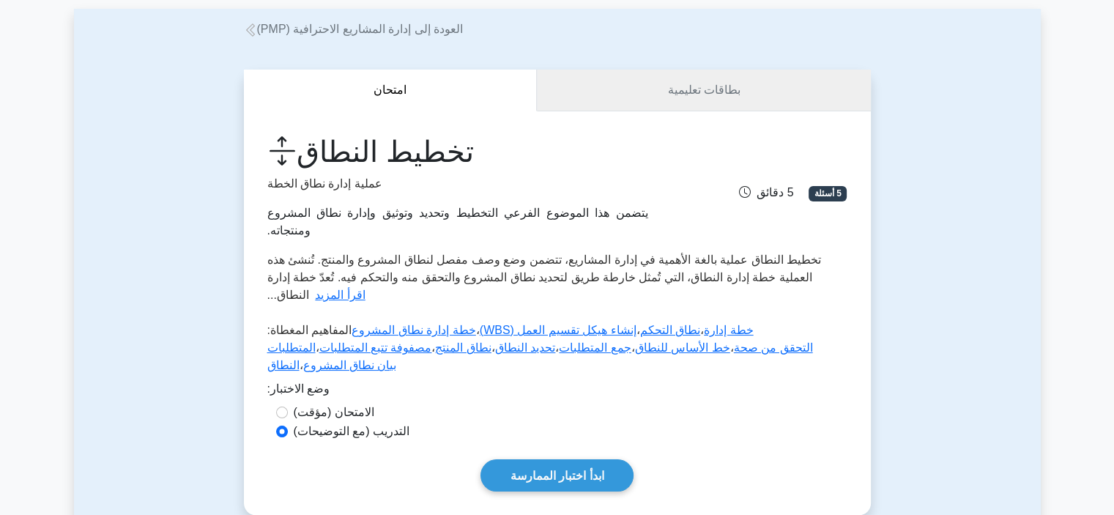
click at [662, 94] on link "بطاقات تعليمية" at bounding box center [703, 91] width 333 height 42
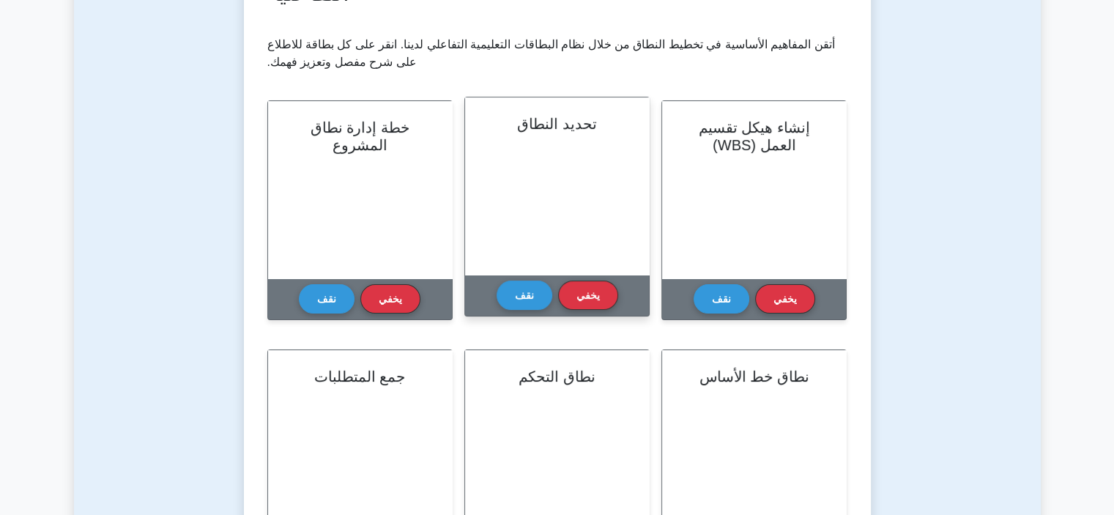
scroll to position [293, 0]
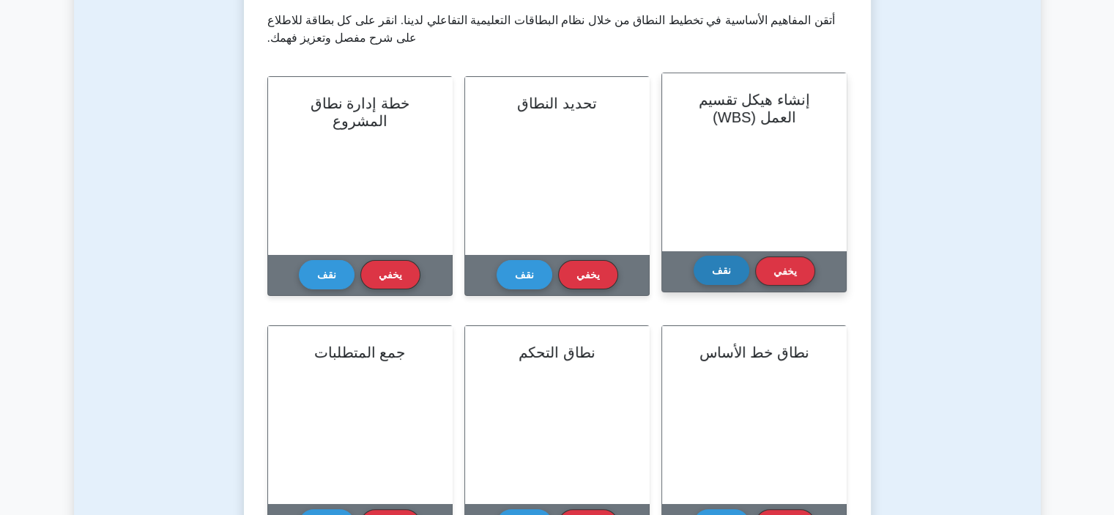
click at [730, 264] on font "نقف" at bounding box center [721, 270] width 19 height 12
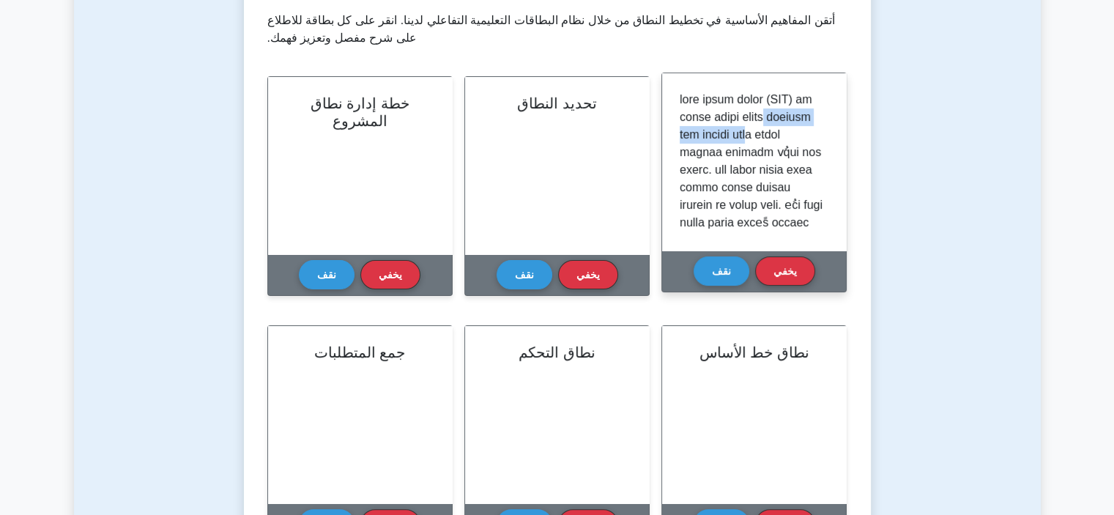
drag, startPoint x: 787, startPoint y: 119, endPoint x: 687, endPoint y: 131, distance: 101.0
click at [687, 131] on p at bounding box center [751, 337] width 143 height 492
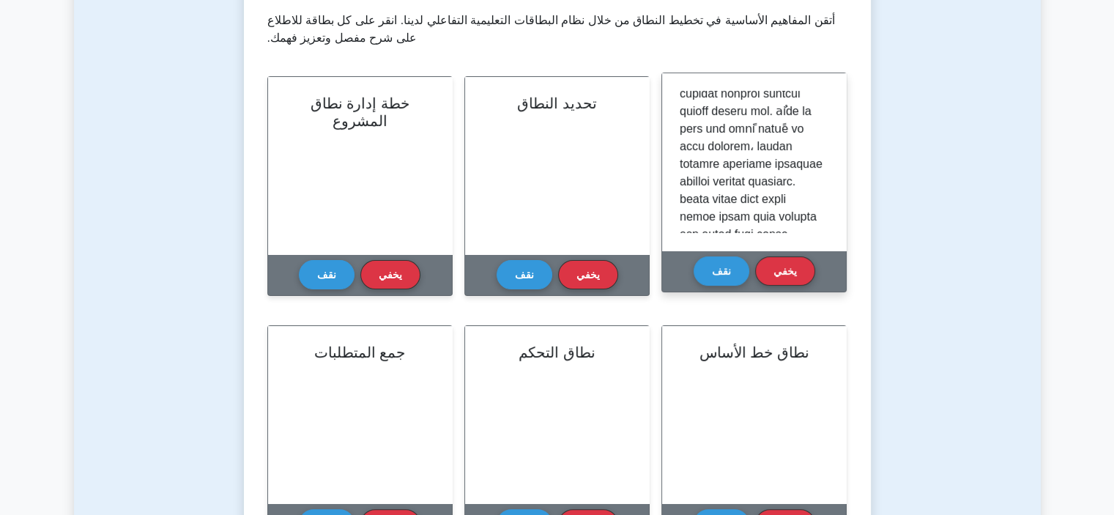
scroll to position [73, 0]
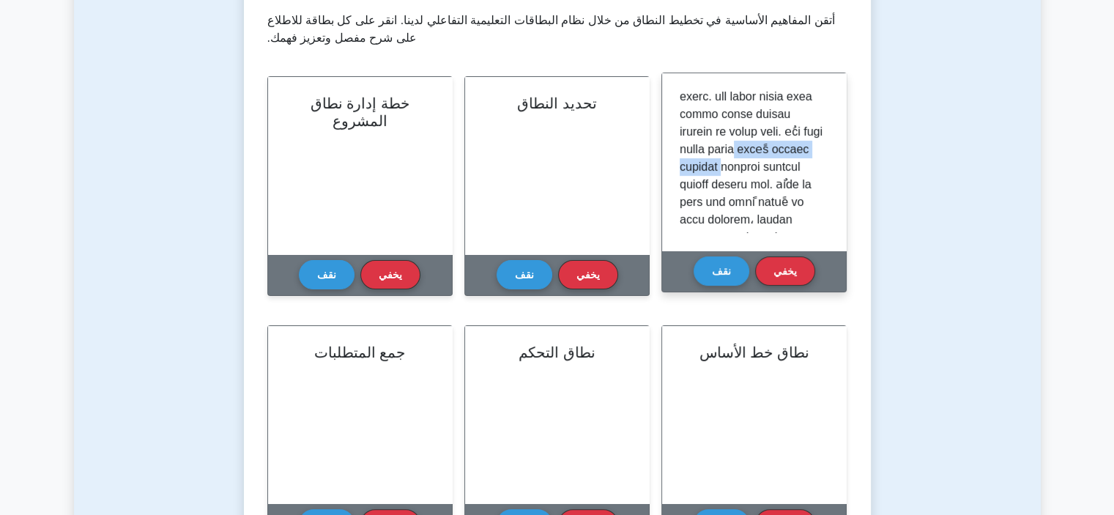
drag, startPoint x: 793, startPoint y: 152, endPoint x: 681, endPoint y: 193, distance: 119.3
click at [681, 193] on p at bounding box center [751, 264] width 143 height 492
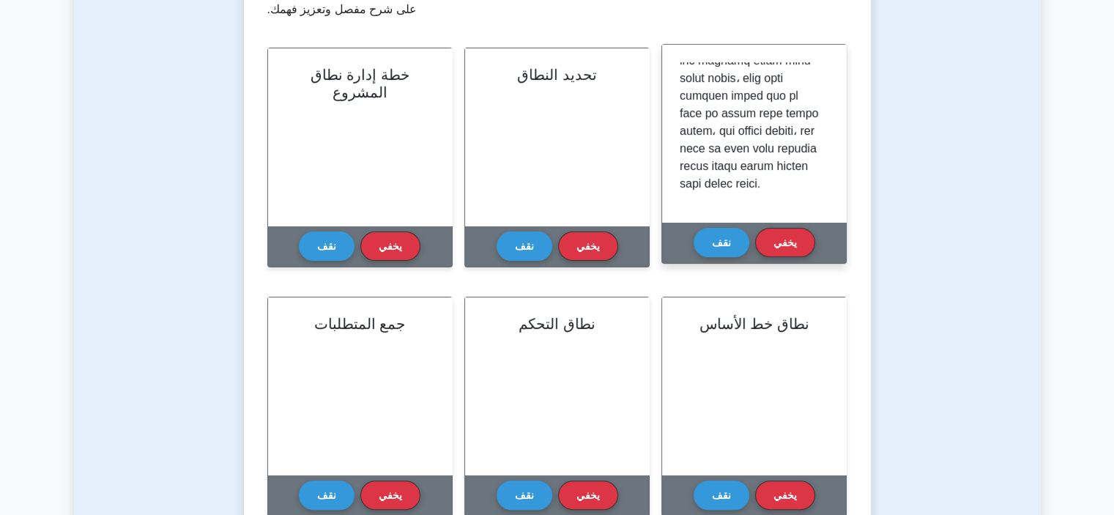
scroll to position [366, 0]
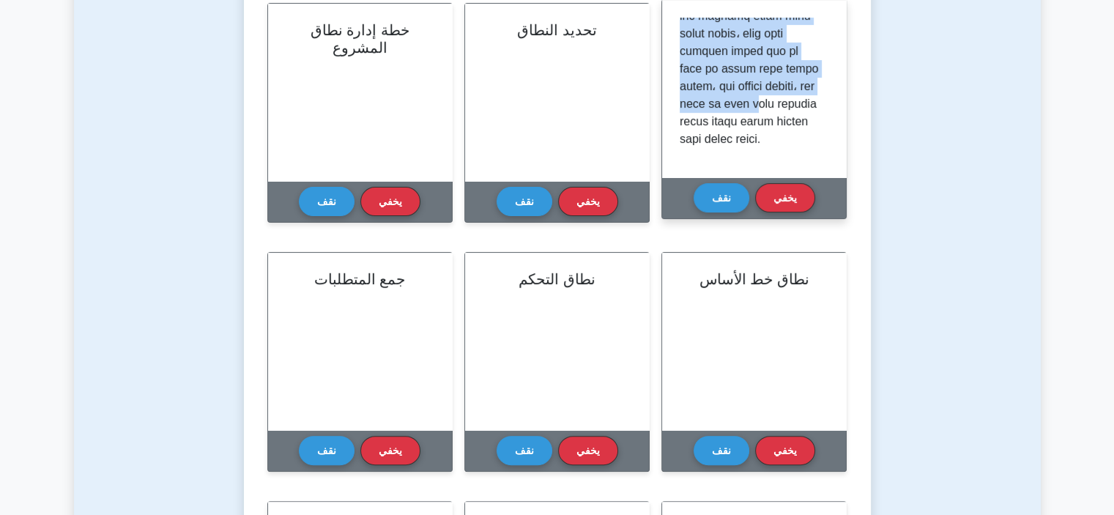
drag, startPoint x: 744, startPoint y: 105, endPoint x: 678, endPoint y: 109, distance: 66.8
click at [664, 111] on div at bounding box center [754, 88] width 184 height 177
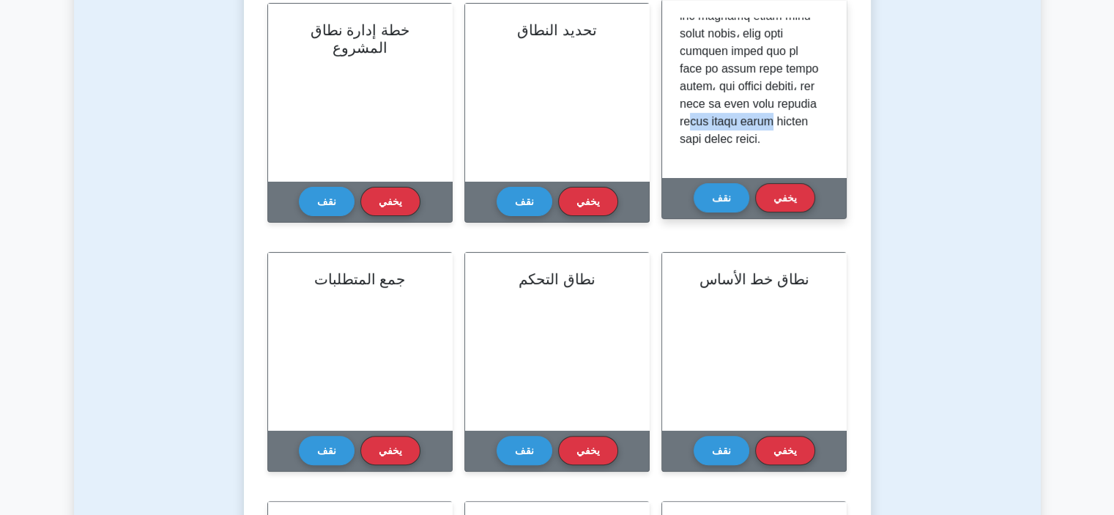
drag, startPoint x: 749, startPoint y: 122, endPoint x: 680, endPoint y: 122, distance: 68.9
drag, startPoint x: 805, startPoint y: 138, endPoint x: 683, endPoint y: 138, distance: 121.6
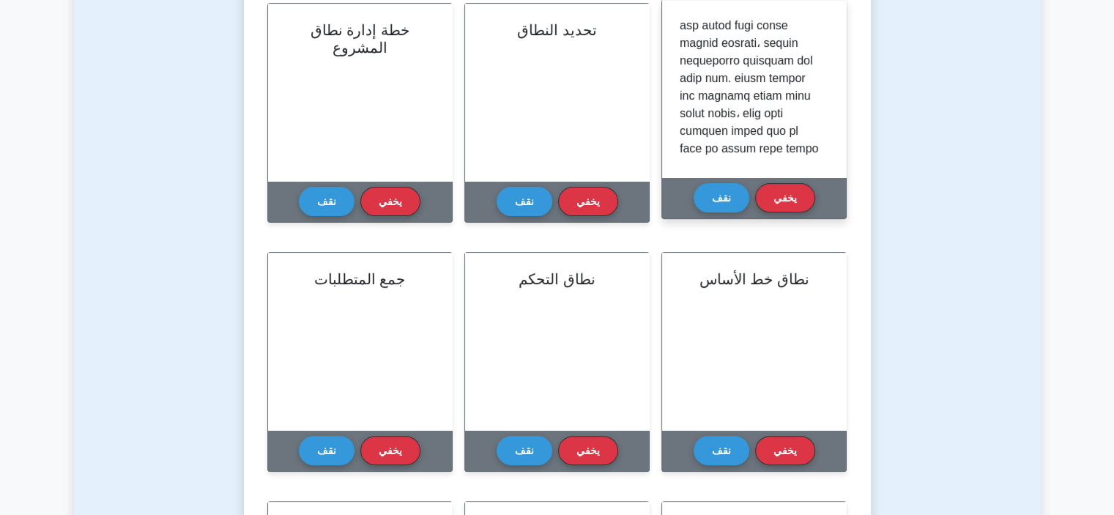
scroll to position [307, 0]
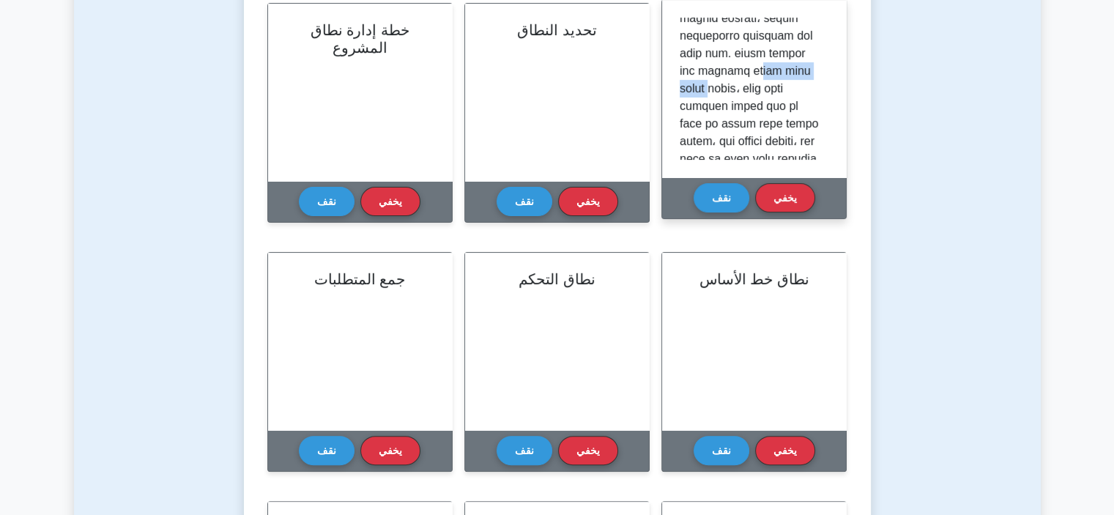
drag, startPoint x: 749, startPoint y: 95, endPoint x: 801, endPoint y: 93, distance: 52.1
click at [771, 196] on button "يخفي" at bounding box center [785, 196] width 60 height 29
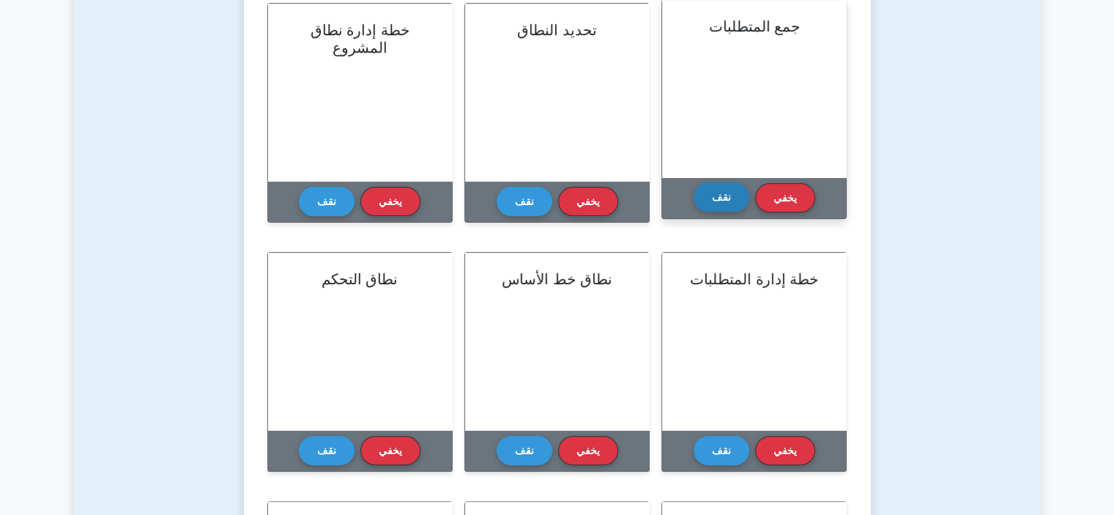
click at [727, 194] on font "نقف" at bounding box center [721, 197] width 19 height 12
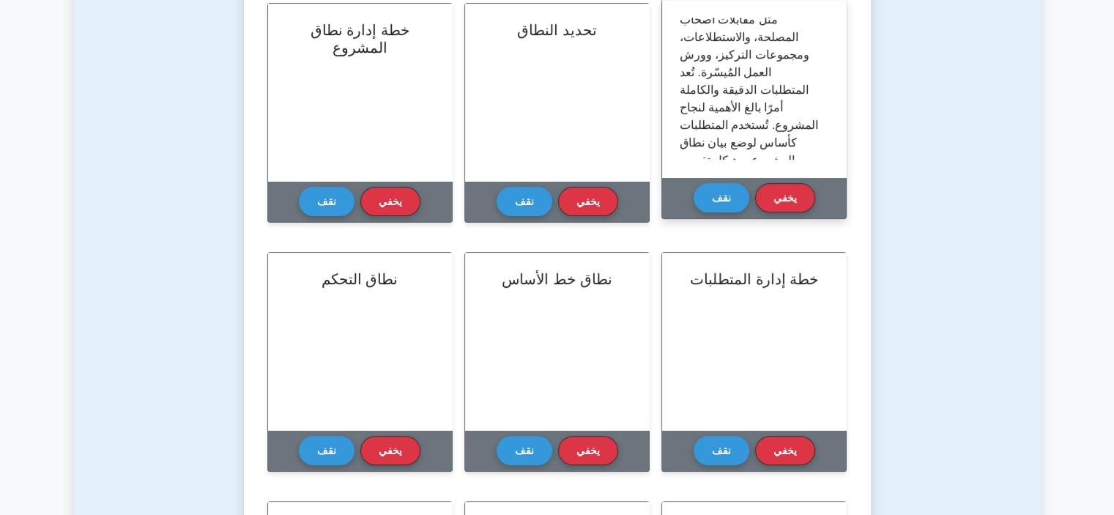
scroll to position [190, 0]
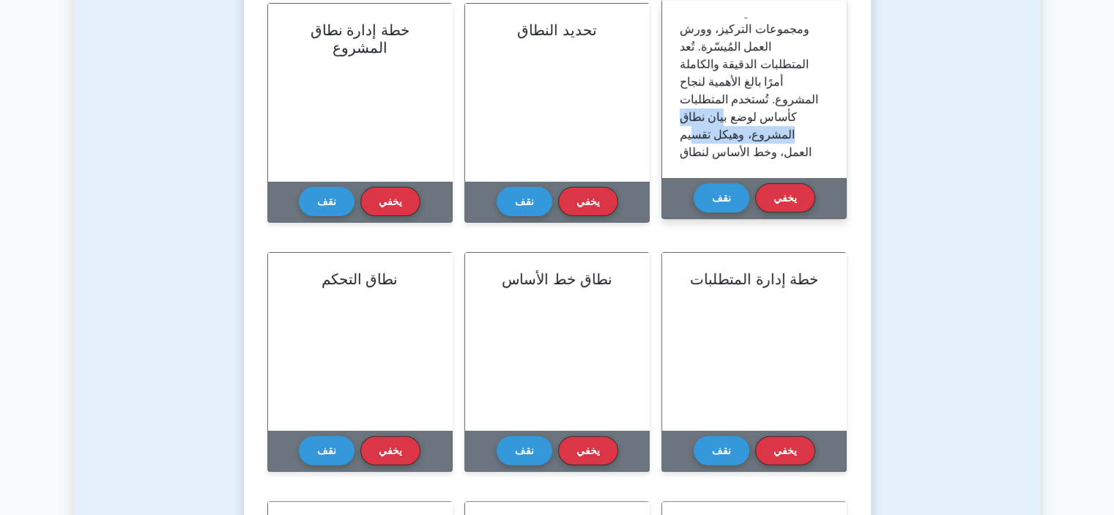
drag, startPoint x: 724, startPoint y: 116, endPoint x: 694, endPoint y: 128, distance: 33.2
click at [694, 128] on font "جمع المتطلبات هو عملية تحديد وتوثيق احتياجات أصحاب المصلحة لتحقيق أهداف المشروع…" at bounding box center [750, 20] width 141 height 382
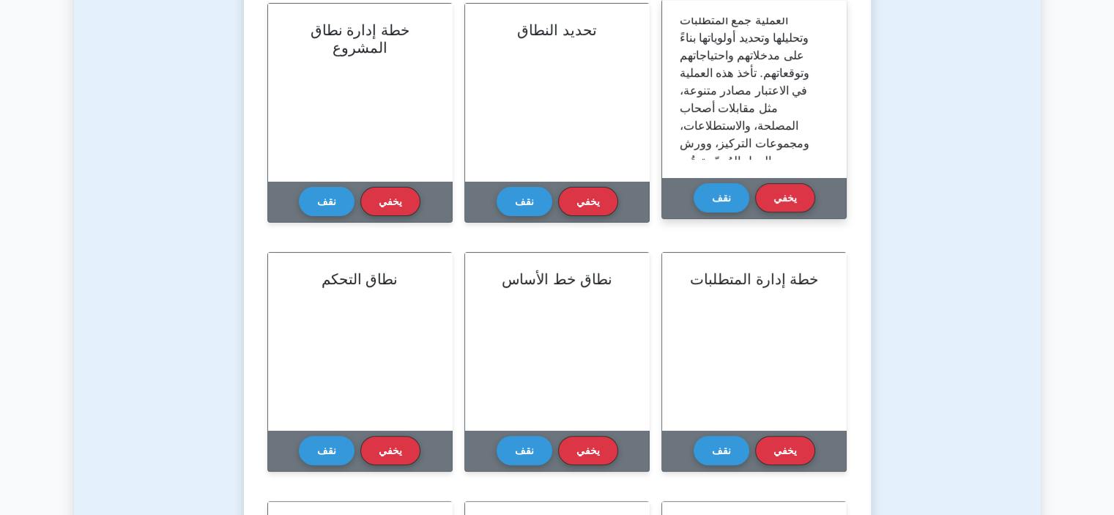
scroll to position [0, 0]
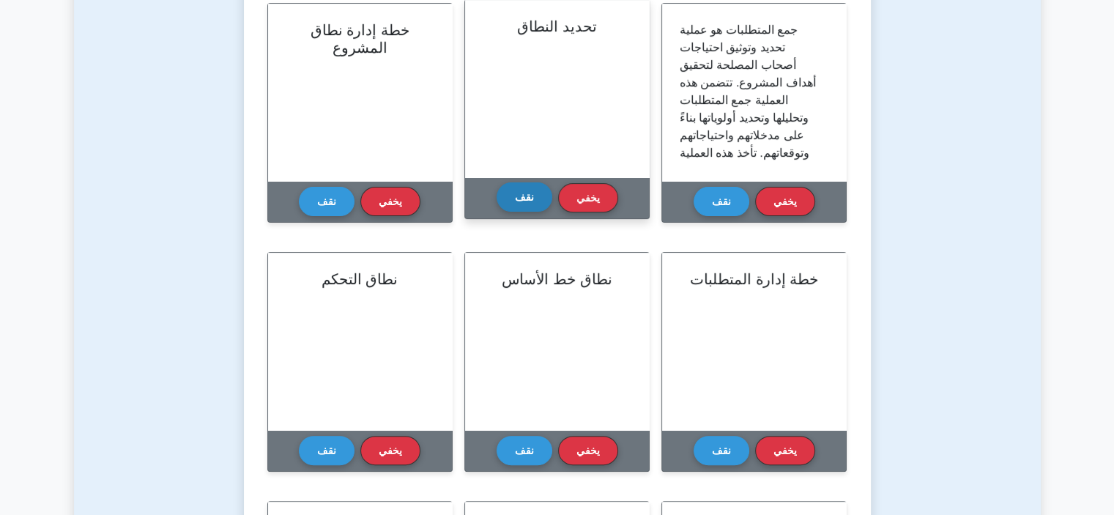
click at [534, 201] on button "نقف" at bounding box center [525, 196] width 56 height 29
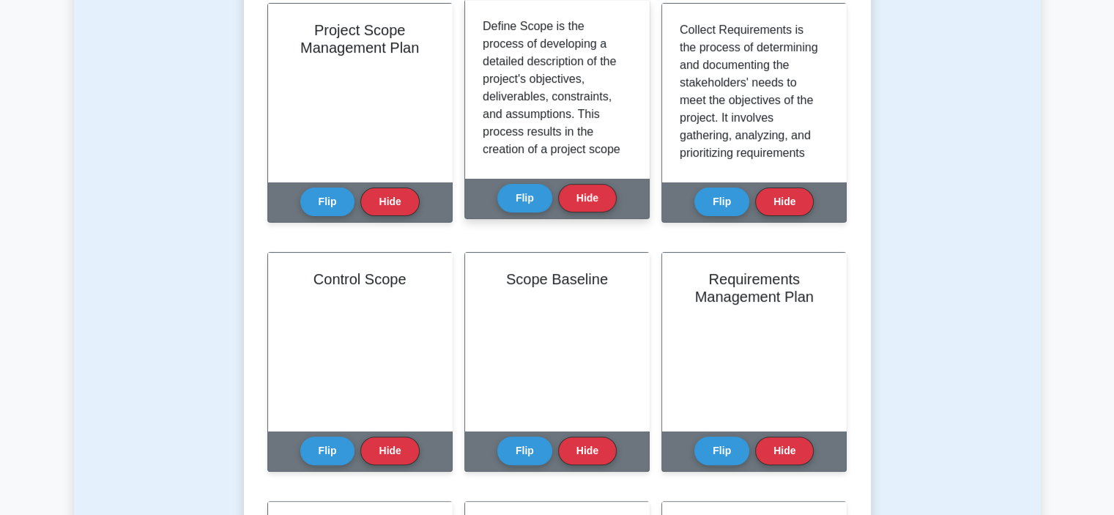
scroll to position [73, 0]
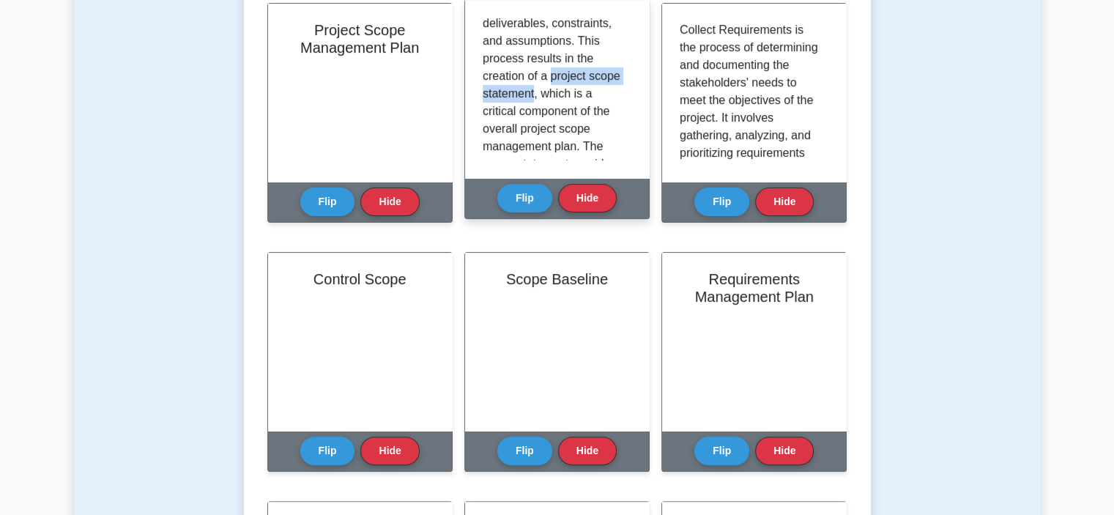
drag, startPoint x: 565, startPoint y: 95, endPoint x: 549, endPoint y: 69, distance: 30.9
click at [549, 69] on p "Define Scope is the process of developing a detailed description of the project…" at bounding box center [554, 172] width 143 height 457
drag, startPoint x: 541, startPoint y: 128, endPoint x: 554, endPoint y: 143, distance: 19.2
click at [554, 143] on p "Define Scope is the process of developing a detailed description of the project…" at bounding box center [554, 172] width 143 height 457
drag, startPoint x: 549, startPoint y: 73, endPoint x: 566, endPoint y: 92, distance: 25.4
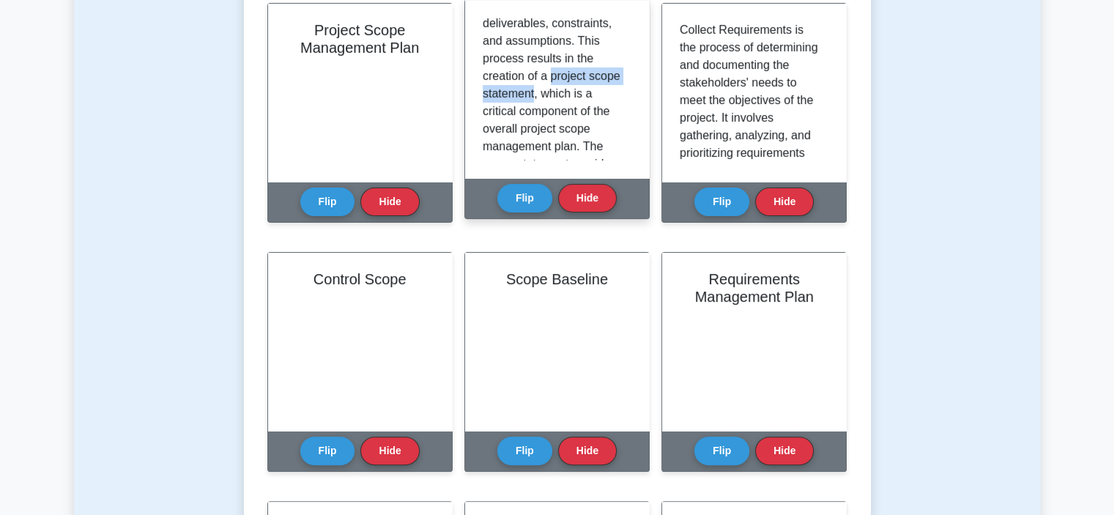
click at [566, 92] on p "Define Scope is the process of developing a detailed description of the project…" at bounding box center [554, 172] width 143 height 457
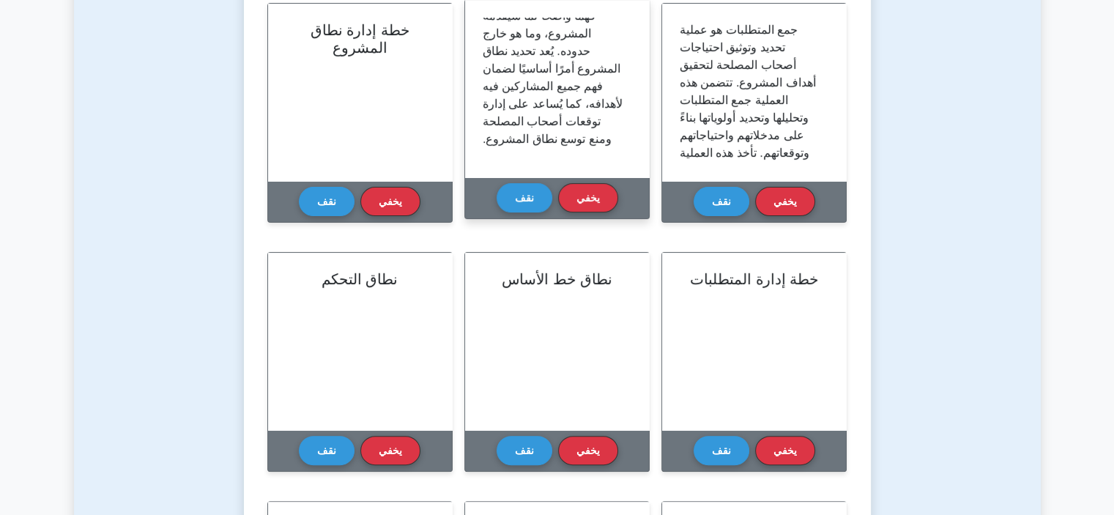
scroll to position [169, 0]
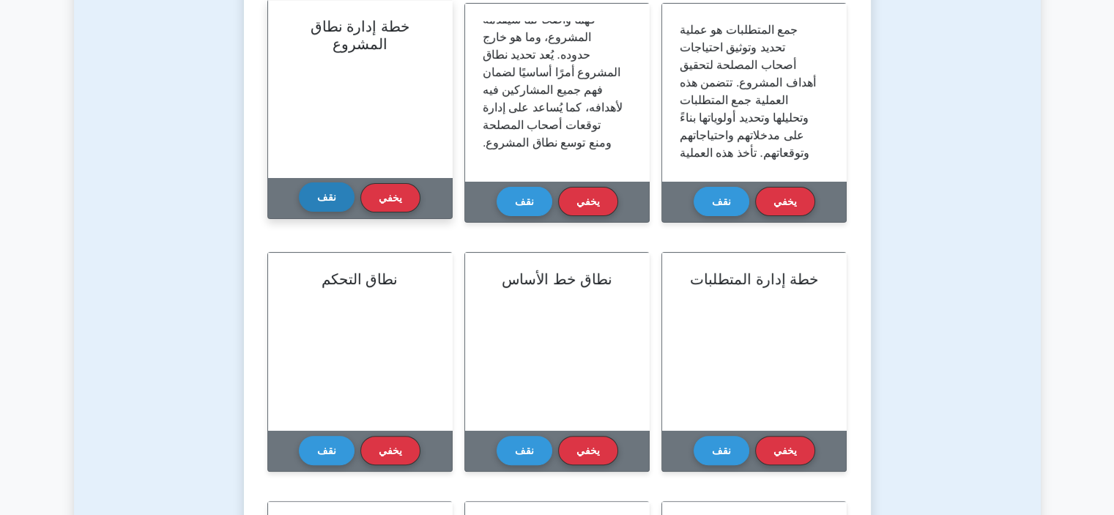
click at [334, 197] on font "نقف" at bounding box center [326, 197] width 19 height 12
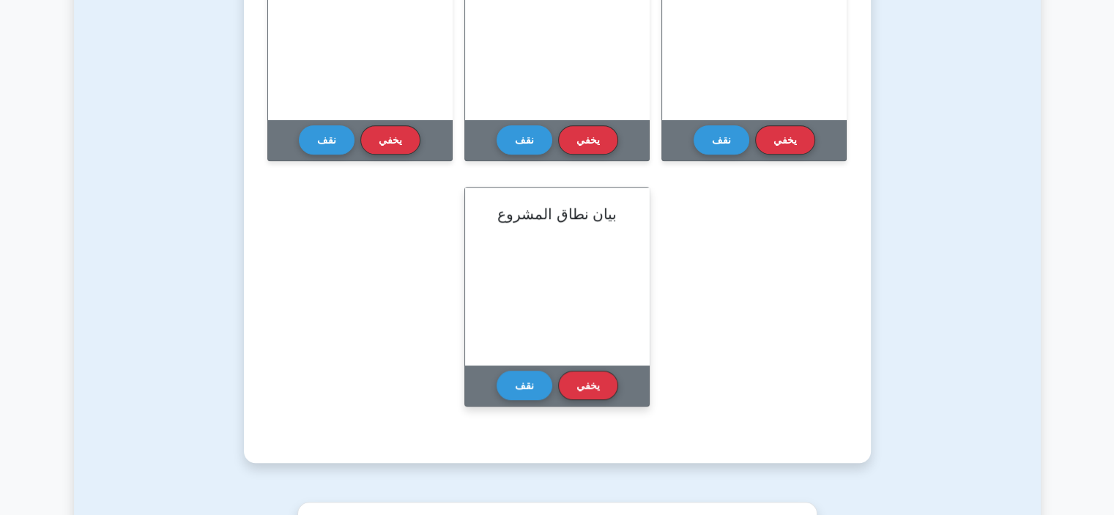
scroll to position [952, 0]
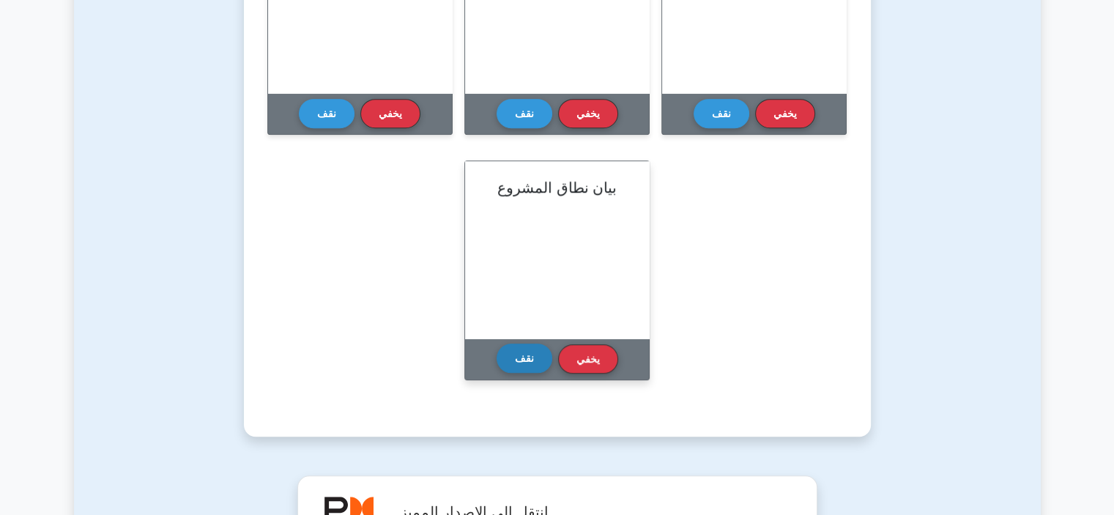
click at [538, 363] on button "نقف" at bounding box center [525, 358] width 56 height 29
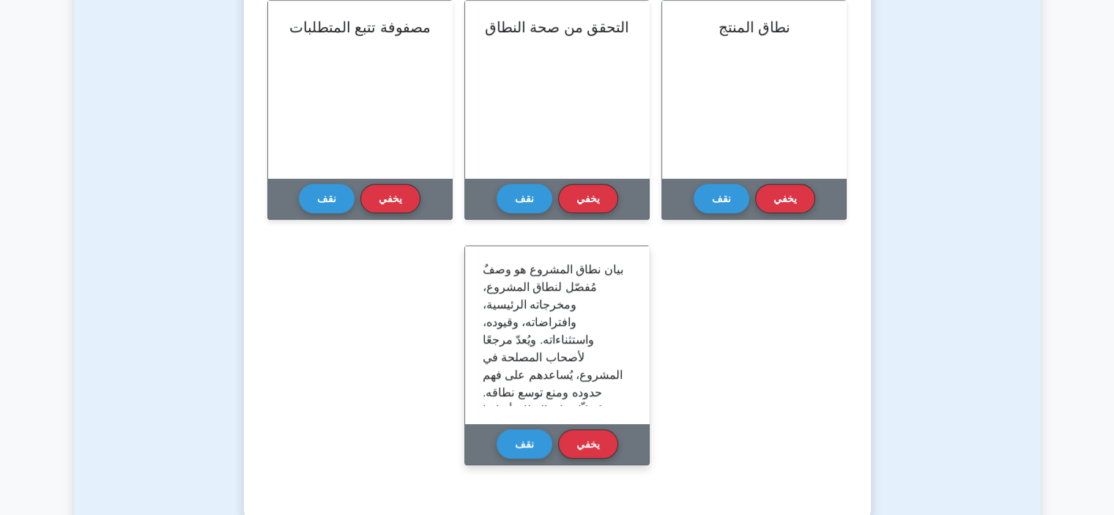
scroll to position [0, 0]
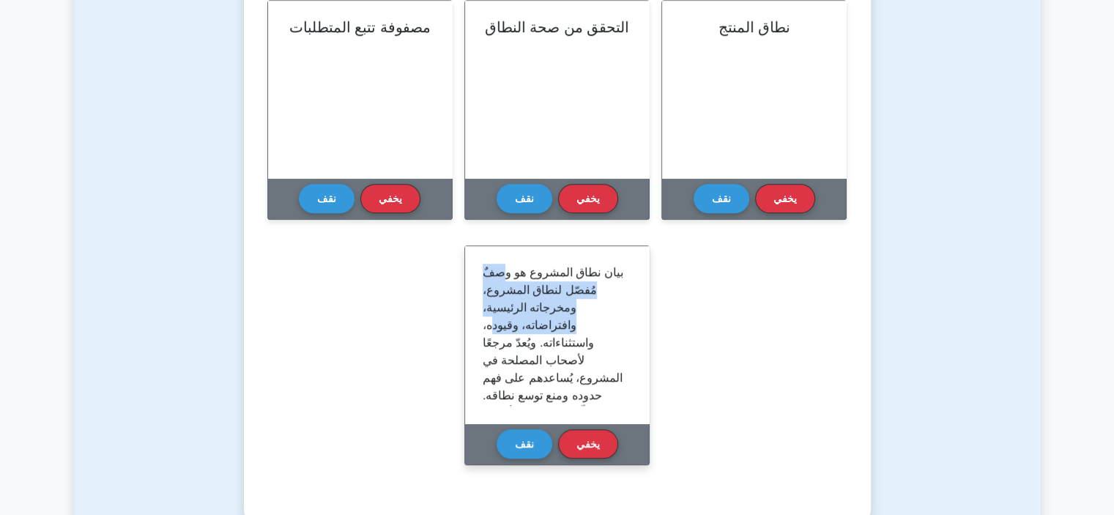
drag, startPoint x: 569, startPoint y: 289, endPoint x: 492, endPoint y: 319, distance: 82.6
click at [492, 319] on font "بيان نطاق المشروع هو وصفٌ مُفصّل لنطاق المشروع، ومخرجاته الرئيسية، وافتراضاته، …" at bounding box center [553, 421] width 141 height 311
click at [530, 345] on font "بيان نطاق المشروع هو وصفٌ مُفصّل لنطاق المشروع، ومخرجاته الرئيسية، وافتراضاته، …" at bounding box center [553, 421] width 141 height 311
drag, startPoint x: 530, startPoint y: 345, endPoint x: 483, endPoint y: 345, distance: 46.9
click at [483, 345] on font "بيان نطاق المشروع هو وصفٌ مُفصّل لنطاق المشروع، ومخرجاته الرئيسية، وافتراضاته، …" at bounding box center [553, 421] width 141 height 311
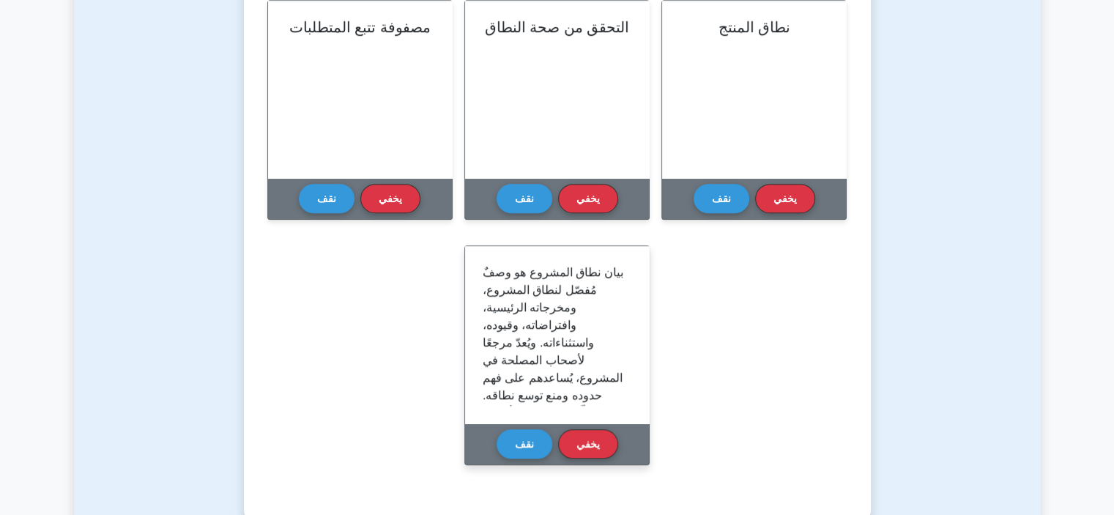
click at [483, 345] on font "بيان نطاق المشروع هو وصفٌ مُفصّل لنطاق المشروع، ومخرجاته الرئيسية، وافتراضاته، …" at bounding box center [553, 421] width 141 height 311
click at [487, 345] on font "بيان نطاق المشروع هو وصفٌ مُفصّل لنطاق المشروع، ومخرجاته الرئيسية، وافتراضاته، …" at bounding box center [553, 421] width 141 height 311
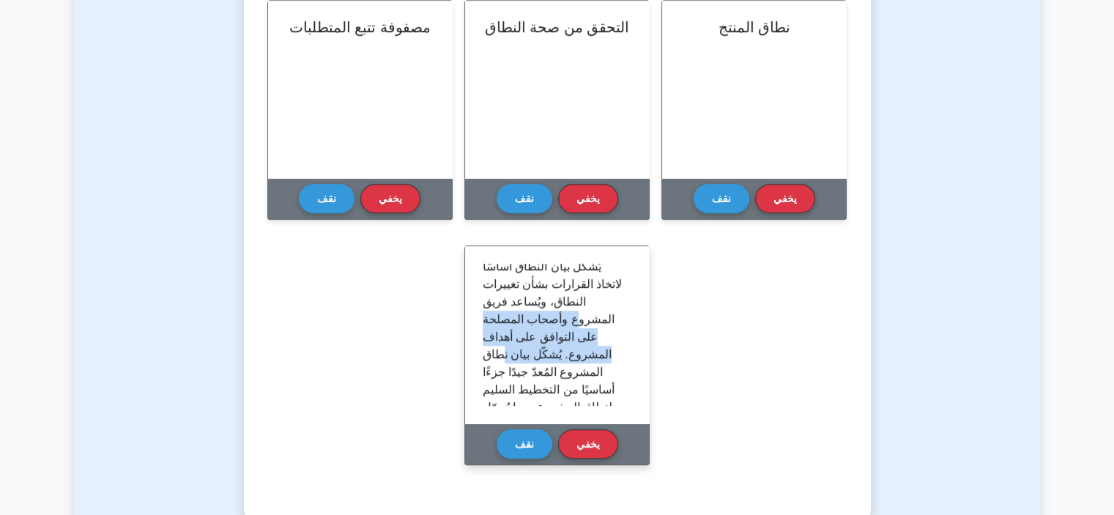
drag, startPoint x: 584, startPoint y: 319, endPoint x: 505, endPoint y: 354, distance: 86.3
click at [505, 354] on font "بيان نطاق المشروع هو وصفٌ مُفصّل لنطاق المشروع، ومخرجاته الرئيسية، وافتراضاته، …" at bounding box center [553, 274] width 141 height 311
click at [558, 352] on font "بيان نطاق المشروع هو وصفٌ مُفصّل لنطاق المشروع، ومخرجاته الرئيسية، وافتراضاته، …" at bounding box center [553, 274] width 141 height 311
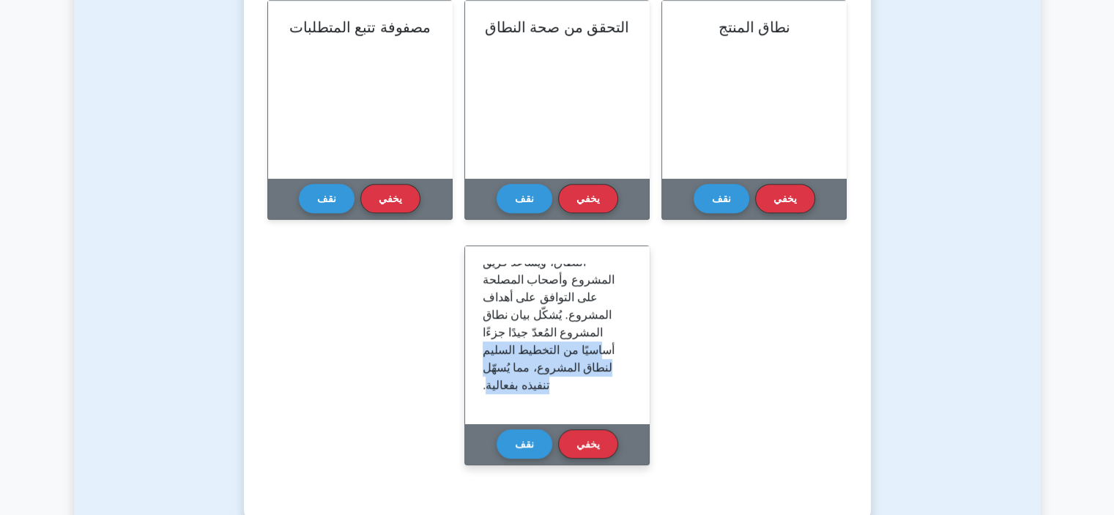
drag, startPoint x: 597, startPoint y: 345, endPoint x: 487, endPoint y: 377, distance: 114.5
click at [487, 377] on font "بيان نطاق المشروع هو وصفٌ مُفصّل لنطاق المشروع، ومخرجاته الرئيسية، وافتراضاته، …" at bounding box center [553, 235] width 141 height 311
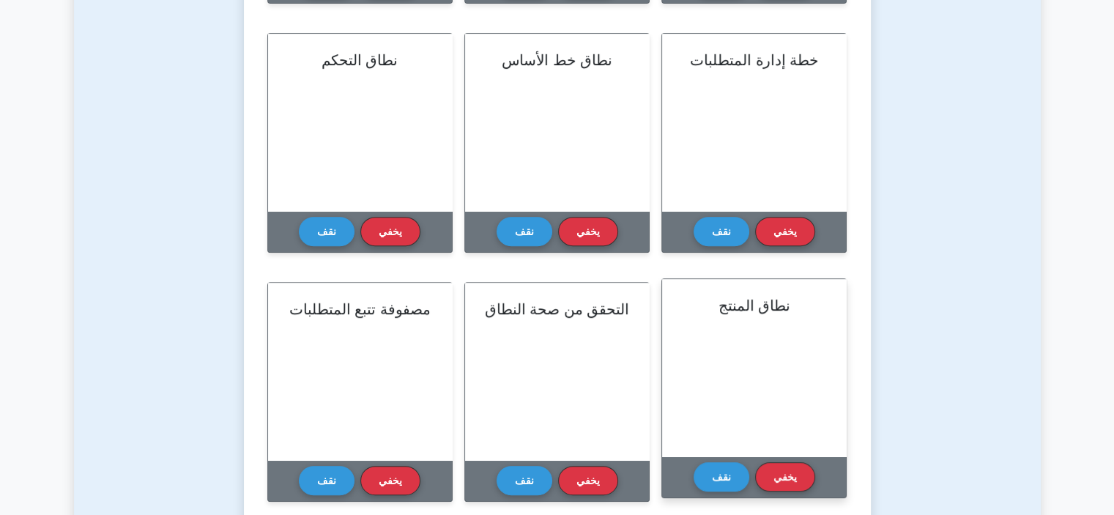
scroll to position [648, 0]
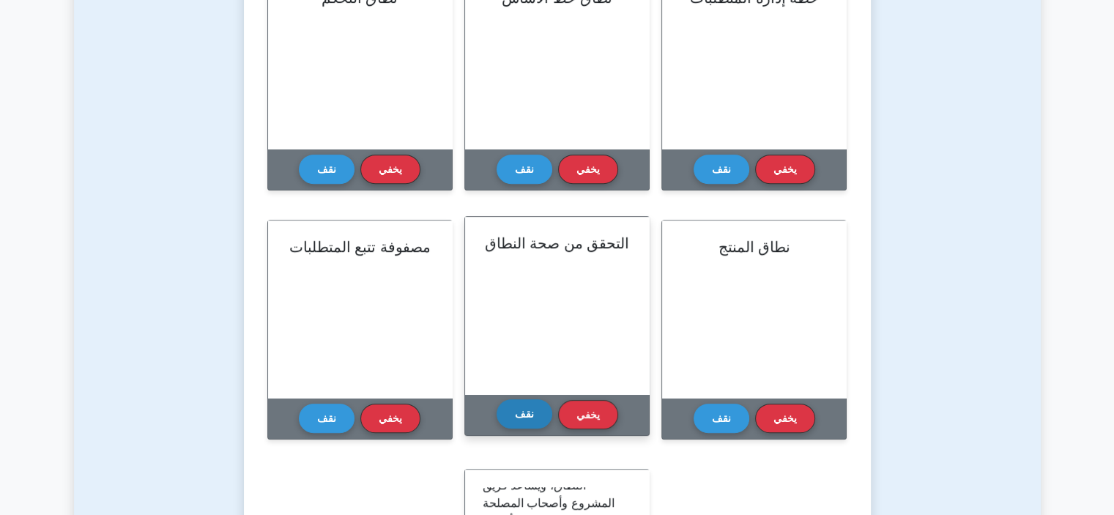
click at [529, 409] on font "نقف" at bounding box center [524, 414] width 19 height 12
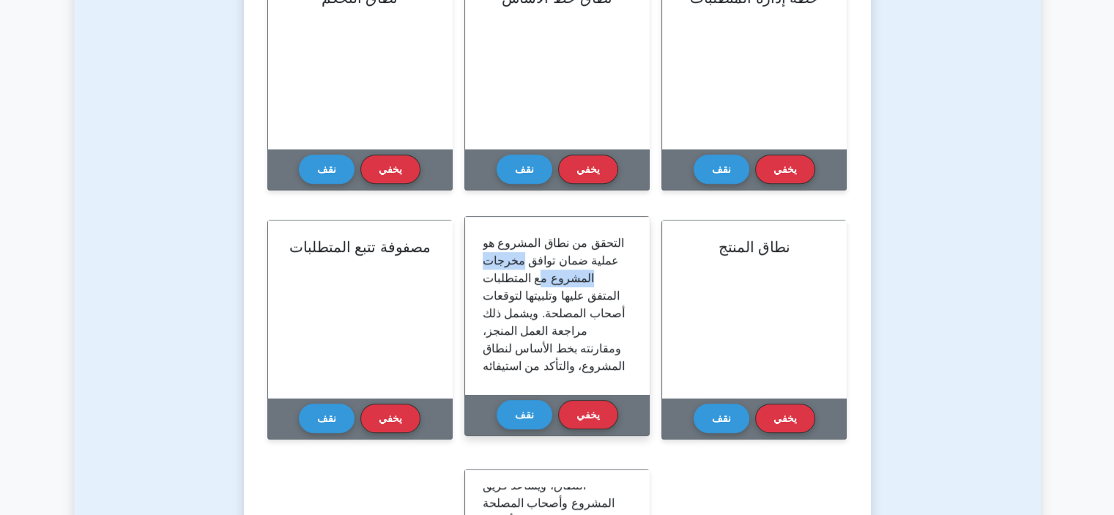
drag, startPoint x: 572, startPoint y: 281, endPoint x: 491, endPoint y: 282, distance: 81.3
click at [491, 282] on font "التحقق من نطاق المشروع هو عملية ضمان توافق مخرجات المشروع مع المتطلبات المتفق ع…" at bounding box center [554, 392] width 142 height 311
drag, startPoint x: 590, startPoint y: 289, endPoint x: 515, endPoint y: 290, distance: 74.7
click at [515, 290] on font "التحقق من نطاق المشروع هو عملية ضمان توافق مخرجات المشروع مع المتطلبات المتفق ع…" at bounding box center [554, 392] width 142 height 311
drag, startPoint x: 585, startPoint y: 314, endPoint x: 492, endPoint y: 331, distance: 94.7
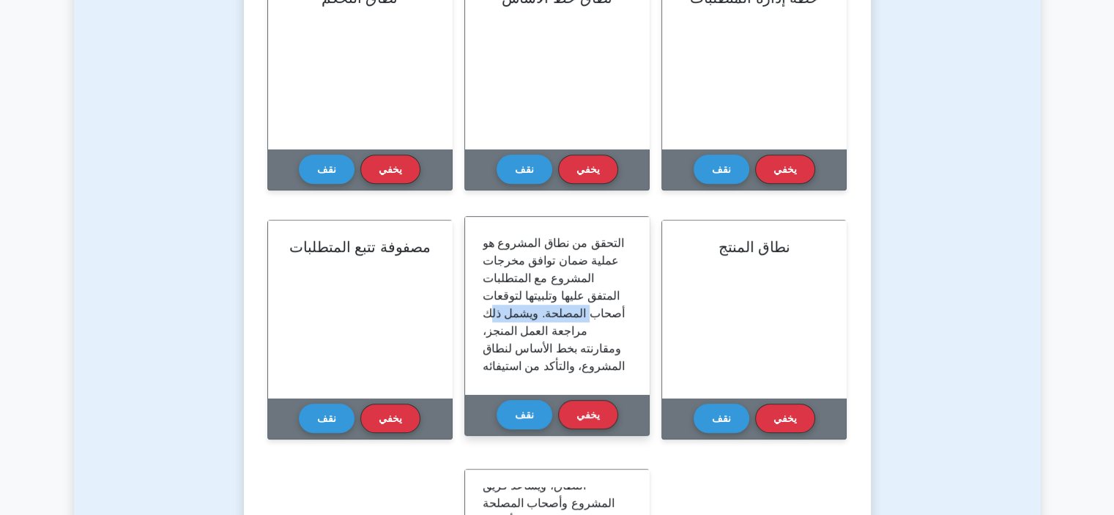
click at [492, 331] on font "التحقق من نطاق المشروع هو عملية ضمان توافق مخرجات المشروع مع المتطلبات المتفق ع…" at bounding box center [554, 392] width 142 height 311
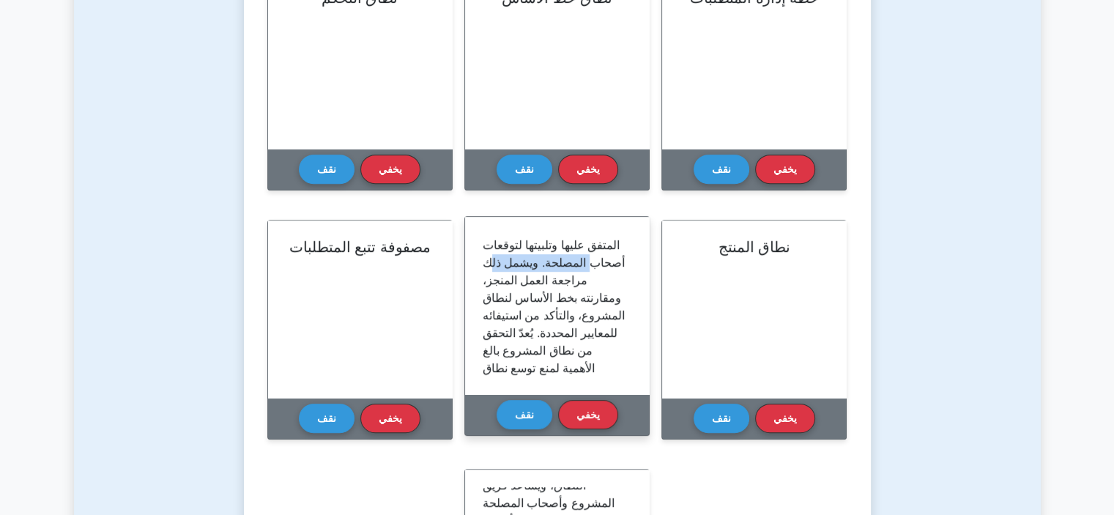
scroll to position [73, 0]
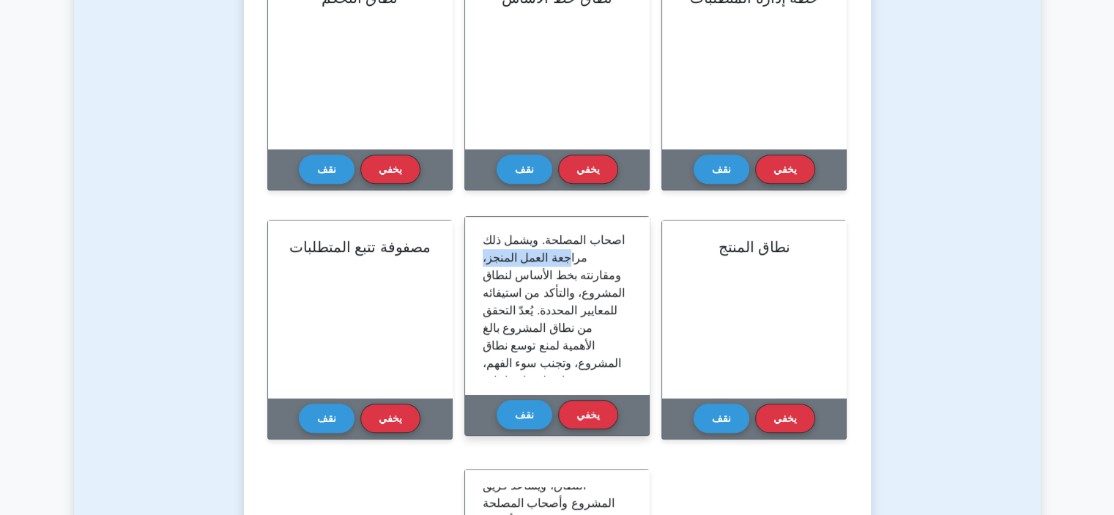
drag, startPoint x: 565, startPoint y: 277, endPoint x: 477, endPoint y: 275, distance: 88.7
click at [477, 275] on div "التحقق من نطاق المشروع هو عملية ضمان توافق مخرجات المشروع مع المتطلبات المتفق ع…" at bounding box center [557, 305] width 184 height 177
drag, startPoint x: 588, startPoint y: 289, endPoint x: 489, endPoint y: 286, distance: 98.9
click at [489, 286] on font "التحقق من نطاق المشروع هو عملية ضمان توافق مخرجات المشروع مع المتطلبات المتفق ع…" at bounding box center [554, 318] width 142 height 311
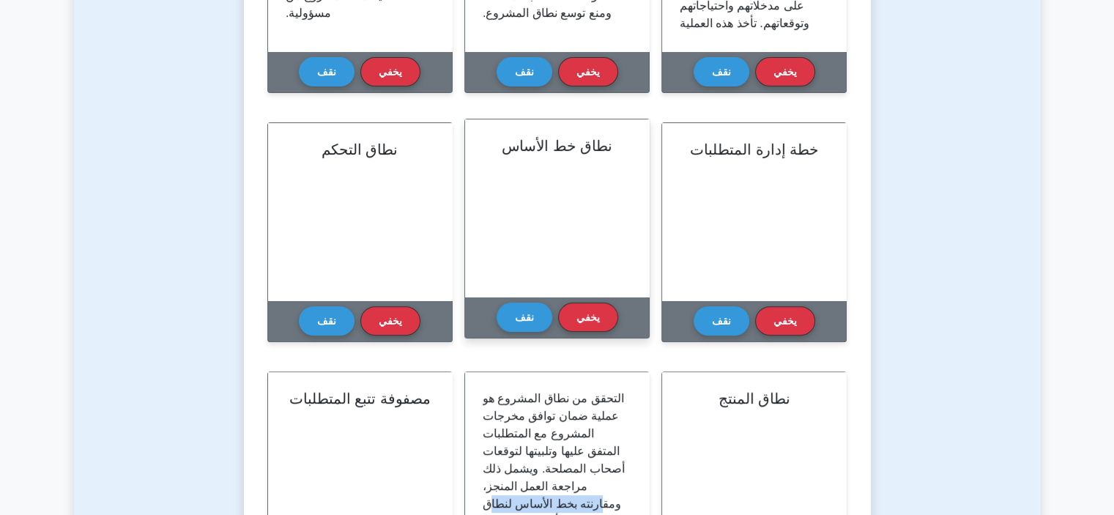
scroll to position [428, 0]
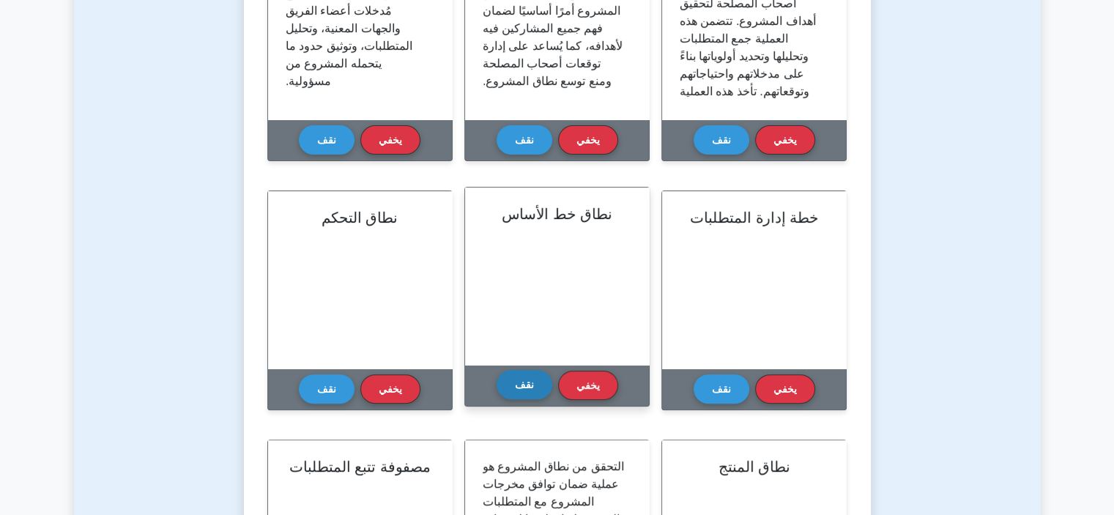
click at [545, 380] on button "نقف" at bounding box center [525, 384] width 56 height 29
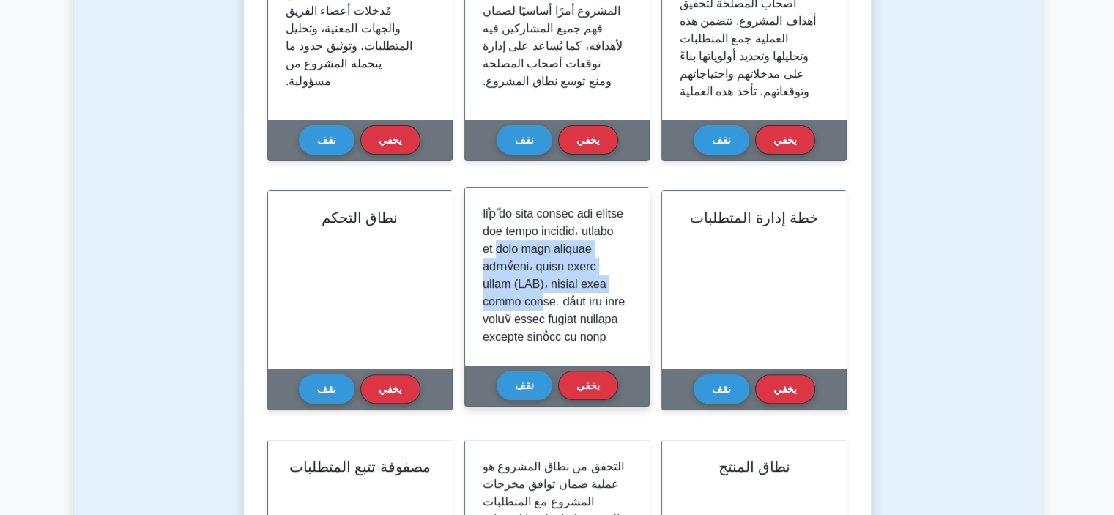
drag, startPoint x: 530, startPoint y: 248, endPoint x: 500, endPoint y: 297, distance: 58.5
click at [500, 297] on font at bounding box center [554, 406] width 142 height 399
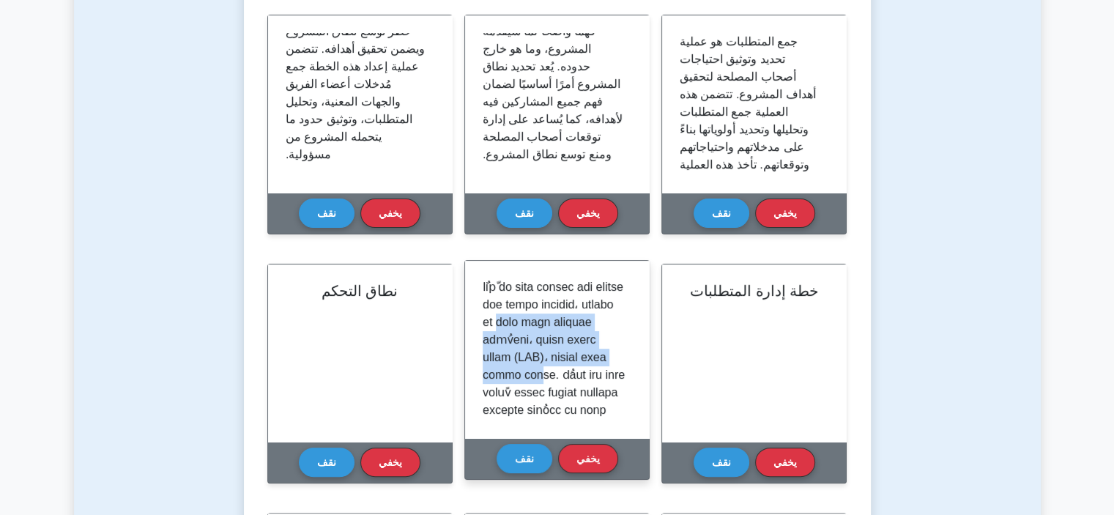
scroll to position [281, 0]
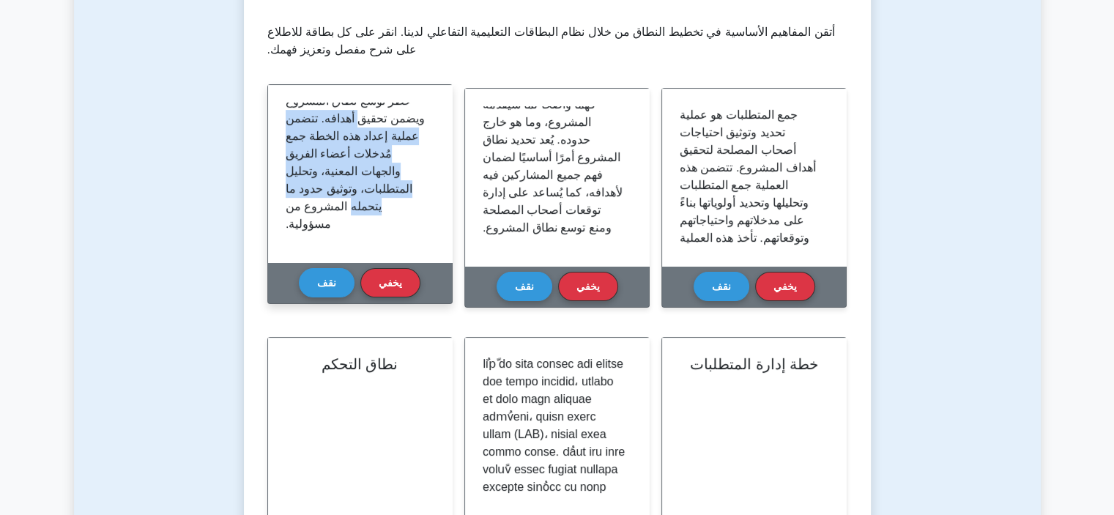
drag, startPoint x: 428, startPoint y: 213, endPoint x: 431, endPoint y: 122, distance: 91.6
click at [431, 122] on div "خطة إدارة نطاق المشروع هي وثيقة تُحدد العمليات والأدوات المستخدمة لتحديد نطاق ا…" at bounding box center [360, 174] width 149 height 142
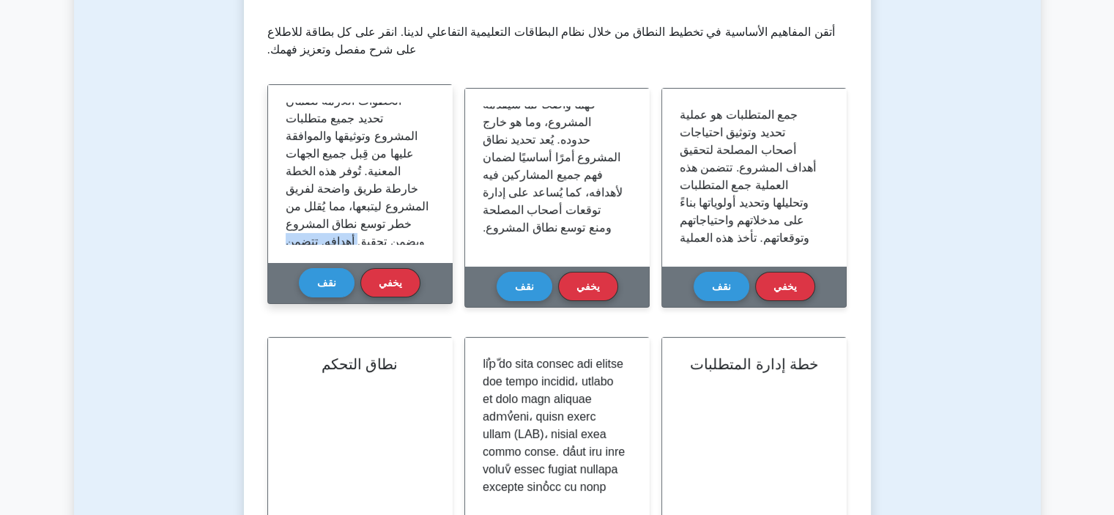
scroll to position [0, 0]
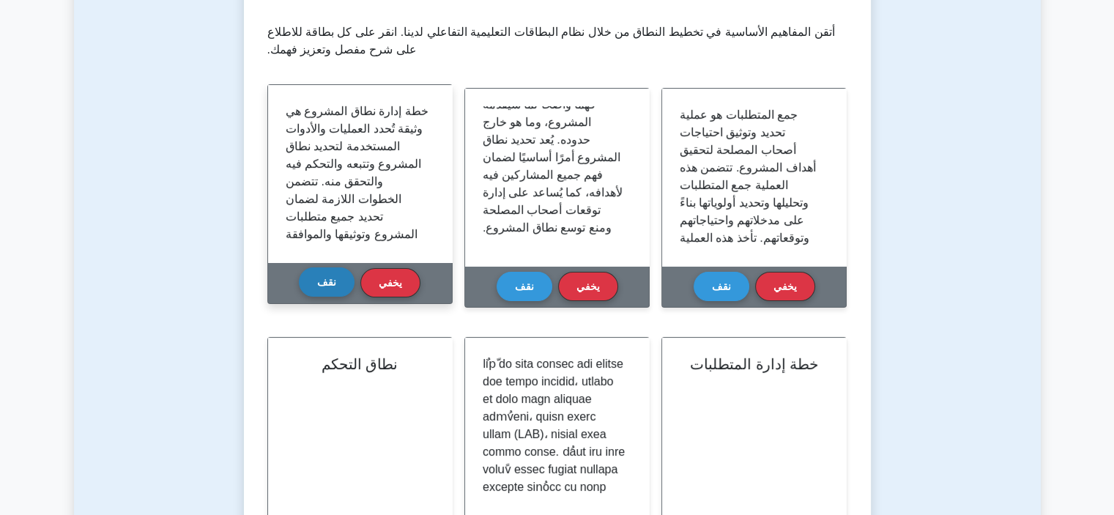
click at [316, 289] on button "نقف" at bounding box center [327, 281] width 56 height 29
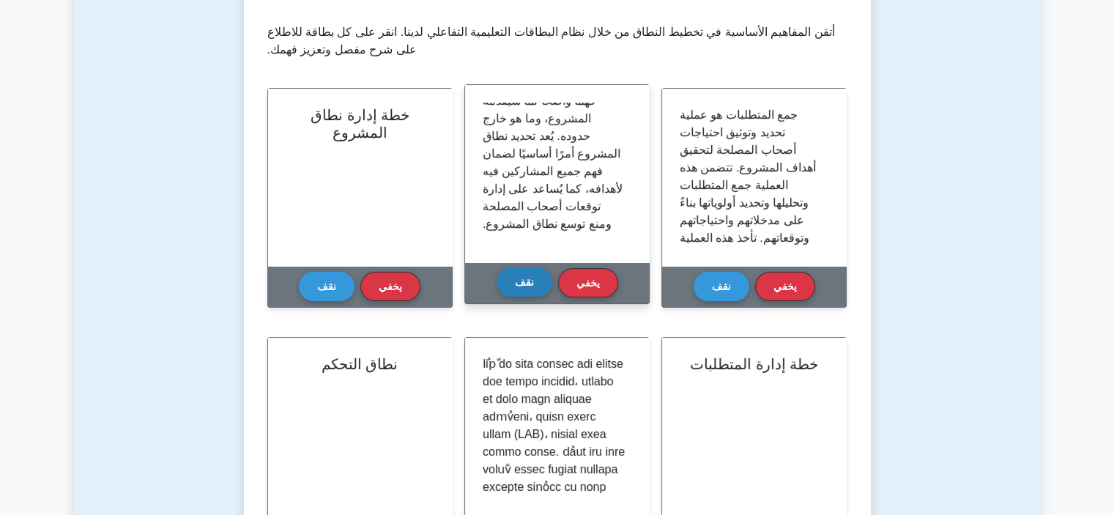
click at [517, 288] on font "نقف" at bounding box center [524, 282] width 19 height 12
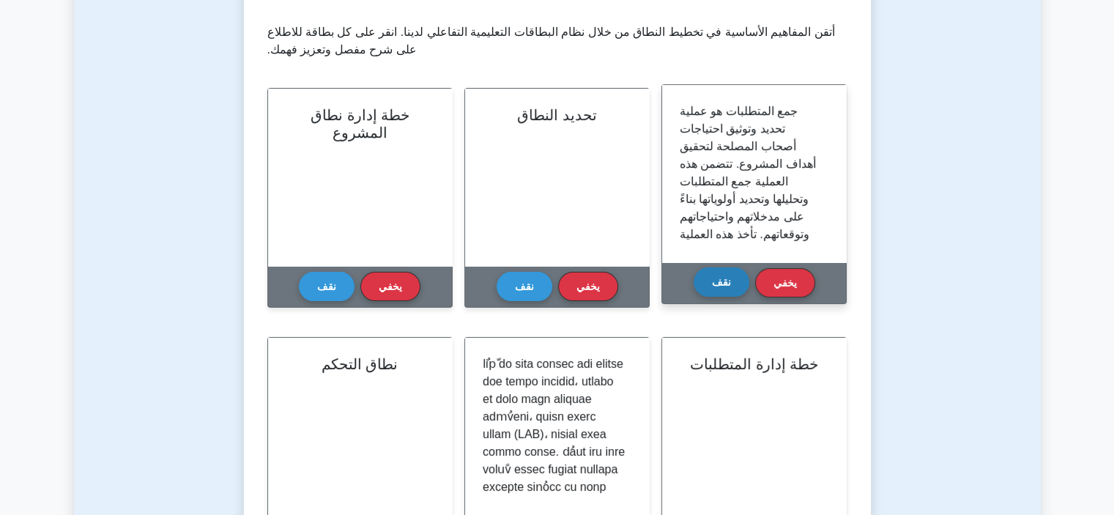
click at [694, 281] on button "نقف" at bounding box center [722, 281] width 56 height 29
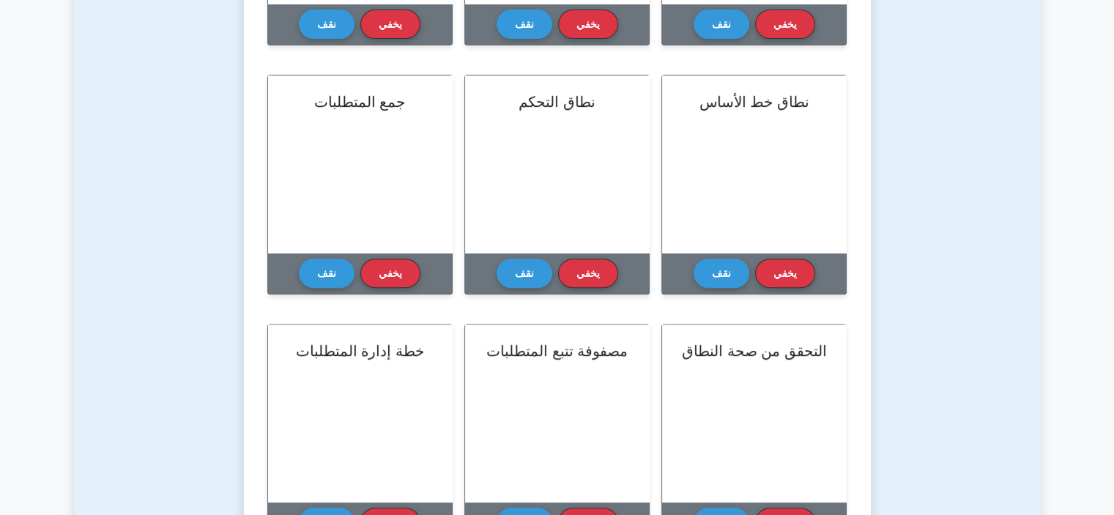
scroll to position [574, 0]
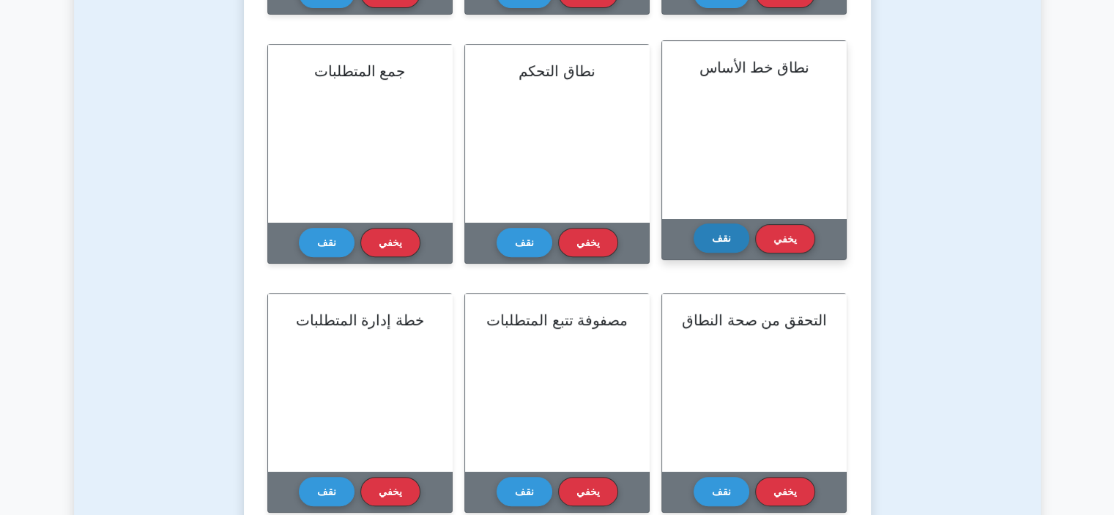
click at [715, 234] on font "نقف" at bounding box center [721, 238] width 19 height 12
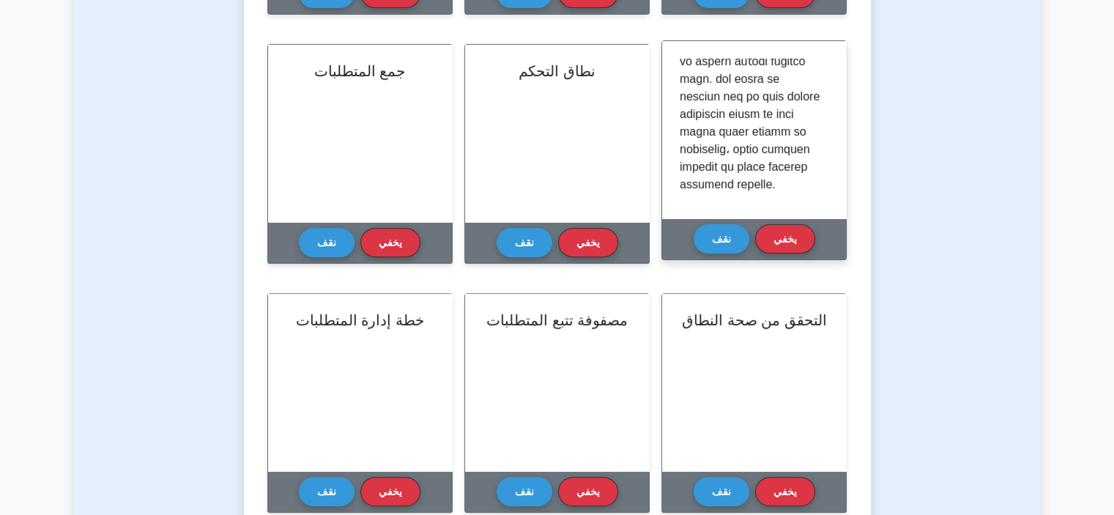
scroll to position [292, 0]
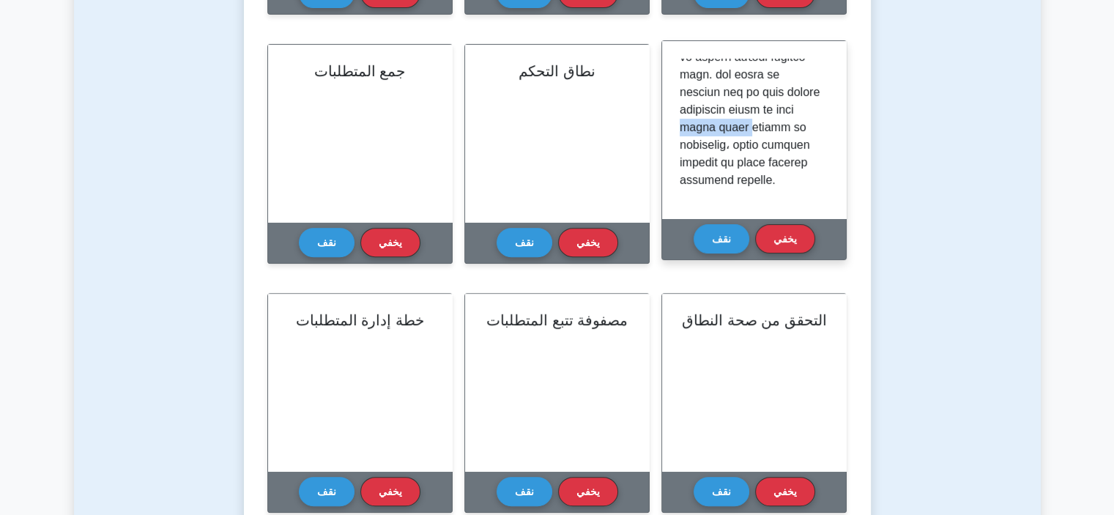
drag, startPoint x: 799, startPoint y: 129, endPoint x: 730, endPoint y: 125, distance: 69.0
drag, startPoint x: 724, startPoint y: 122, endPoint x: 686, endPoint y: 139, distance: 42.6
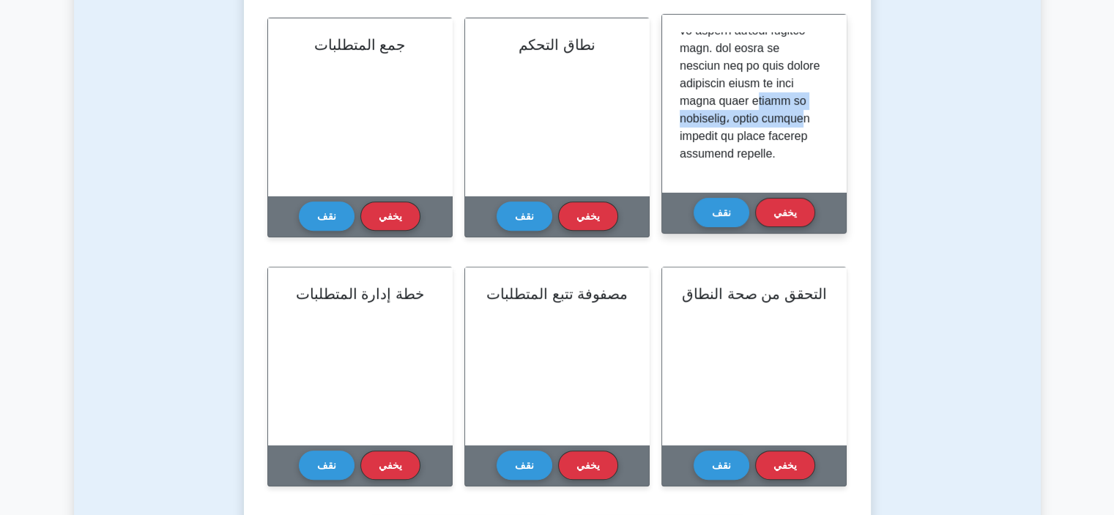
scroll to position [574, 0]
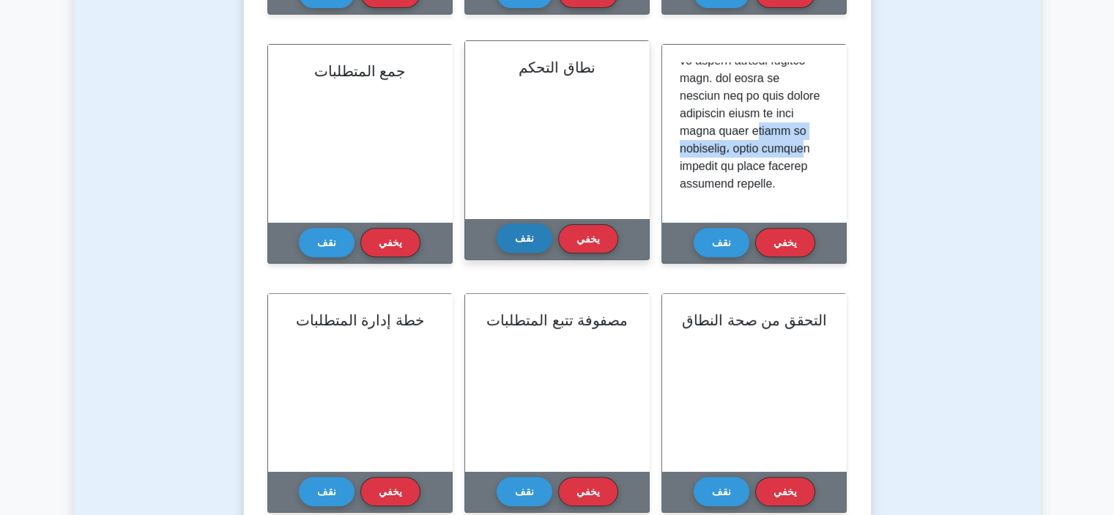
click at [516, 240] on font "نقف" at bounding box center [524, 238] width 19 height 12
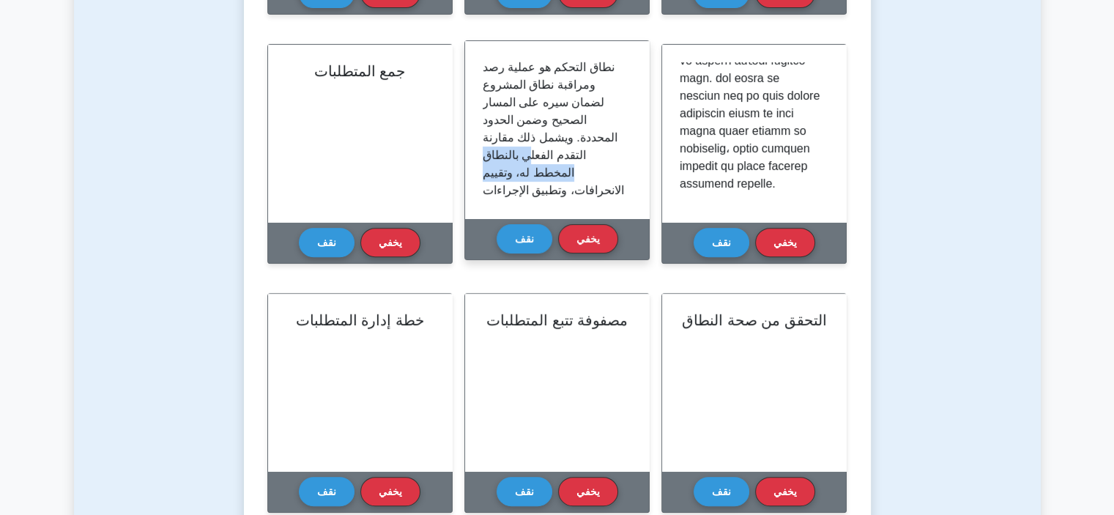
drag, startPoint x: 530, startPoint y: 155, endPoint x: 574, endPoint y: 166, distance: 44.8
click at [574, 166] on p "نطاق التحكم هو عملية رصد ومراقبة نطاق المشروع لضمان سيره على المسار الصحيح وضمن…" at bounding box center [554, 235] width 143 height 352
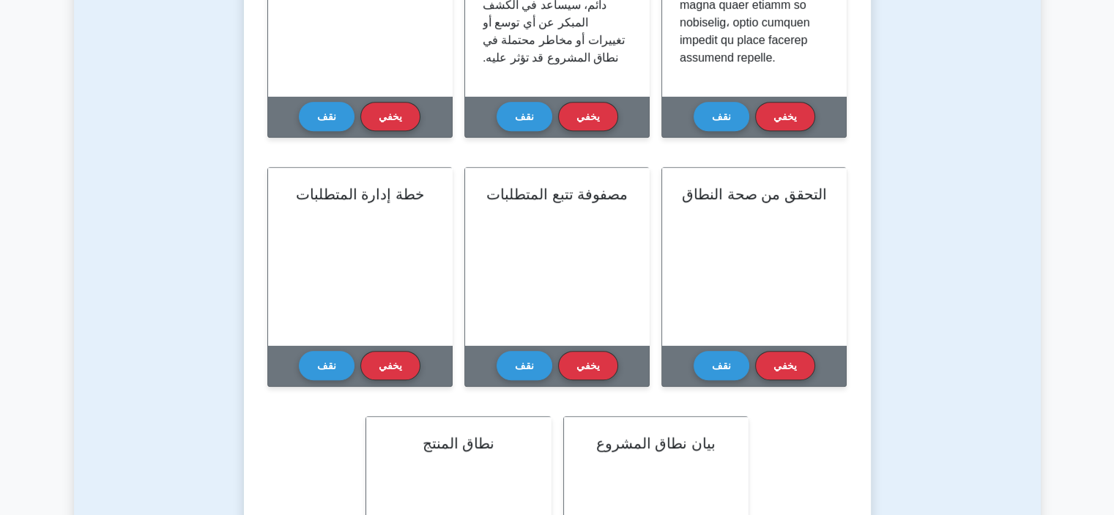
scroll to position [721, 0]
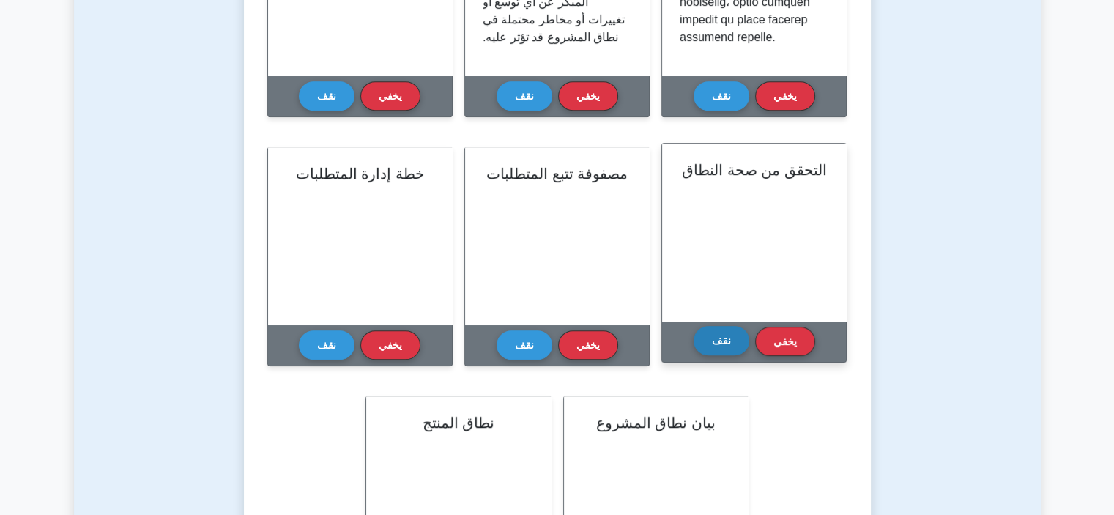
click at [732, 336] on button "نقف" at bounding box center [722, 340] width 56 height 29
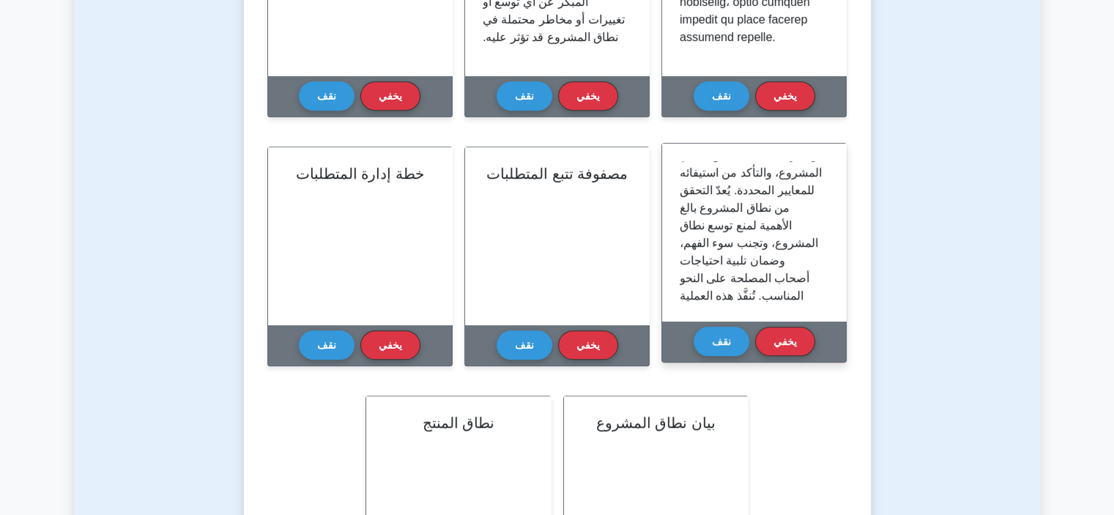
scroll to position [146, 0]
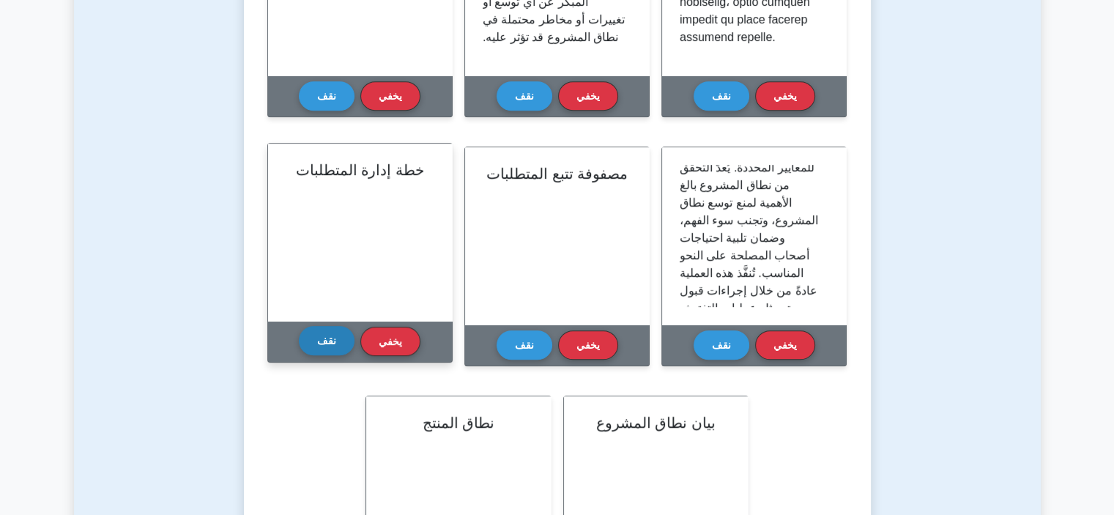
click at [321, 335] on font "نقف" at bounding box center [326, 341] width 19 height 12
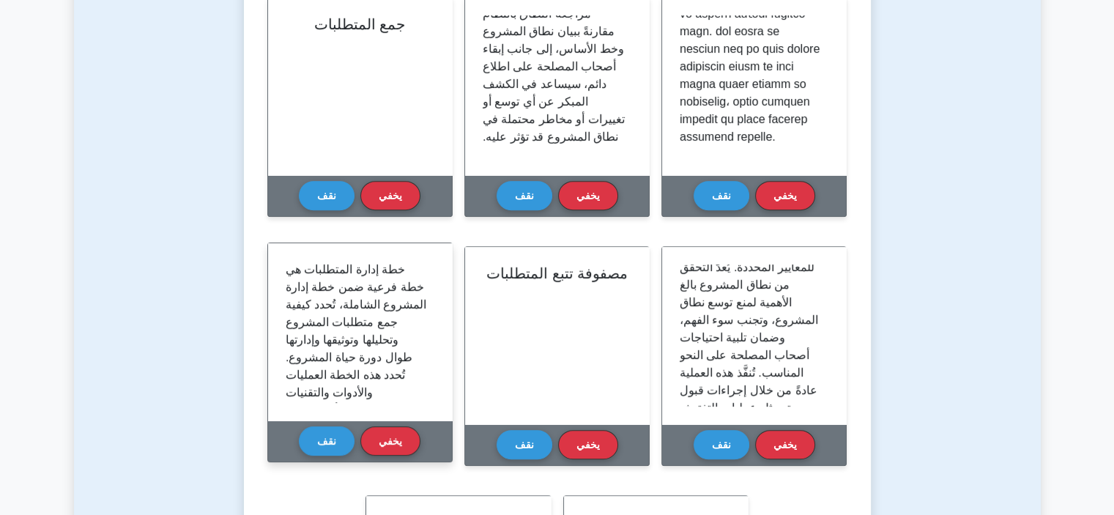
scroll to position [648, 0]
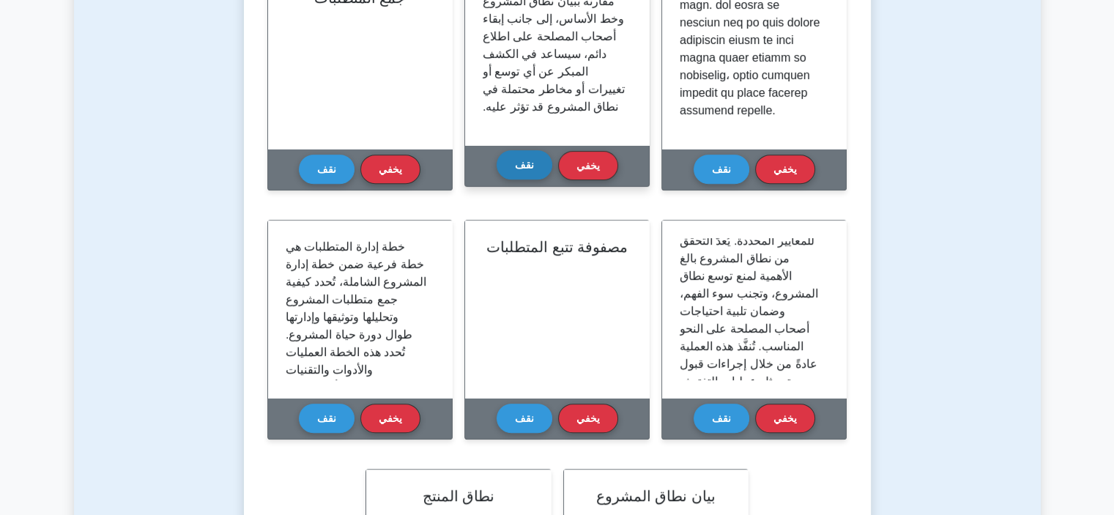
click at [506, 163] on button "نقف" at bounding box center [525, 164] width 56 height 29
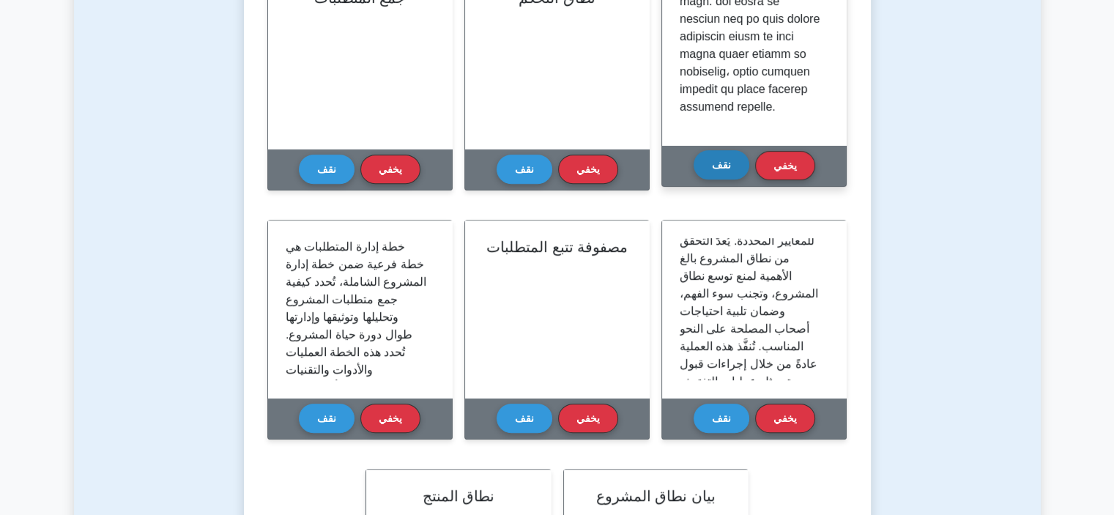
click at [717, 160] on font "نقف" at bounding box center [721, 165] width 19 height 12
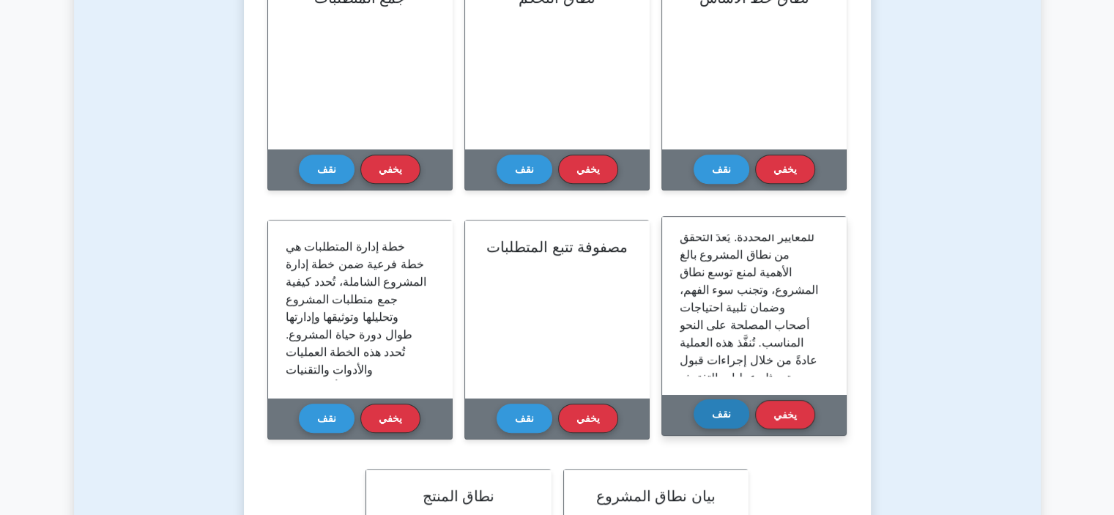
click at [728, 420] on button "نقف" at bounding box center [722, 413] width 56 height 29
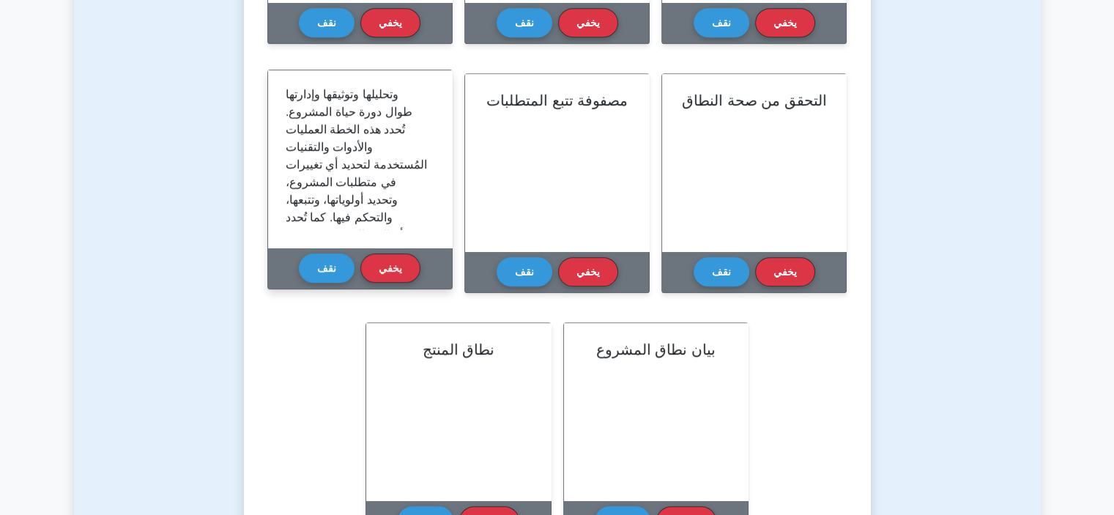
scroll to position [0, 0]
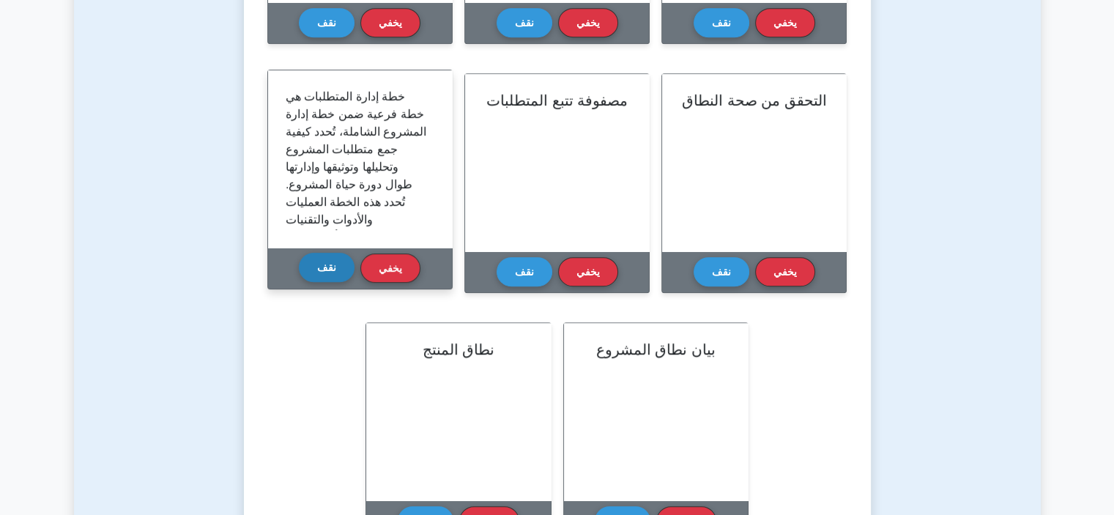
click at [327, 266] on font "نقف" at bounding box center [326, 267] width 19 height 12
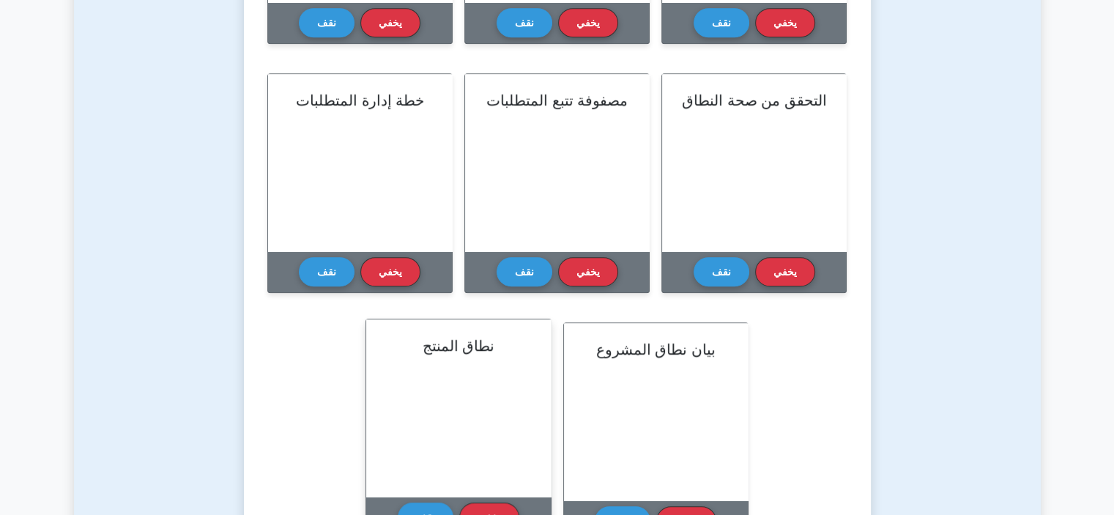
scroll to position [867, 0]
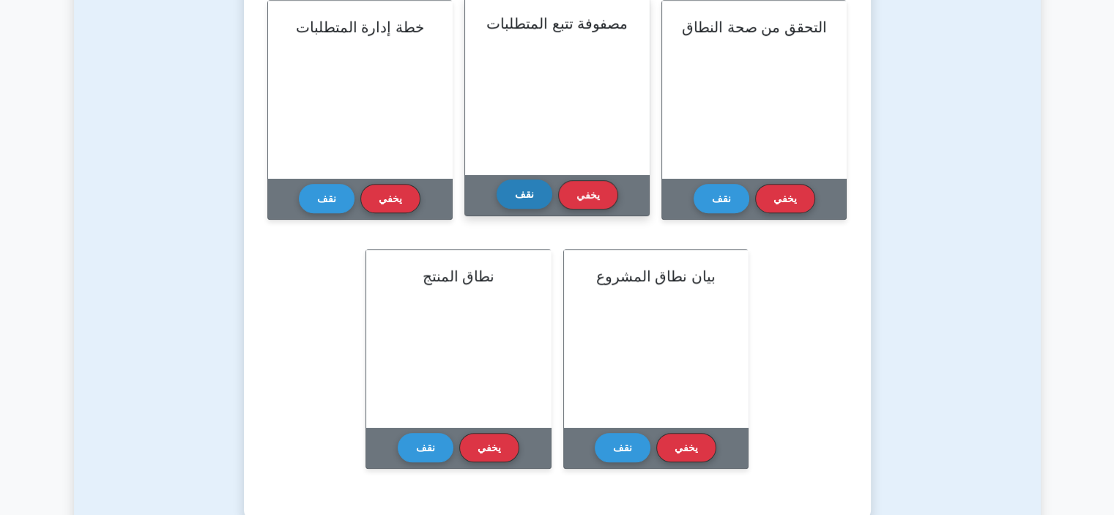
click at [522, 207] on button "نقف" at bounding box center [525, 193] width 56 height 29
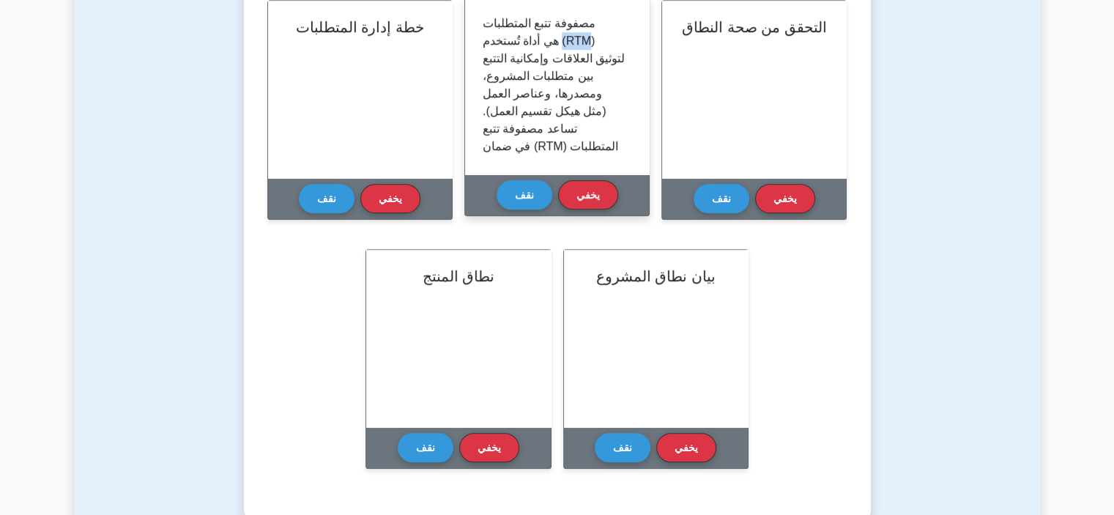
click at [569, 43] on font "مصفوفة تتبع المتطلبات (RTM) هي أداة تُستخدم لتوثيق العلاقات وإمكانية التتبع بين…" at bounding box center [554, 164] width 142 height 294
click at [577, 43] on font "مصفوفة تتبع المتطلبات (RTM) هي أداة تُستخدم لتوثيق العلاقات وإمكانية التتبع بين…" at bounding box center [554, 164] width 142 height 294
click at [572, 43] on font "مصفوفة تتبع المتطلبات (RTM) هي أداة تُستخدم لتوثيق العلاقات وإمكانية التتبع بين…" at bounding box center [554, 164] width 142 height 294
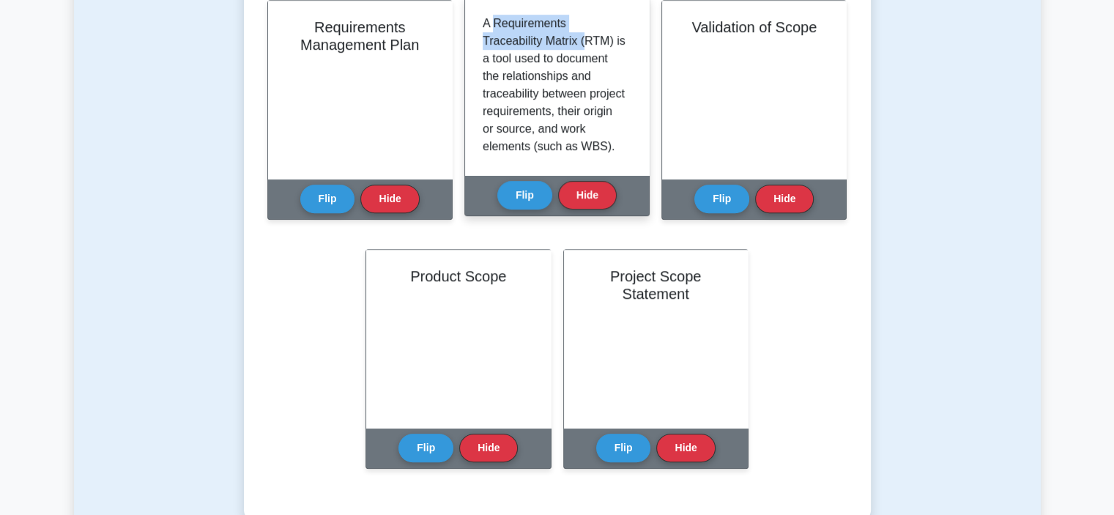
drag, startPoint x: 494, startPoint y: 24, endPoint x: 637, endPoint y: 30, distance: 143.0
click at [585, 37] on p "A Requirements Traceability Matrix (RTM) is a tool used to document the relatio…" at bounding box center [554, 191] width 143 height 352
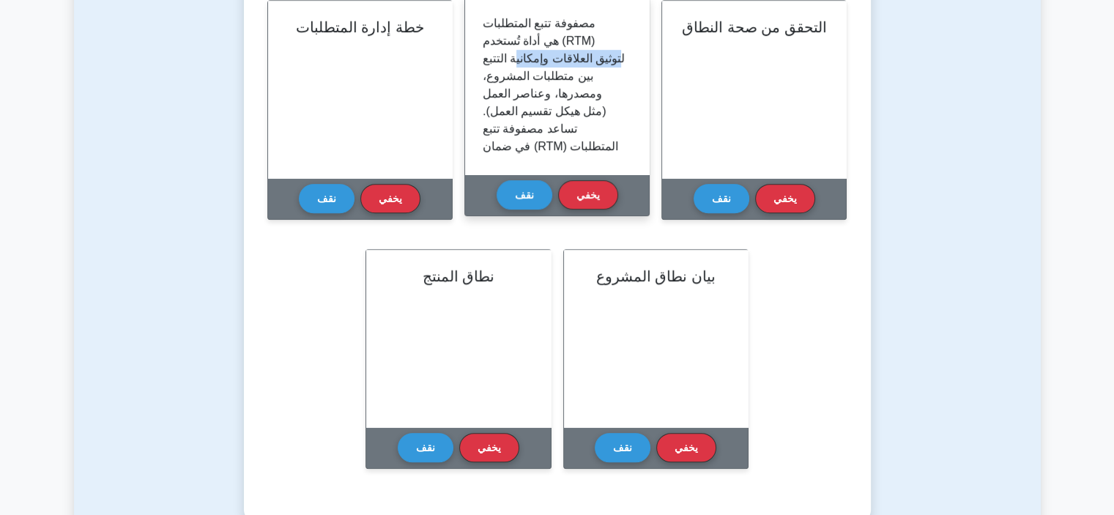
drag, startPoint x: 583, startPoint y: 58, endPoint x: 508, endPoint y: 62, distance: 74.8
click at [497, 61] on font "مصفوفة تتبع المتطلبات (RTM) هي أداة تُستخدم لتوثيق العلاقات وإمكانية التتبع بين…" at bounding box center [554, 164] width 142 height 294
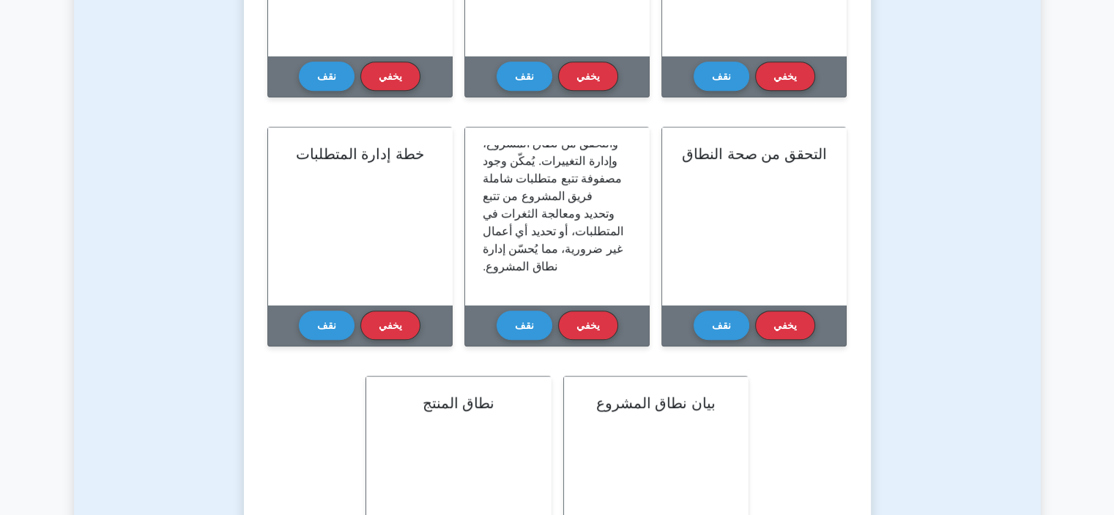
scroll to position [738, 0]
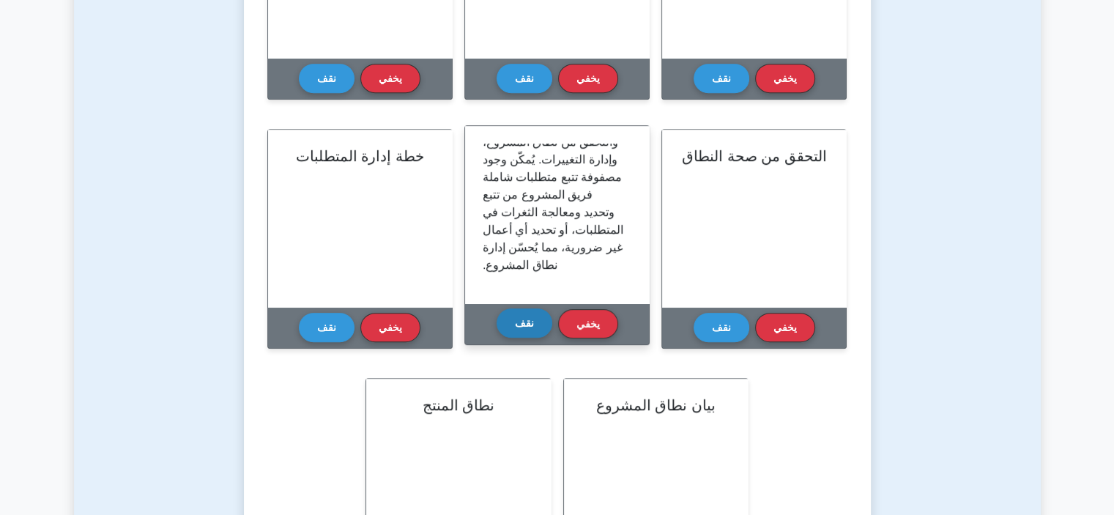
click at [540, 319] on button "نقف" at bounding box center [525, 322] width 56 height 29
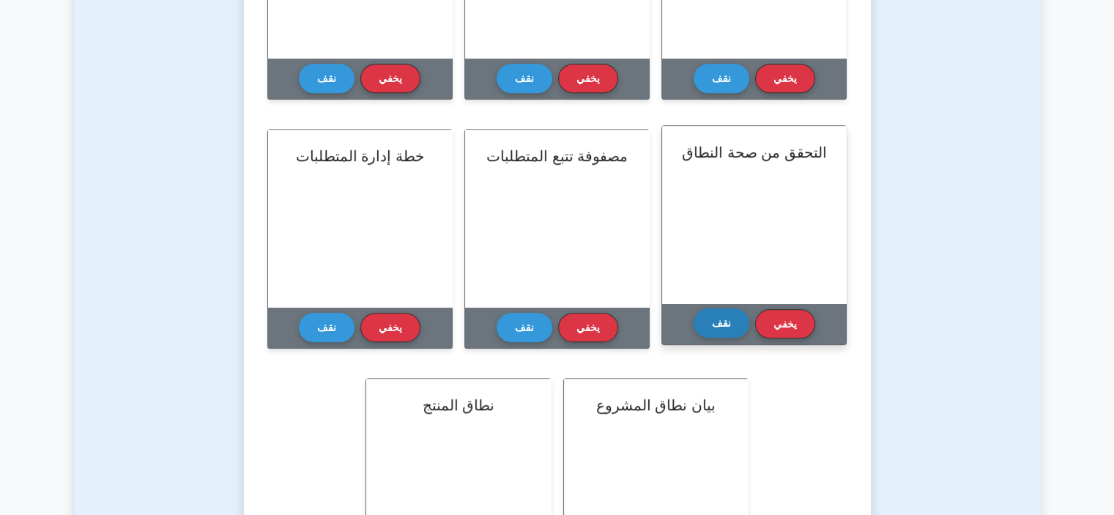
click at [744, 322] on button "نقف" at bounding box center [722, 322] width 56 height 29
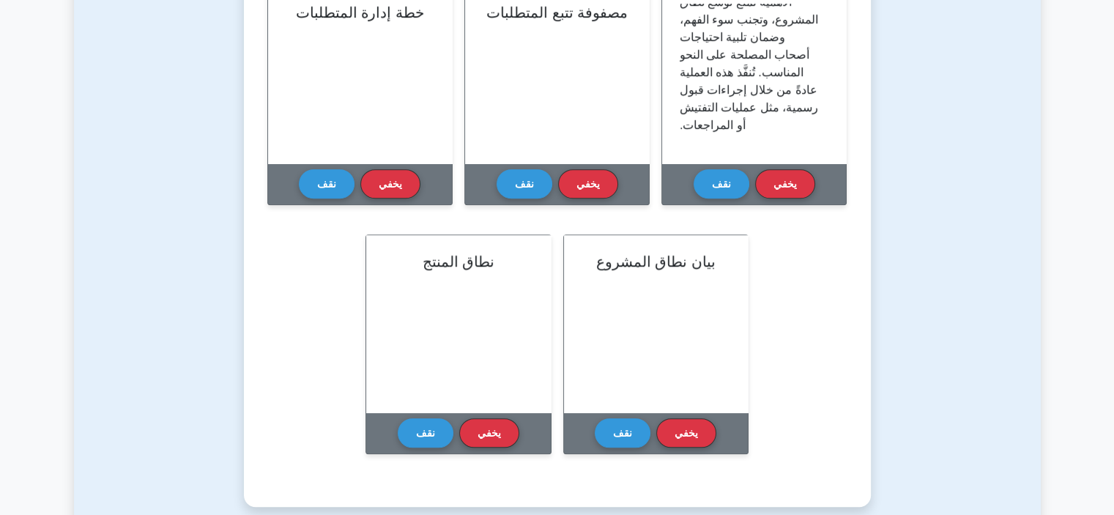
scroll to position [885, 0]
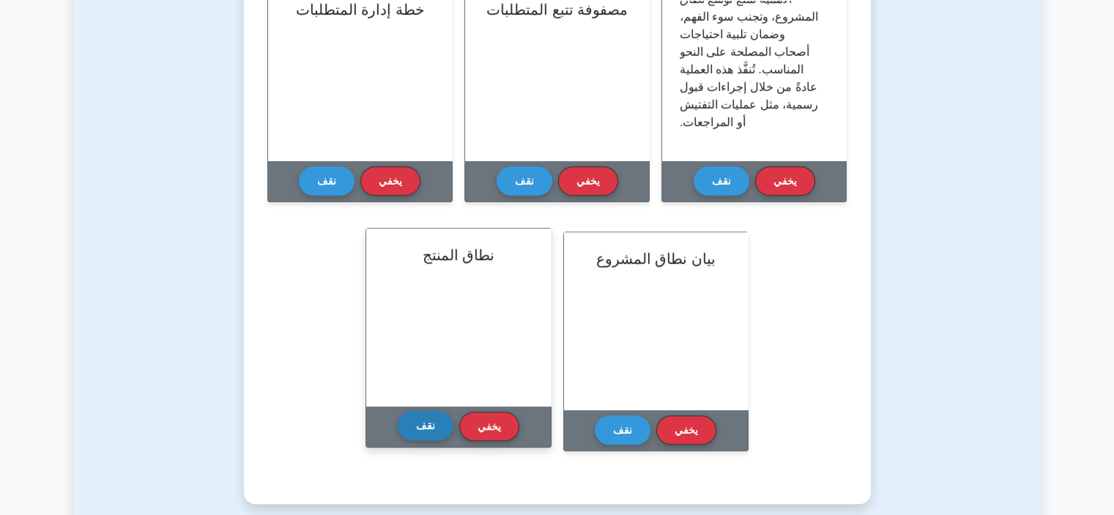
click at [439, 420] on button "نقف" at bounding box center [426, 425] width 56 height 29
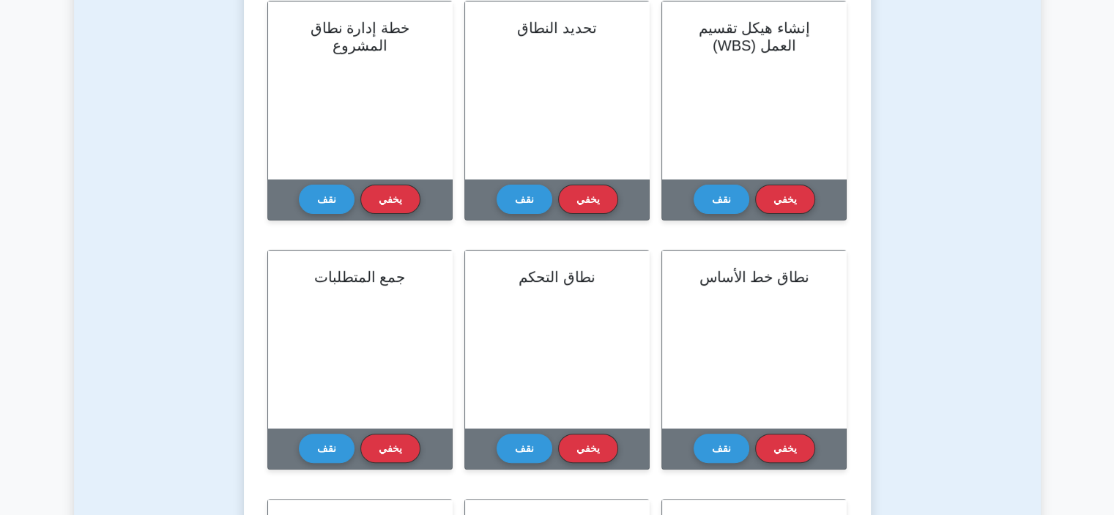
scroll to position [6, 0]
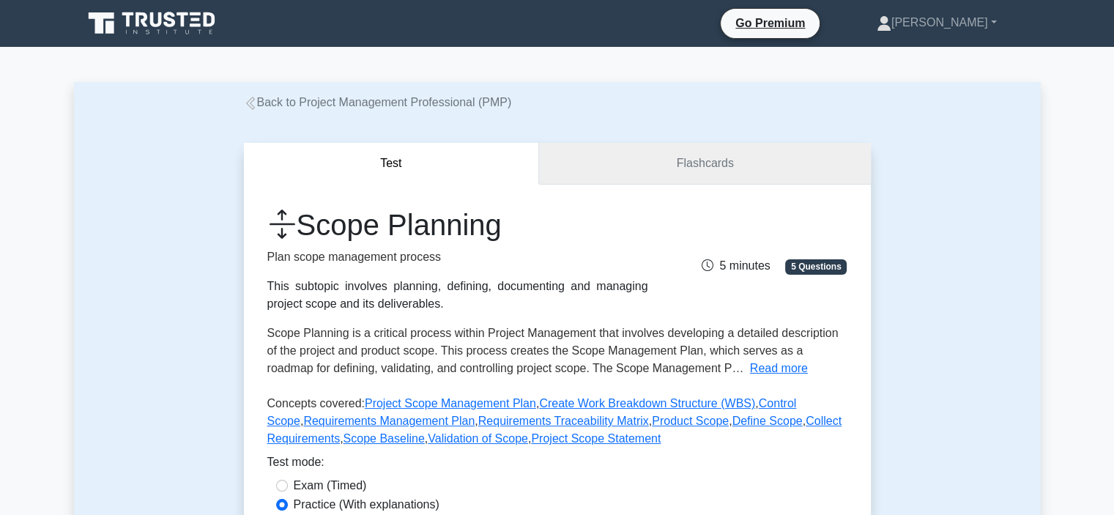
click at [645, 166] on link "Flashcards" at bounding box center [704, 164] width 331 height 42
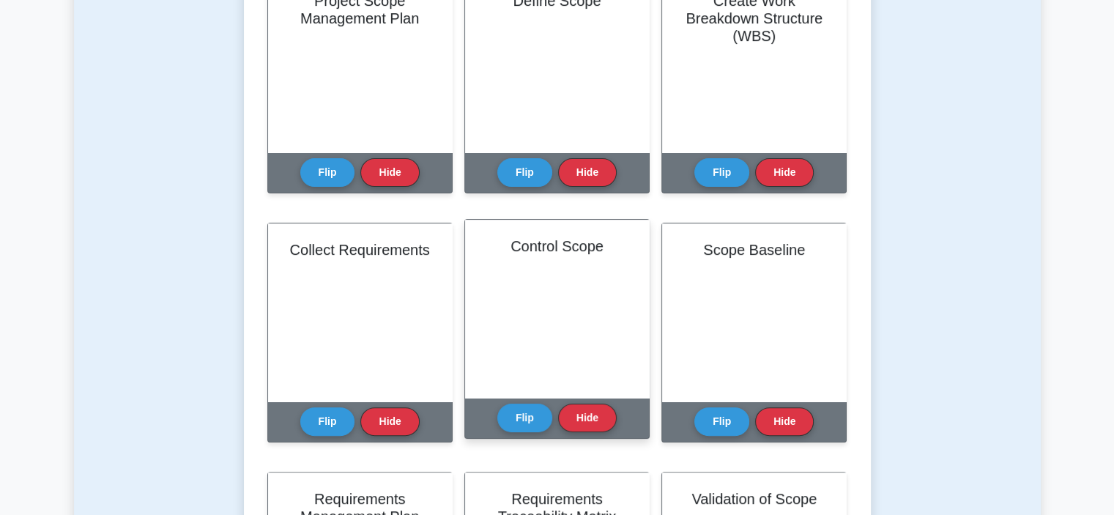
scroll to position [220, 0]
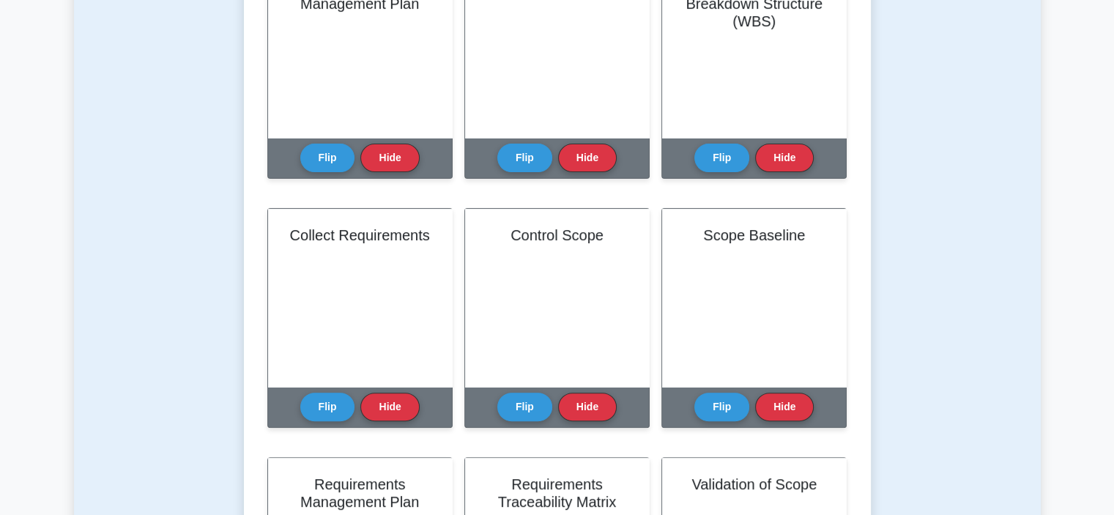
scroll to position [439, 0]
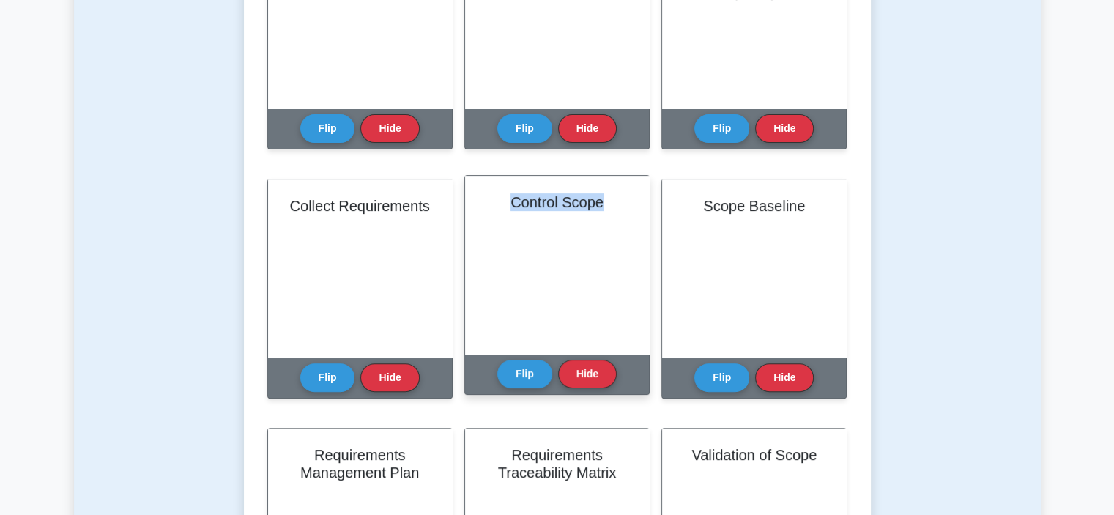
drag, startPoint x: 609, startPoint y: 202, endPoint x: 491, endPoint y: 207, distance: 118.8
click at [491, 207] on h2 "Control Scope" at bounding box center [557, 202] width 149 height 18
click at [589, 240] on div "Control Scope" at bounding box center [557, 265] width 184 height 178
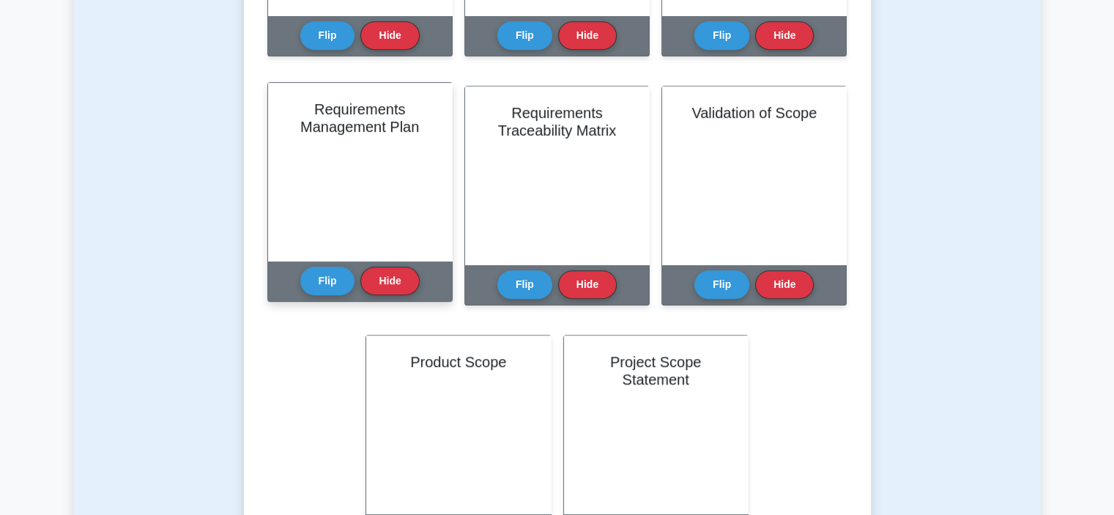
scroll to position [806, 0]
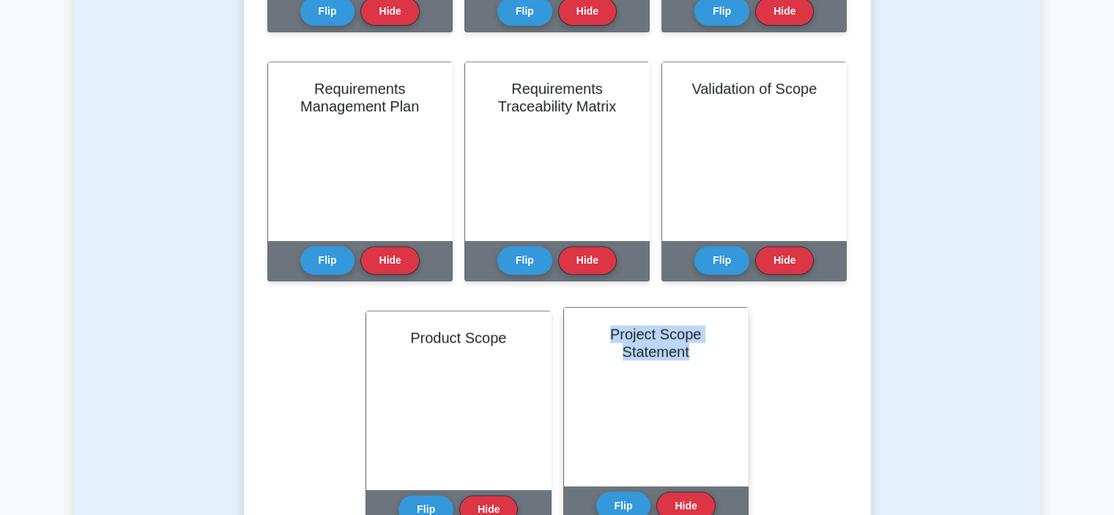
drag, startPoint x: 692, startPoint y: 346, endPoint x: 604, endPoint y: 322, distance: 91.7
click at [604, 322] on div "Project Scope Statement" at bounding box center [656, 397] width 184 height 178
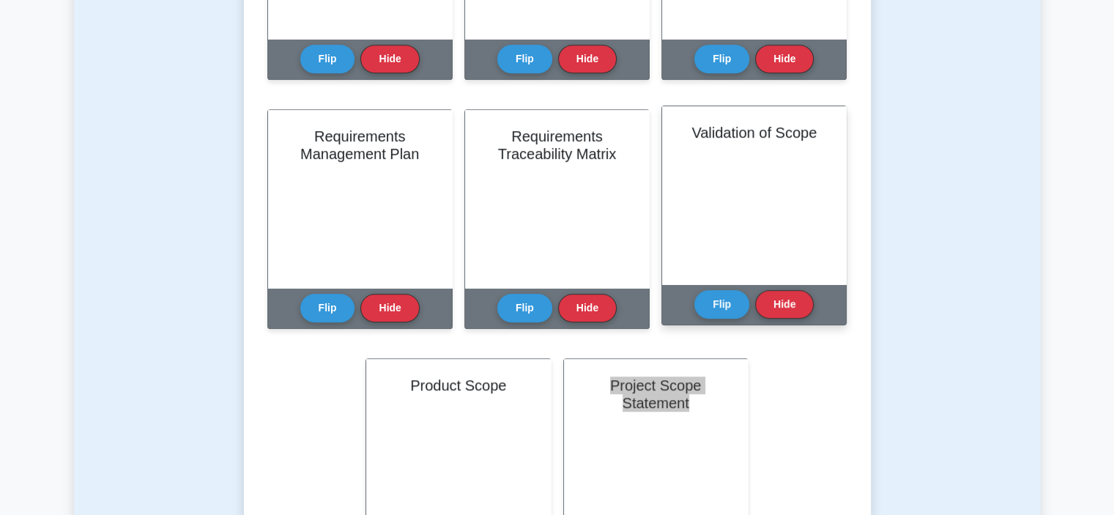
scroll to position [732, 0]
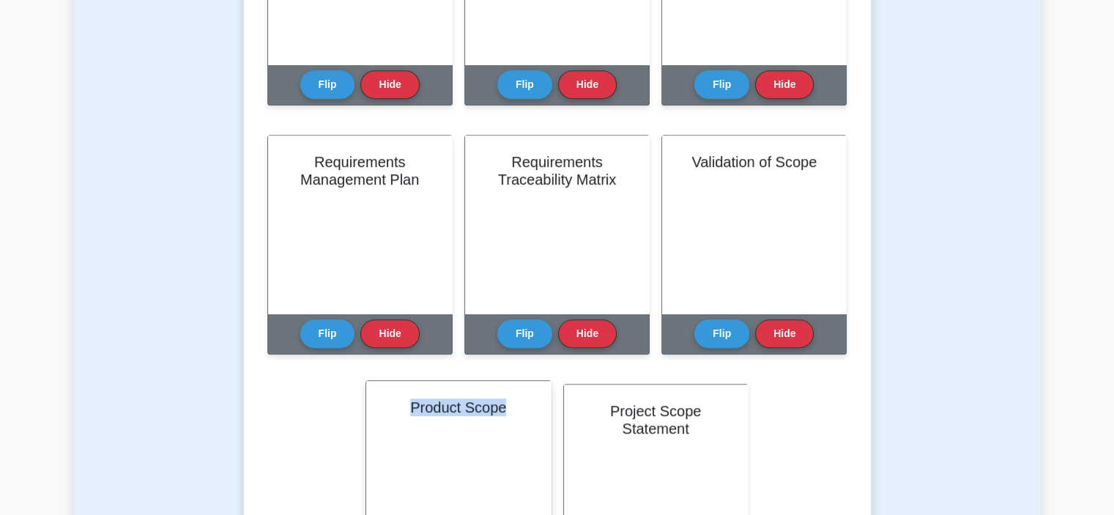
drag, startPoint x: 410, startPoint y: 406, endPoint x: 522, endPoint y: 418, distance: 112.0
click at [530, 423] on div "Product Scope" at bounding box center [458, 470] width 184 height 178
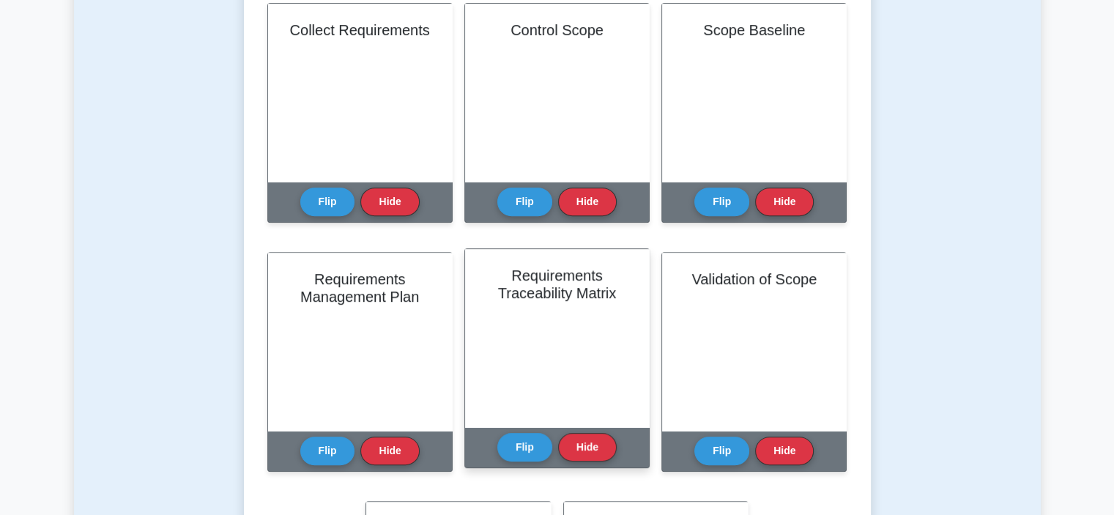
scroll to position [586, 0]
